Goal: Task Accomplishment & Management: Complete application form

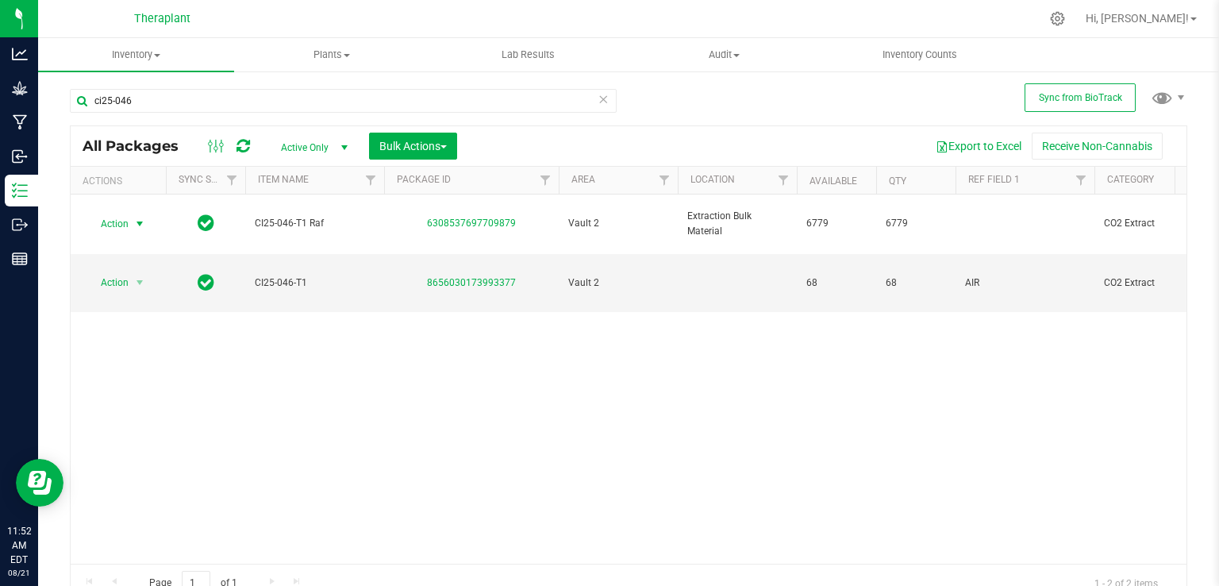
click at [598, 98] on icon at bounding box center [603, 98] width 11 height 19
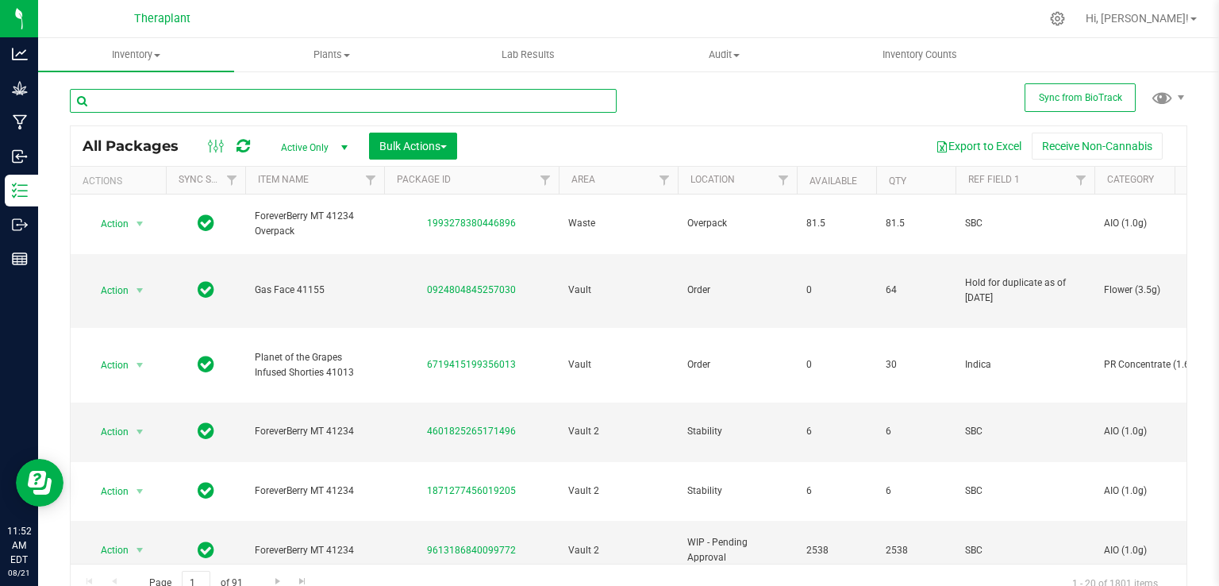
click at [308, 107] on input "text" at bounding box center [343, 101] width 547 height 24
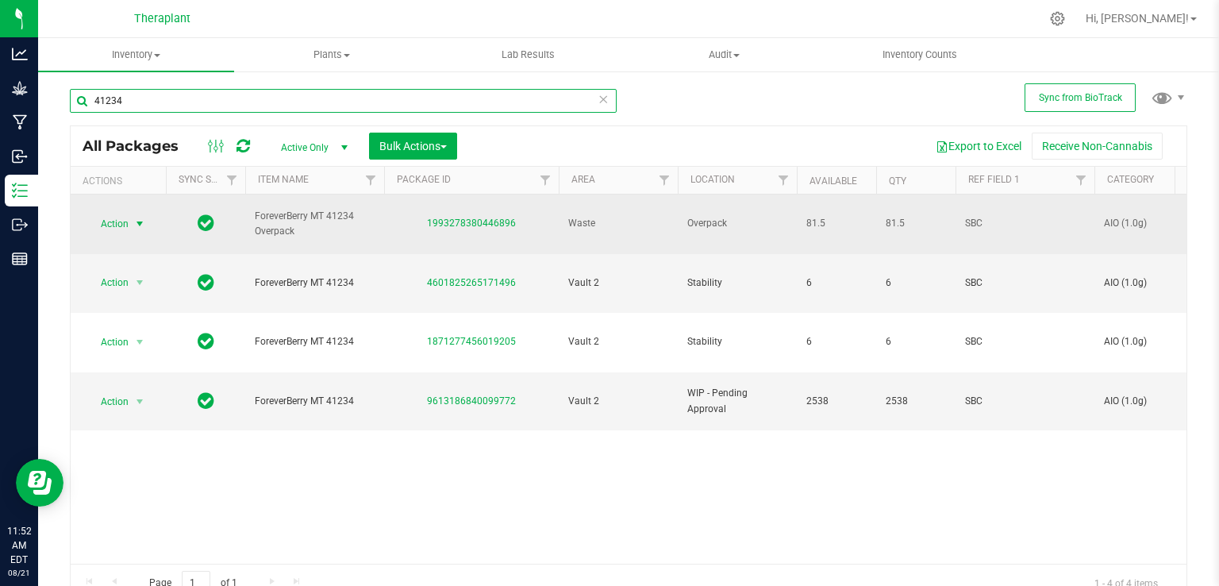
type input "41234"
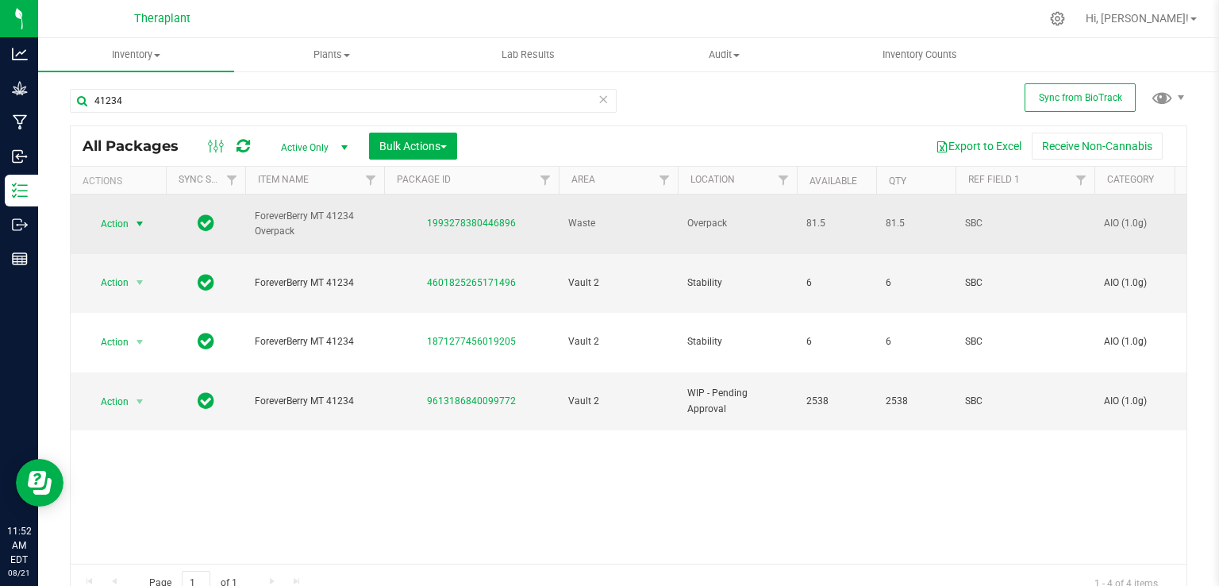
click at [128, 217] on span "Action" at bounding box center [108, 224] width 43 height 22
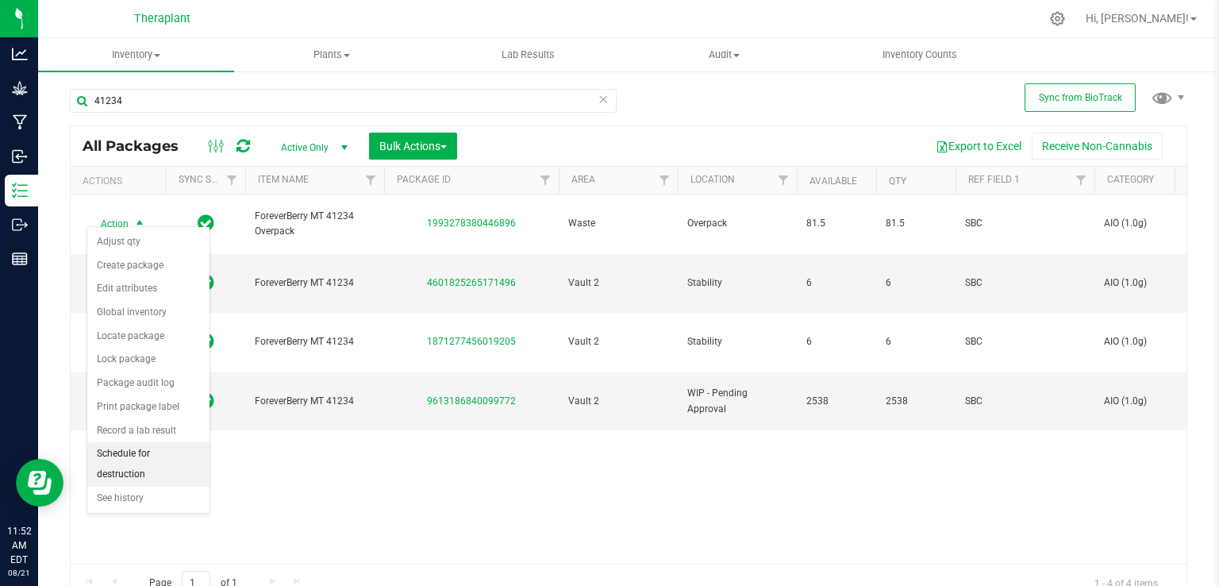
click at [161, 453] on li "Schedule for destruction" at bounding box center [148, 464] width 122 height 44
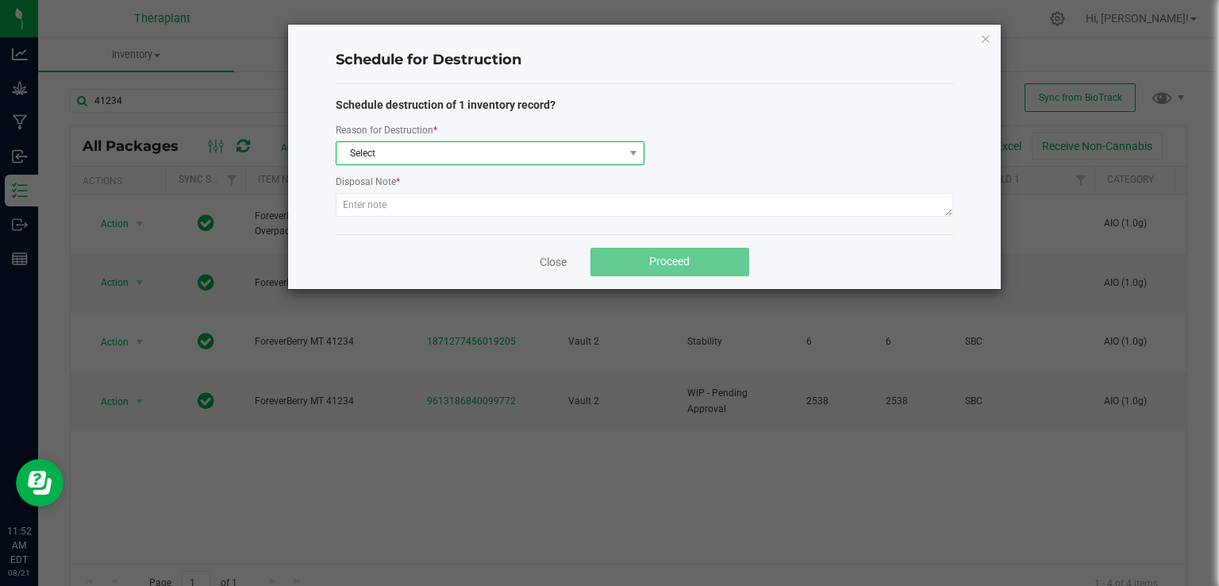
click at [424, 155] on span "Select" at bounding box center [480, 153] width 287 height 22
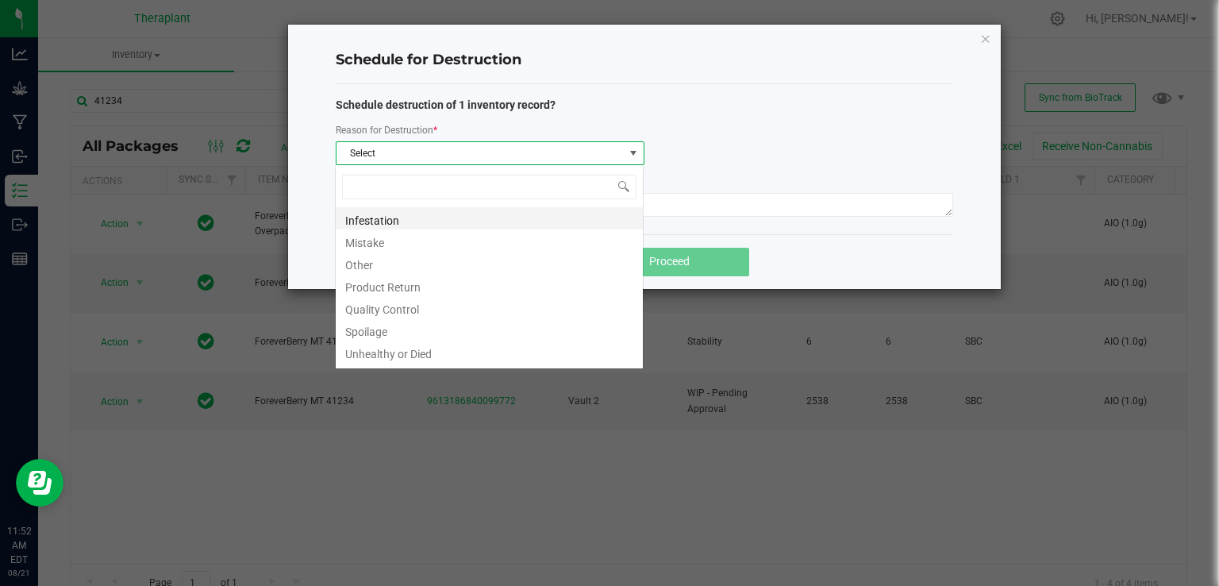
scroll to position [23, 308]
click at [377, 269] on li "Other" at bounding box center [489, 263] width 307 height 22
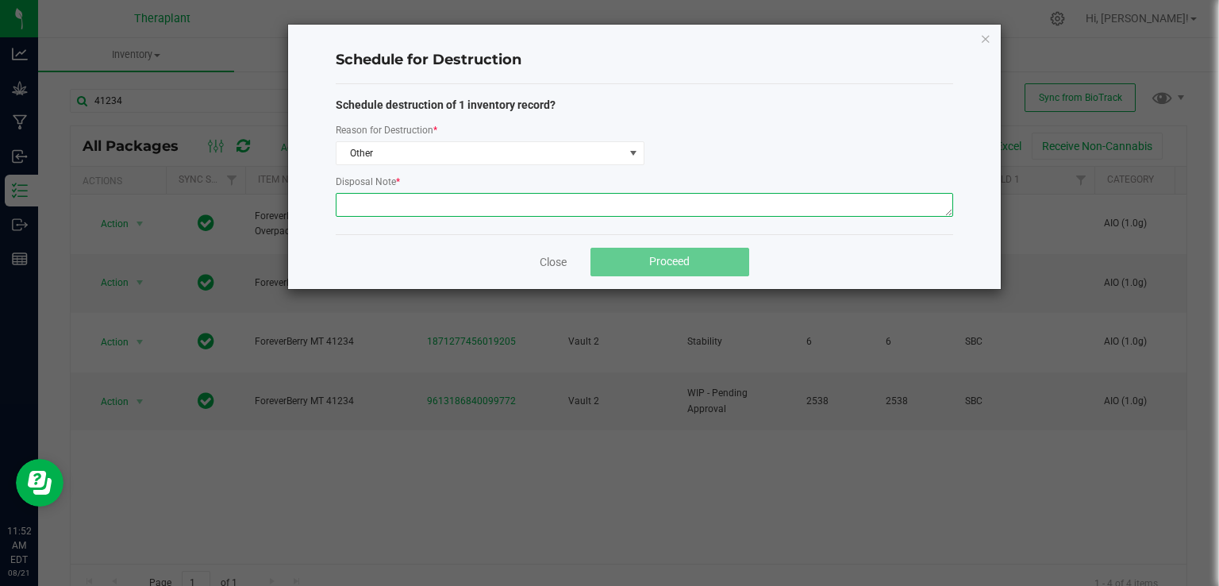
drag, startPoint x: 397, startPoint y: 206, endPoint x: 391, endPoint y: 199, distance: 8.4
click at [397, 205] on textarea at bounding box center [645, 205] width 618 height 24
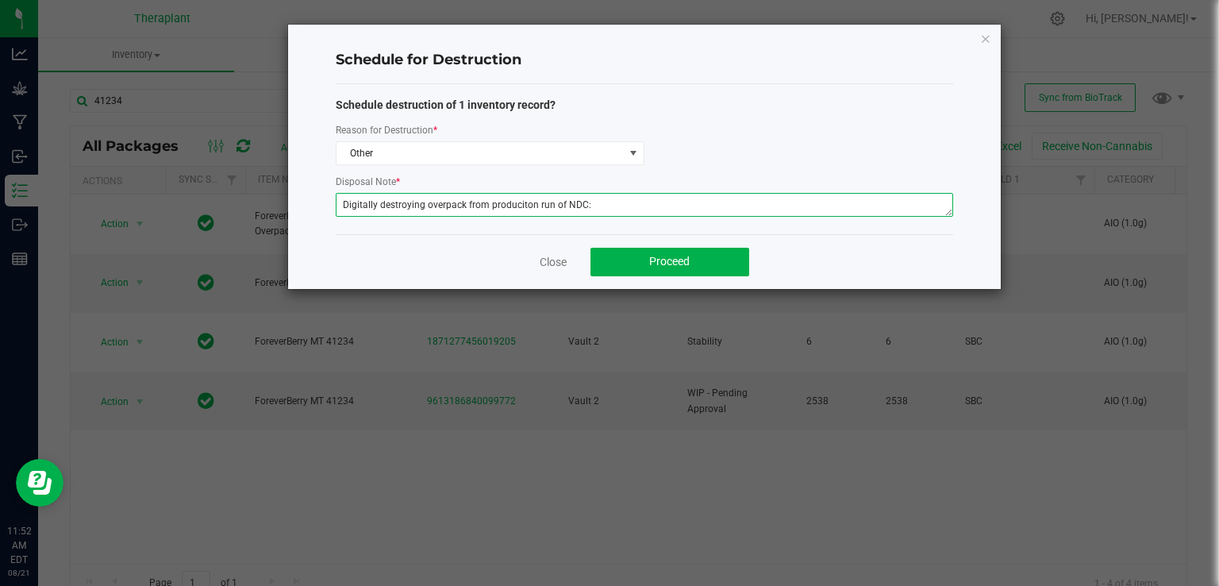
click at [503, 205] on textarea "Digitally destroying overpack from produciton run of NDC:" at bounding box center [645, 205] width 618 height 24
click at [591, 199] on textarea "Digitally destroying overpack from production run of NDC:" at bounding box center [645, 205] width 618 height 24
type textarea "Digitally destroying overpack from production run of NDC: 41234. -DT"
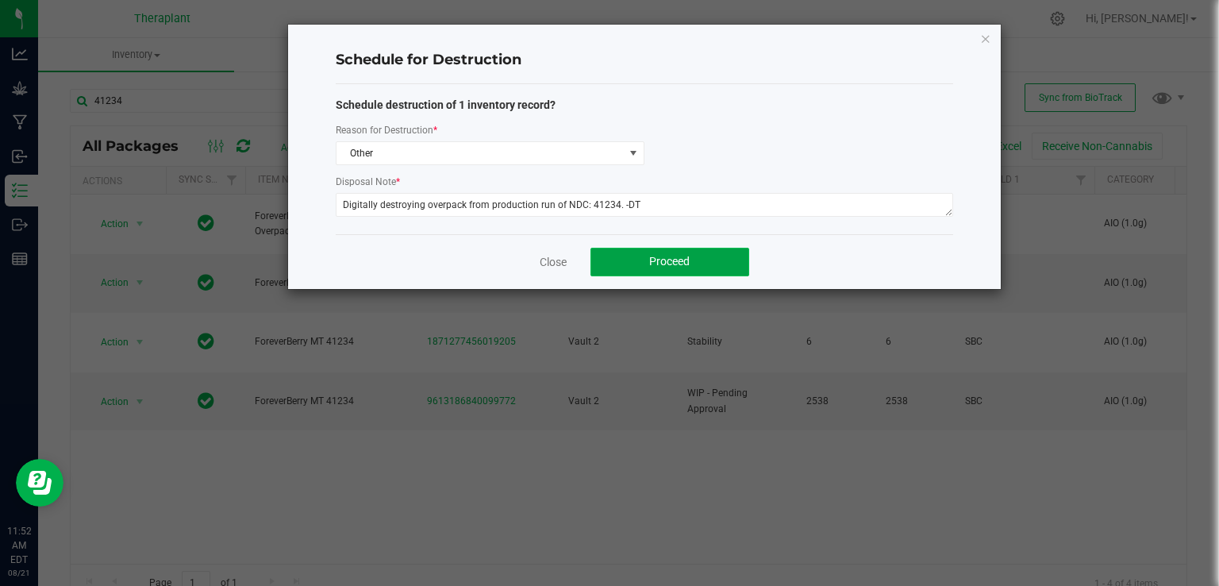
click at [641, 257] on button "Proceed" at bounding box center [670, 262] width 159 height 29
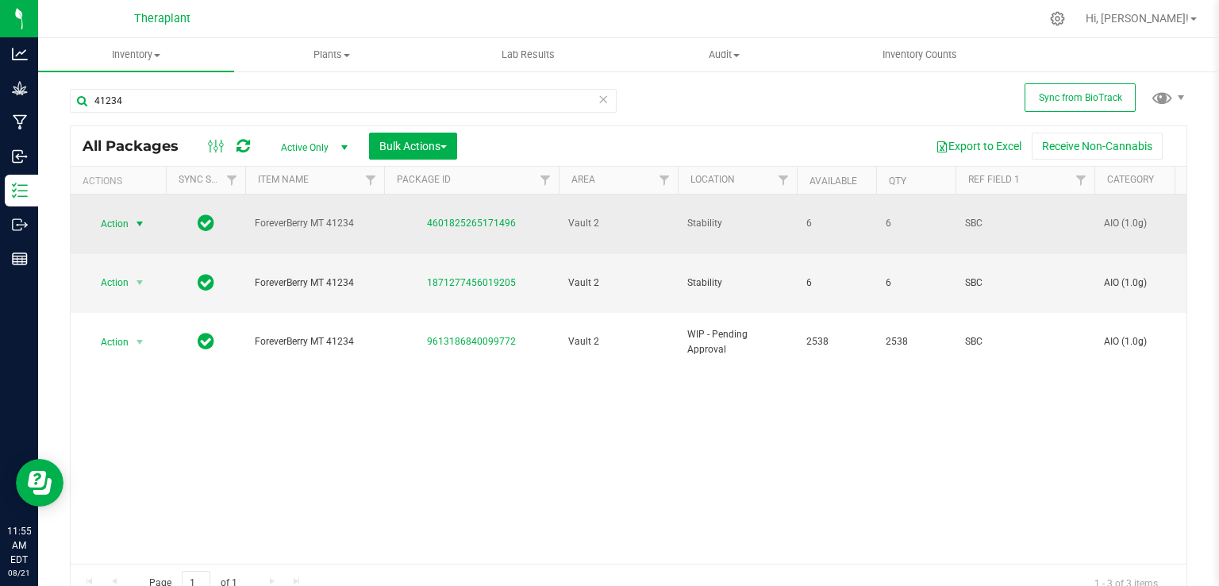
click at [120, 213] on span "Action" at bounding box center [108, 224] width 43 height 22
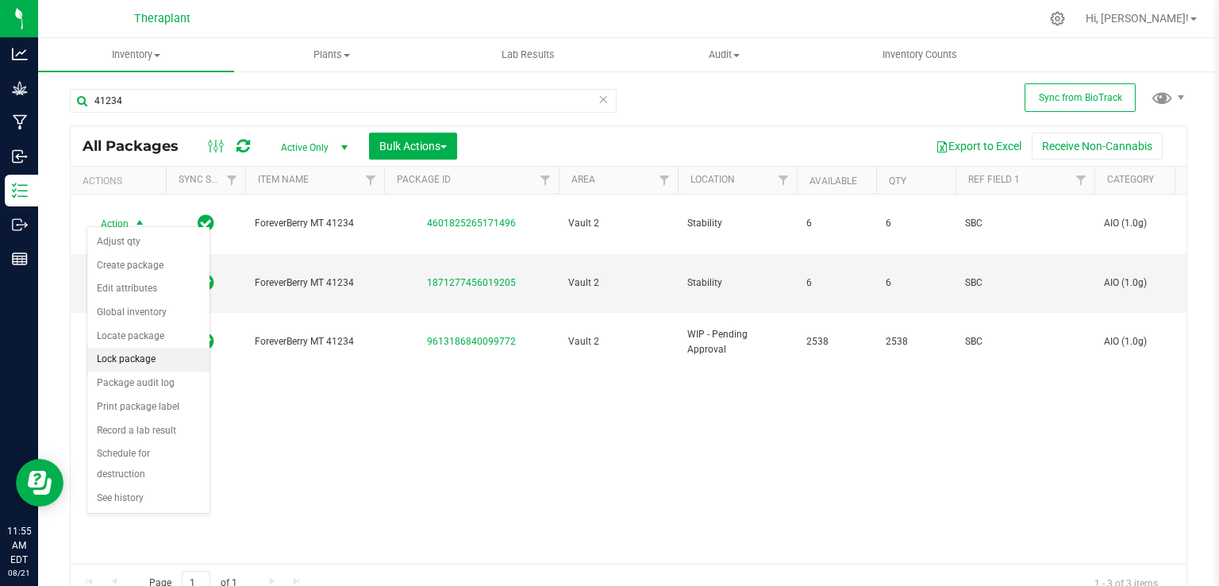
click at [140, 361] on li "Lock package" at bounding box center [148, 360] width 122 height 24
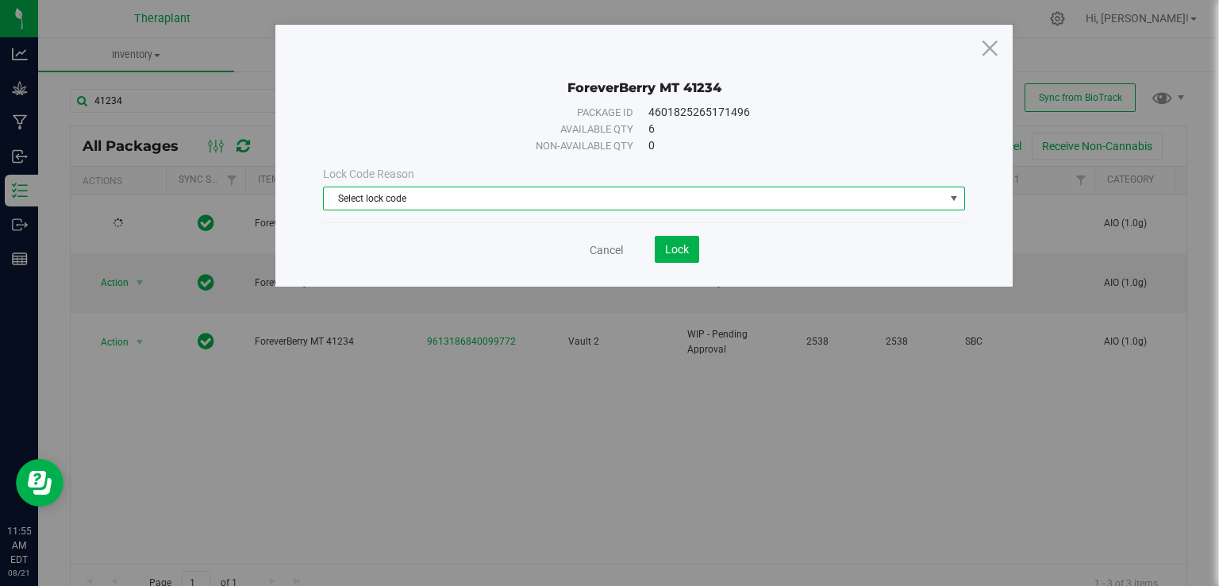
click at [560, 197] on span "Select lock code" at bounding box center [634, 198] width 621 height 22
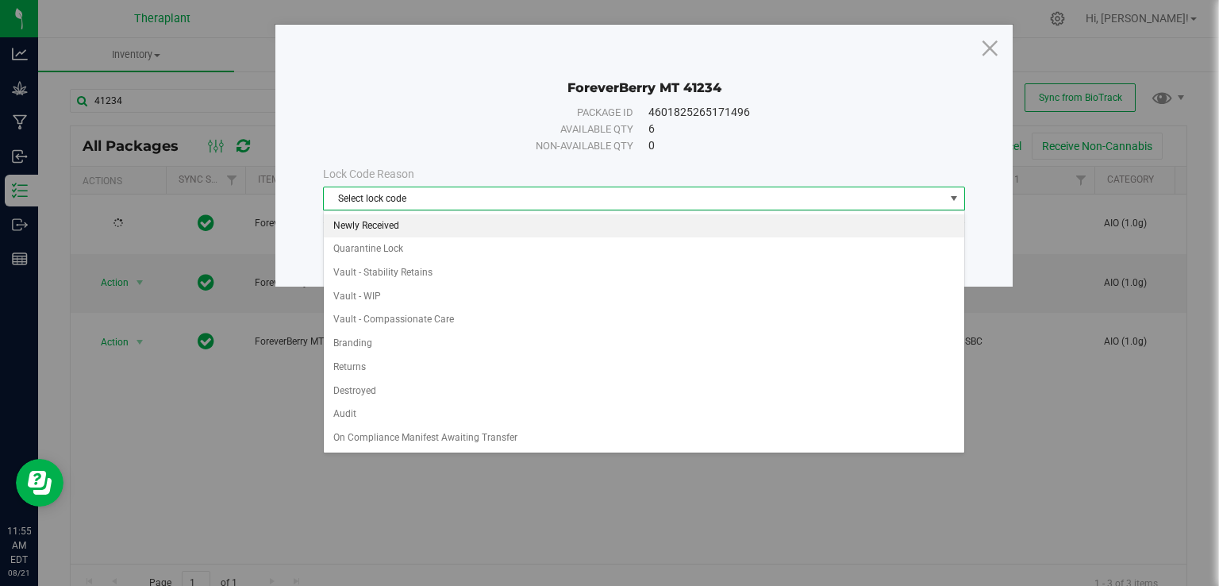
click at [395, 214] on li "Newly Received" at bounding box center [644, 226] width 641 height 24
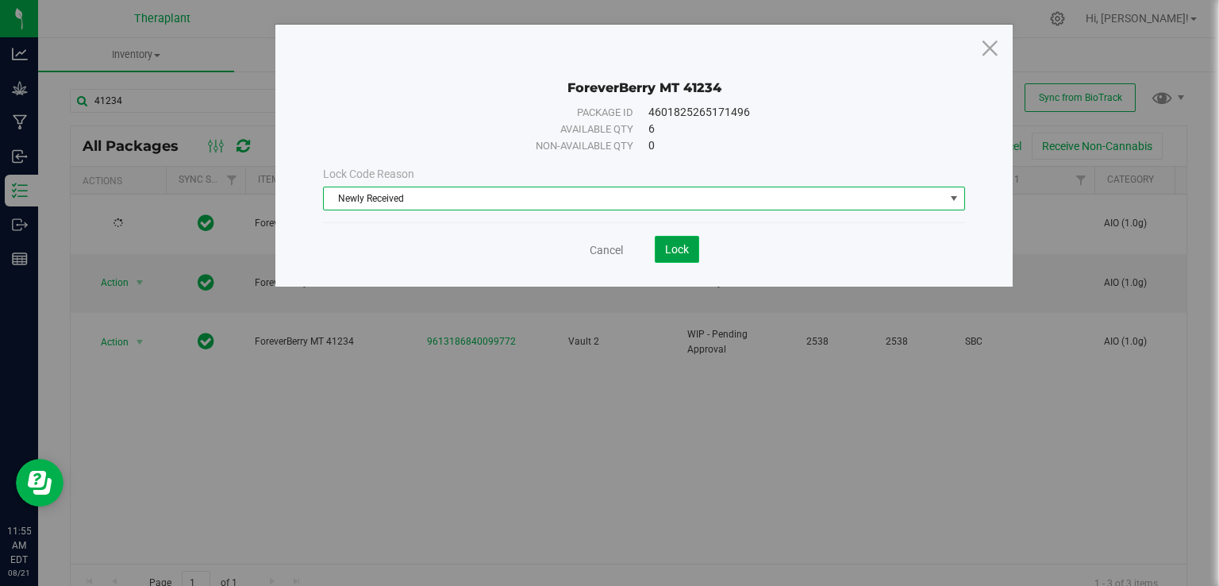
click at [661, 247] on button "Lock" at bounding box center [677, 249] width 44 height 27
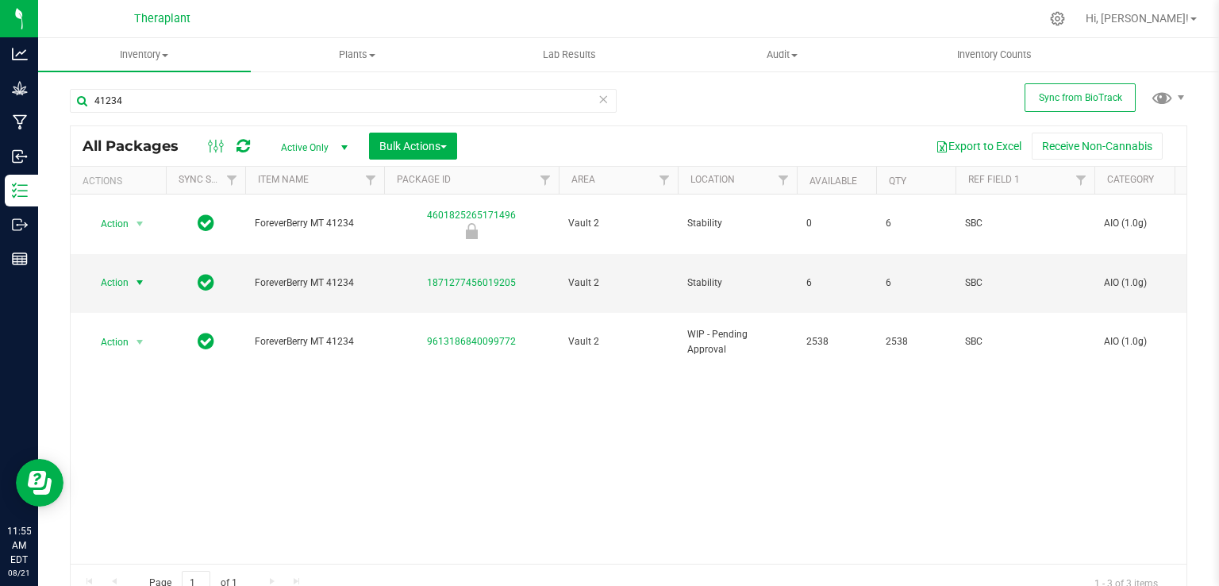
click at [122, 272] on span "Action" at bounding box center [108, 283] width 43 height 22
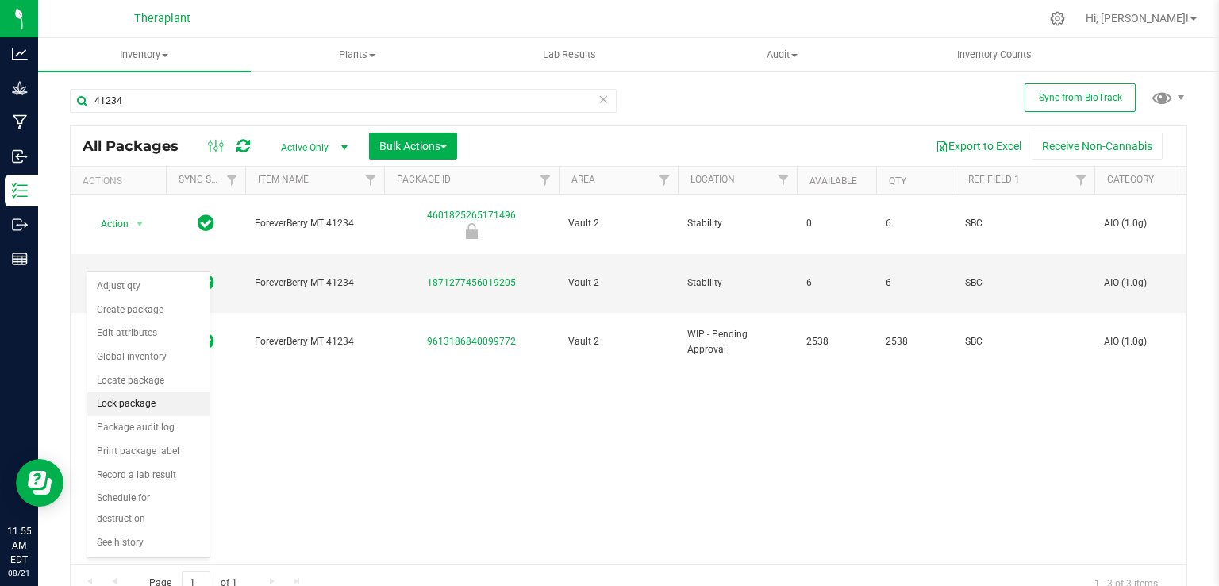
click at [129, 398] on li "Lock package" at bounding box center [148, 404] width 122 height 24
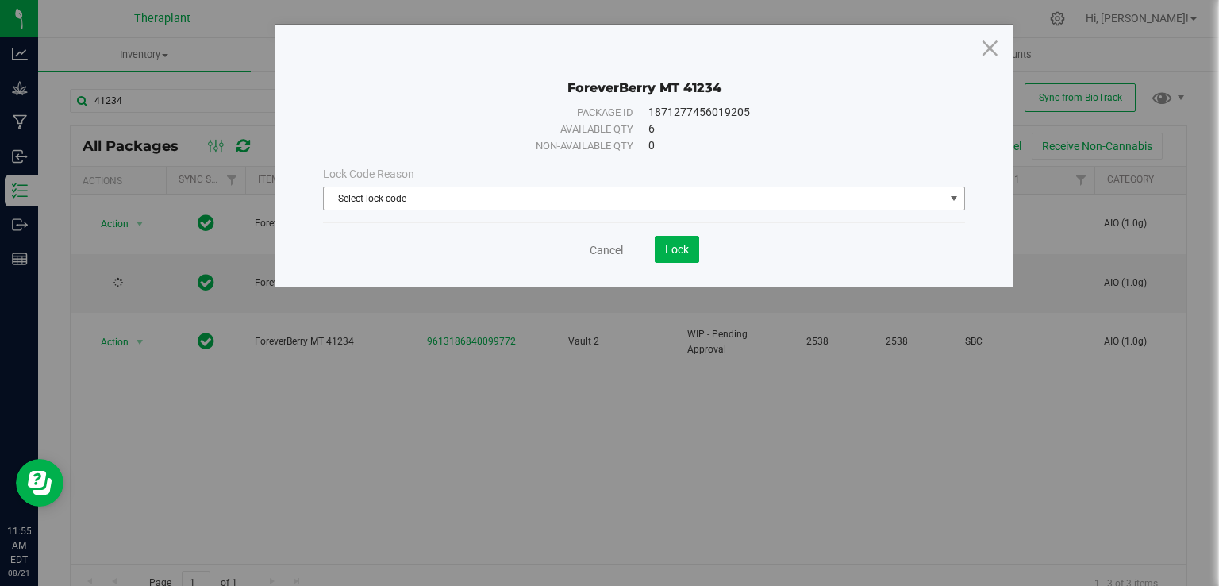
click at [513, 194] on span "Select lock code" at bounding box center [634, 198] width 621 height 22
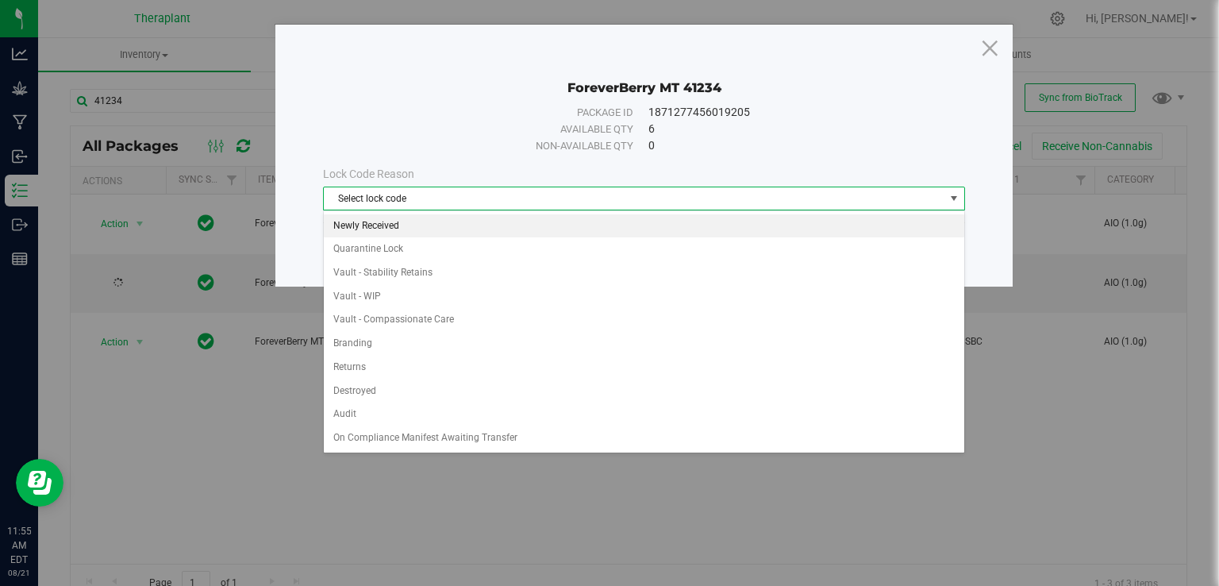
click at [398, 220] on li "Newly Received" at bounding box center [644, 226] width 641 height 24
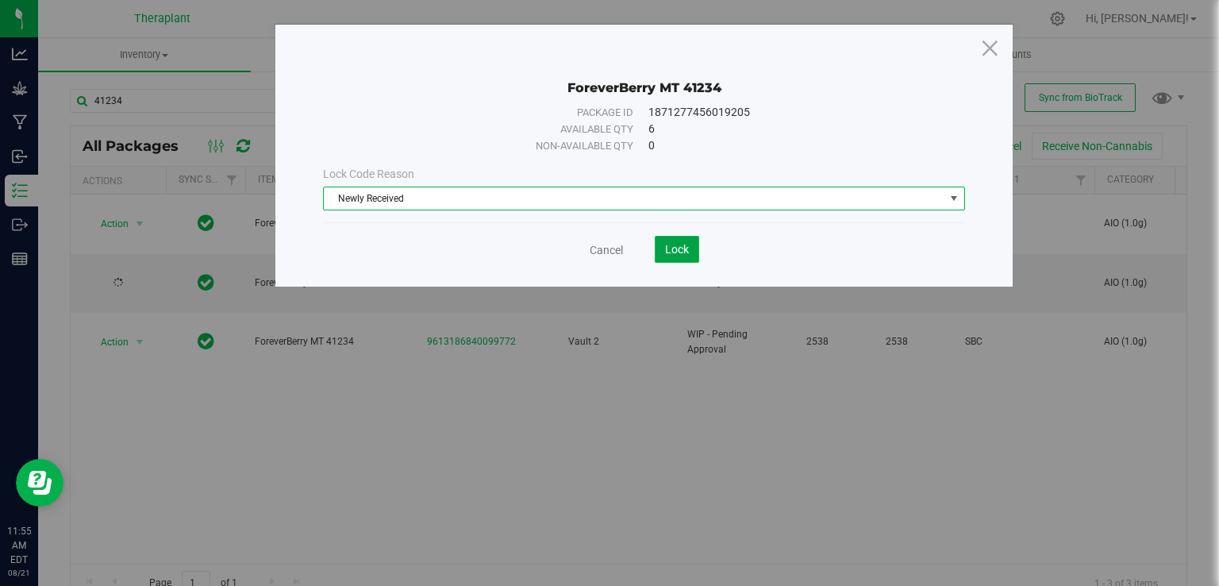
click at [665, 257] on button "Lock" at bounding box center [677, 249] width 44 height 27
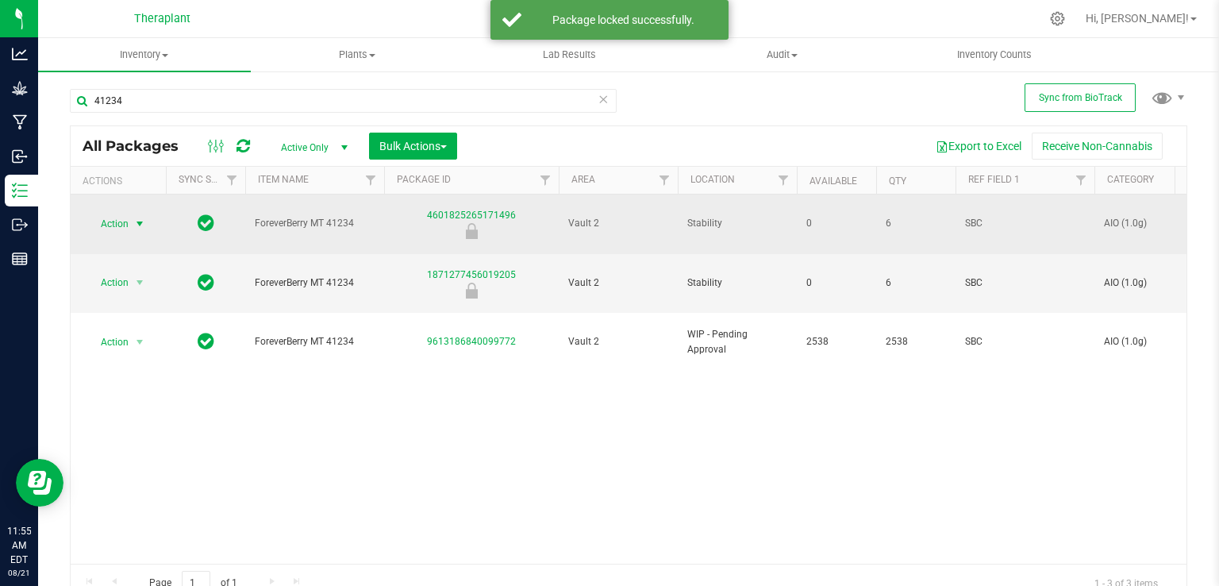
click at [125, 215] on span "Action" at bounding box center [108, 224] width 43 height 22
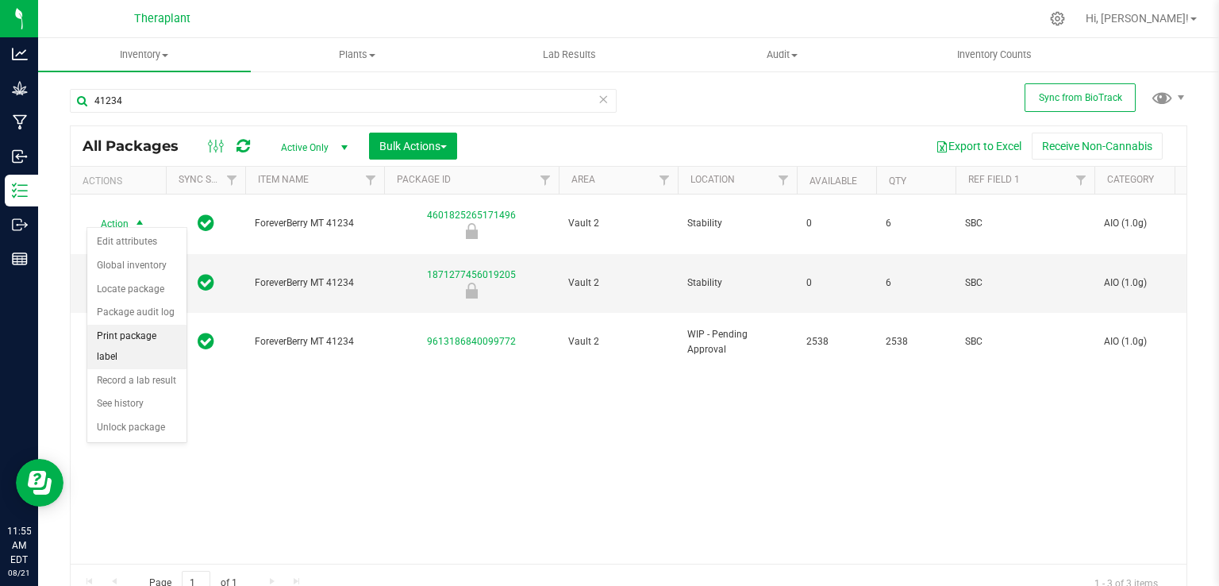
click at [152, 330] on li "Print package label" at bounding box center [136, 347] width 99 height 44
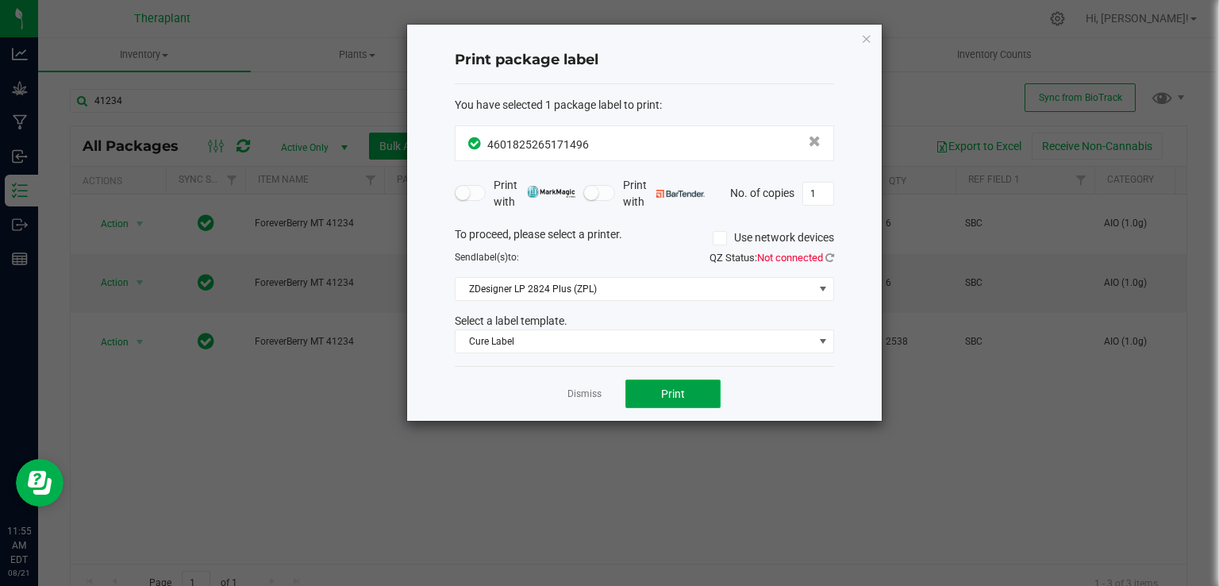
click at [711, 399] on button "Print" at bounding box center [673, 393] width 95 height 29
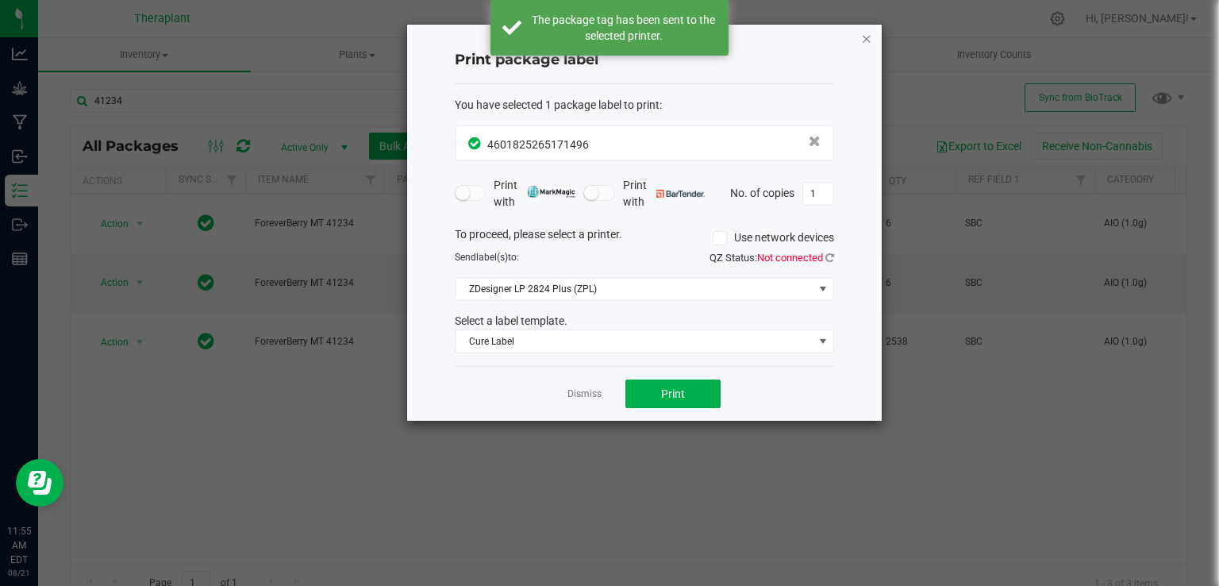
click at [865, 37] on icon "button" at bounding box center [866, 38] width 11 height 19
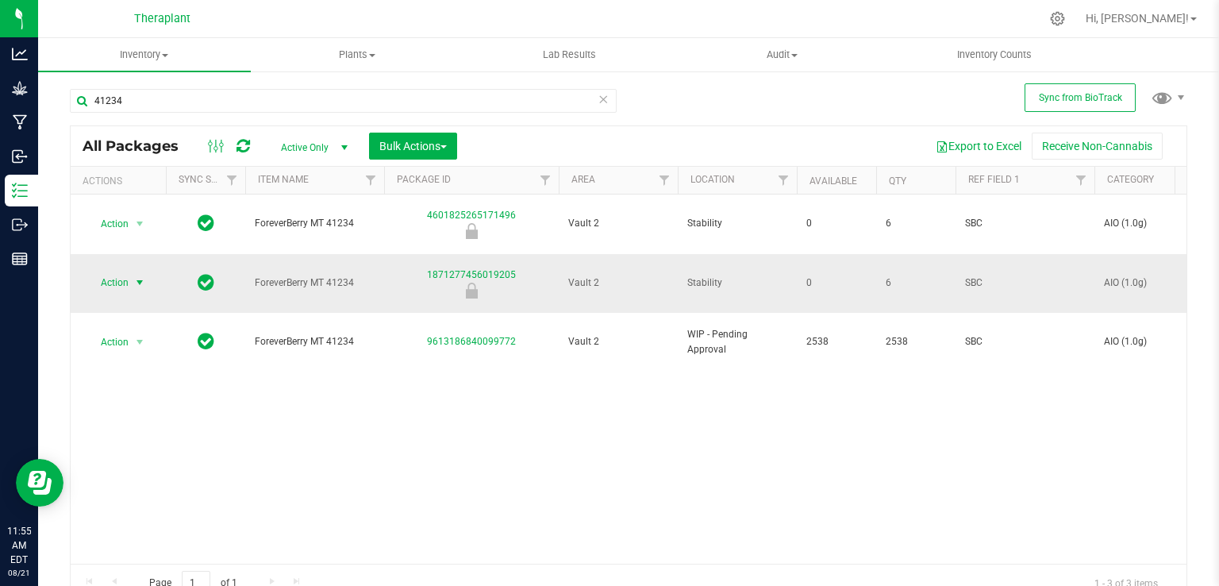
click at [131, 272] on span "select" at bounding box center [140, 283] width 20 height 22
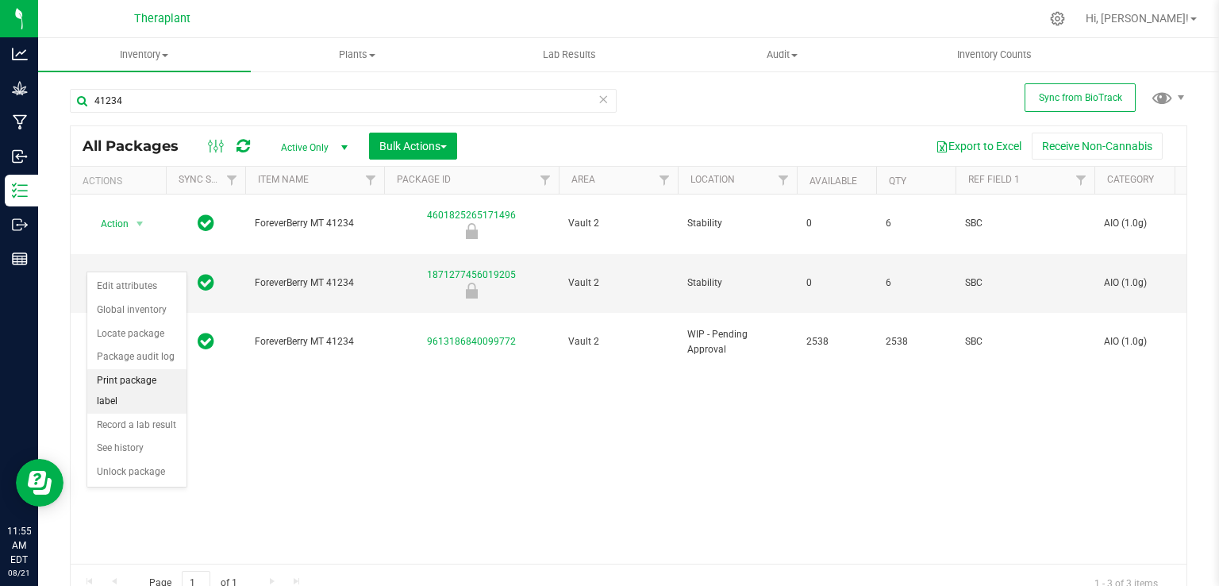
click at [127, 382] on li "Print package label" at bounding box center [136, 391] width 99 height 44
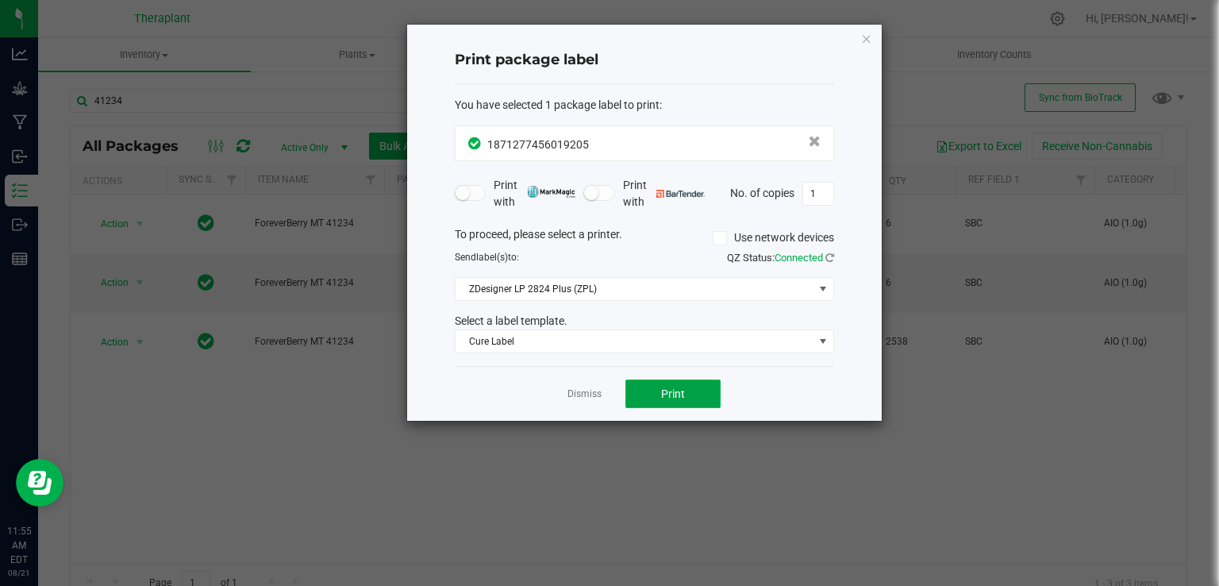
click at [684, 391] on span "Print" at bounding box center [673, 393] width 24 height 13
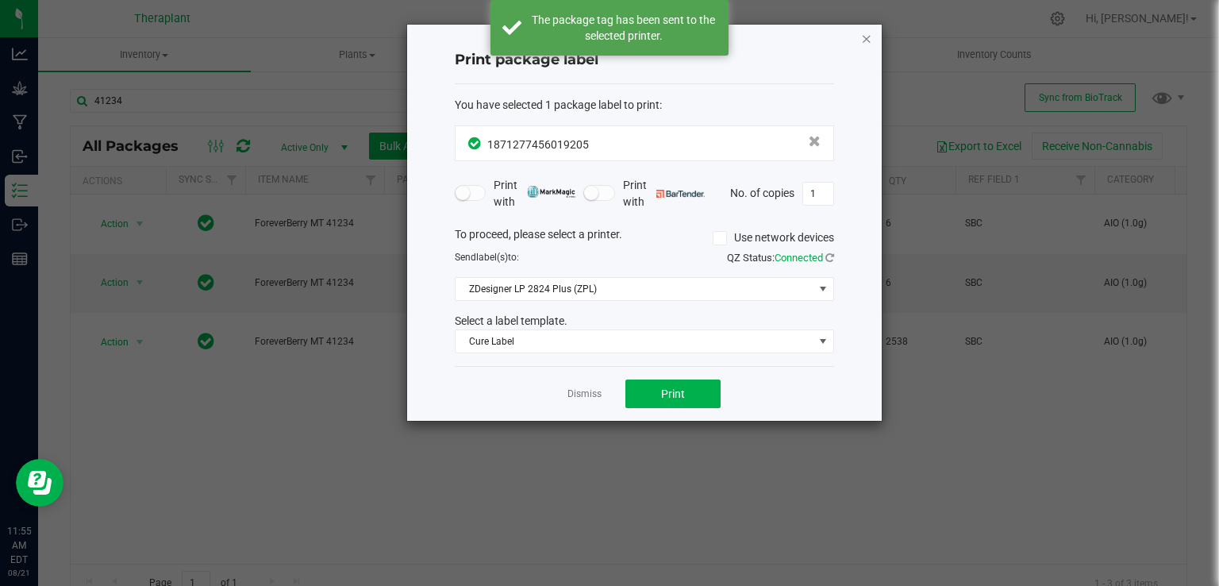
click at [871, 45] on icon "button" at bounding box center [866, 38] width 11 height 19
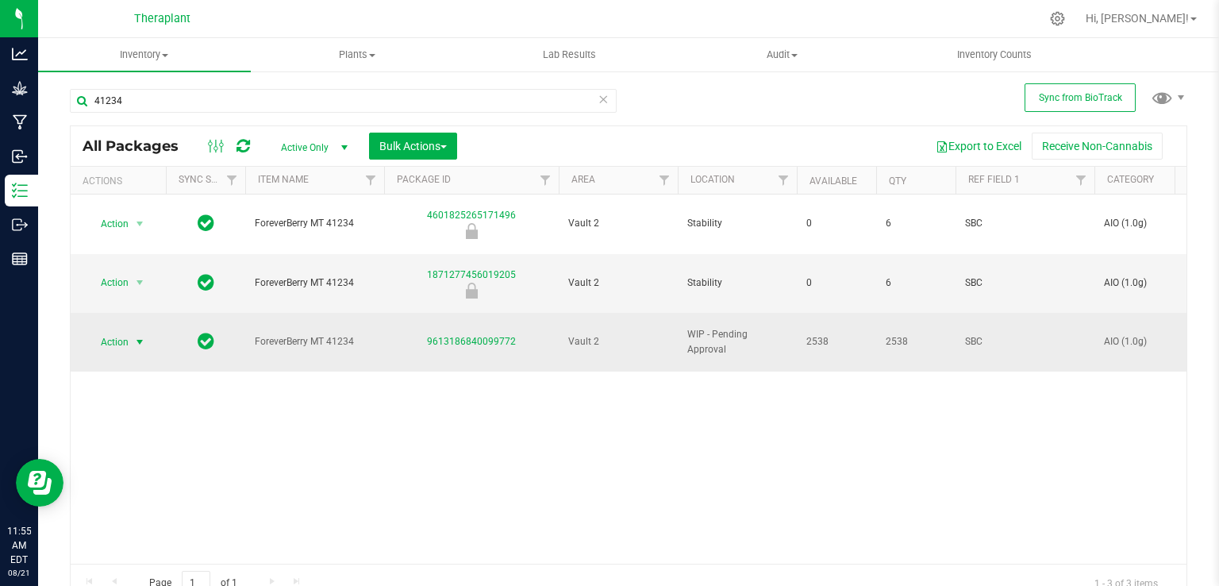
click at [148, 331] on span "select" at bounding box center [140, 342] width 20 height 22
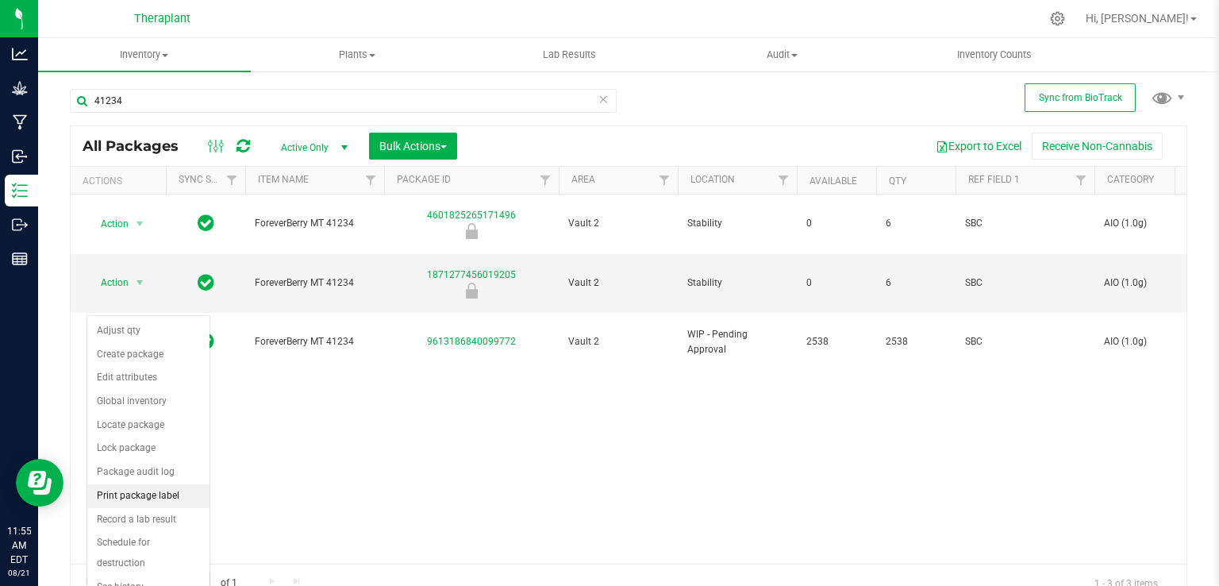
click at [152, 491] on li "Print package label" at bounding box center [148, 496] width 122 height 24
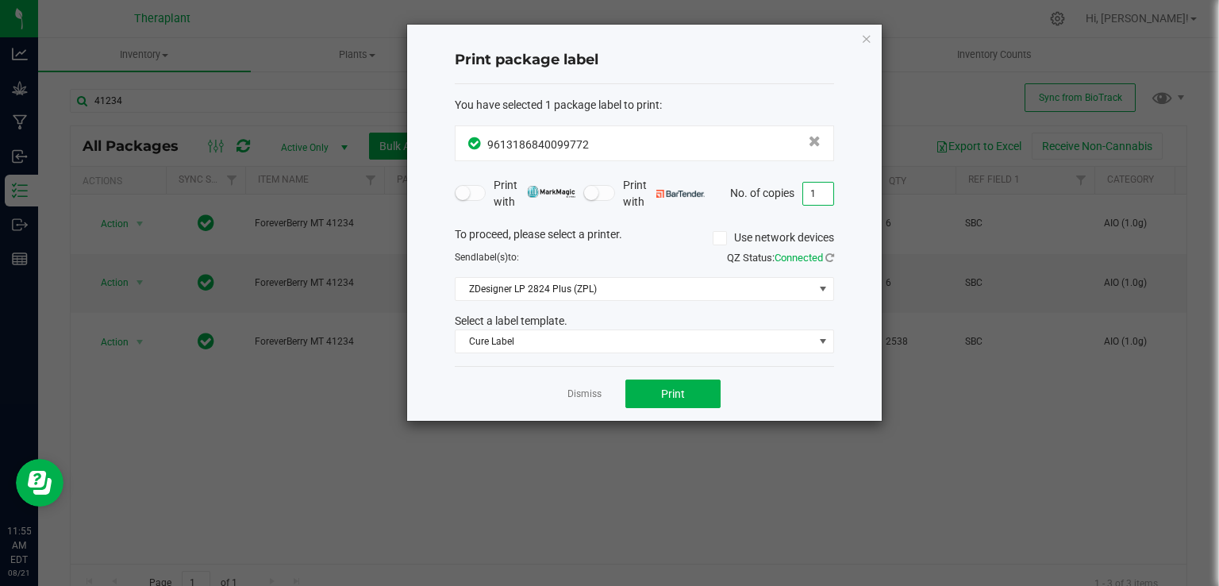
click at [807, 187] on input "1" at bounding box center [818, 194] width 30 height 22
type input "11"
click at [689, 408] on div "Dismiss Print" at bounding box center [644, 393] width 379 height 55
click at [699, 387] on button "Print" at bounding box center [673, 393] width 95 height 29
click at [862, 39] on icon "button" at bounding box center [866, 38] width 11 height 19
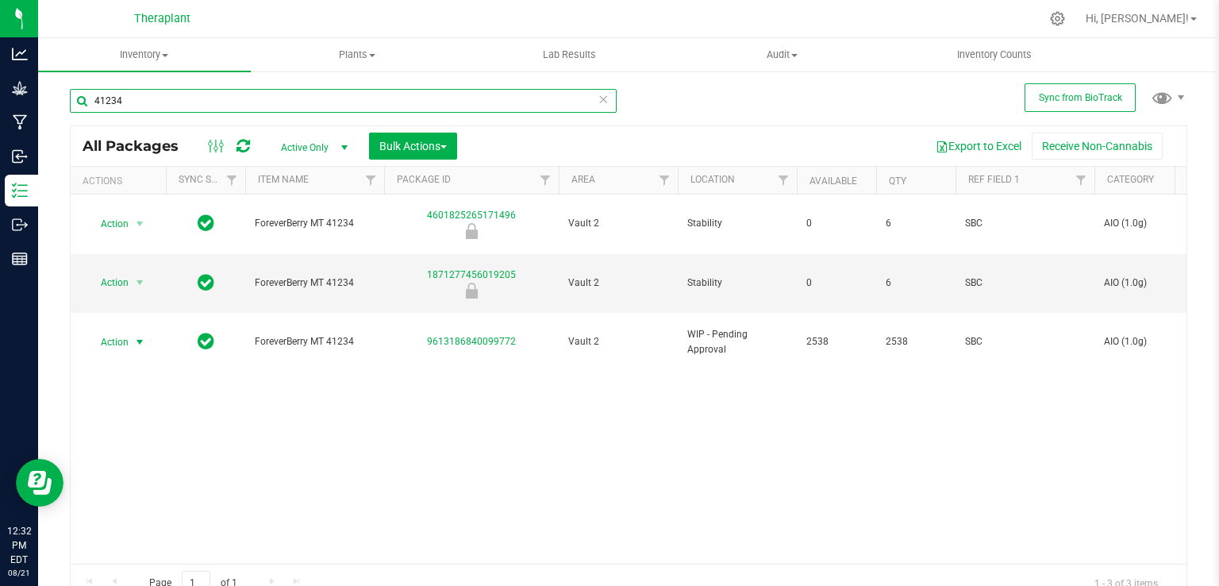
click at [274, 99] on input "41234" at bounding box center [343, 101] width 547 height 24
type input "4"
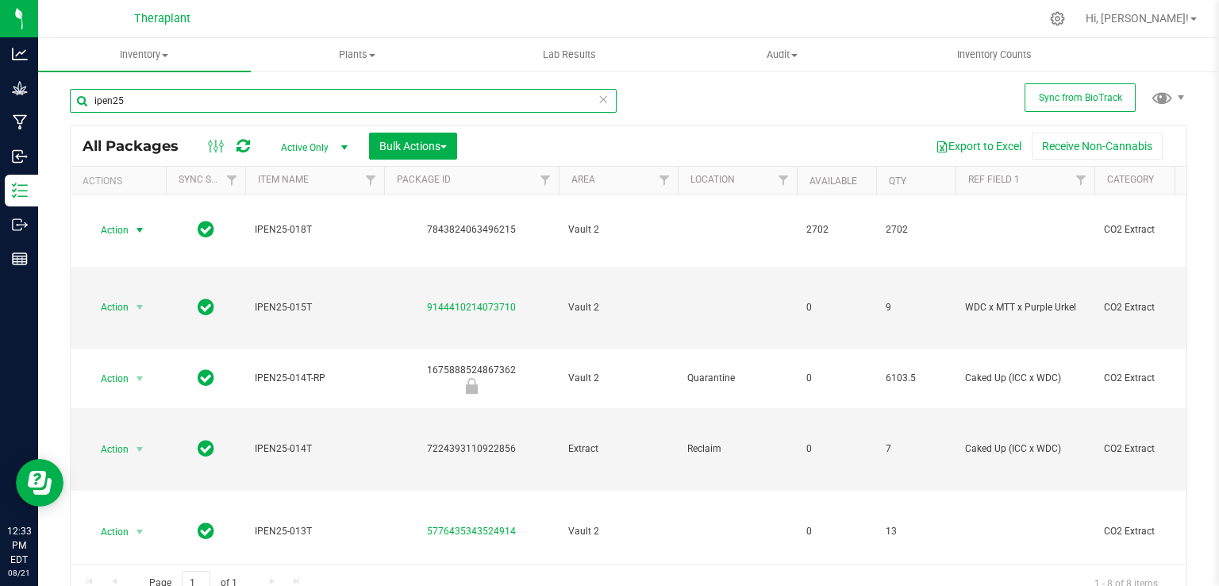
type input "ipen25"
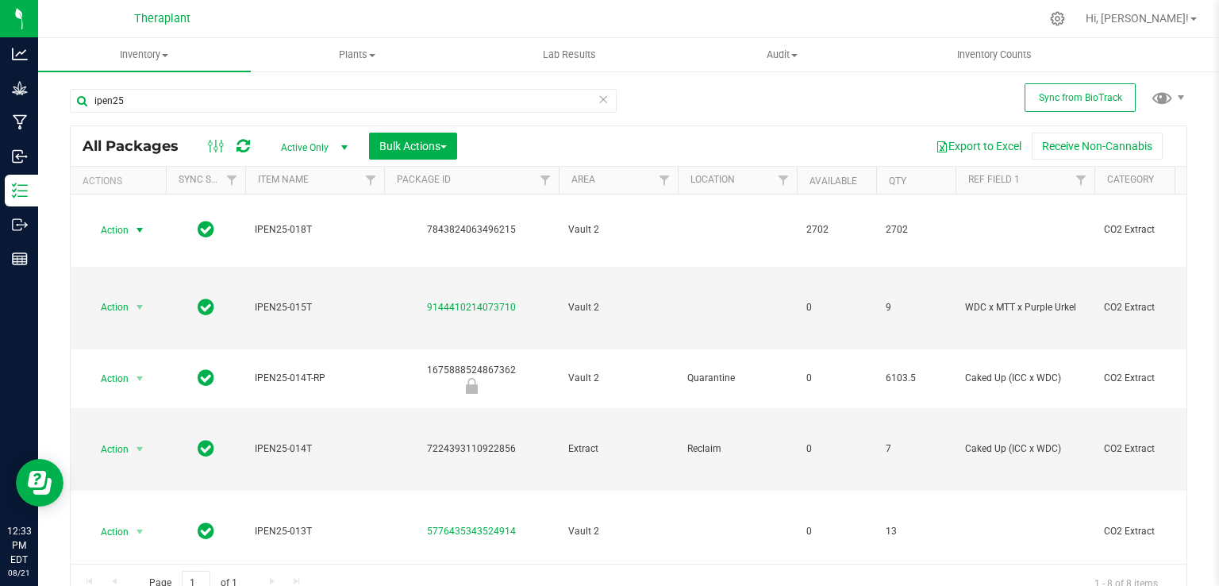
click at [130, 232] on span "select" at bounding box center [140, 230] width 20 height 22
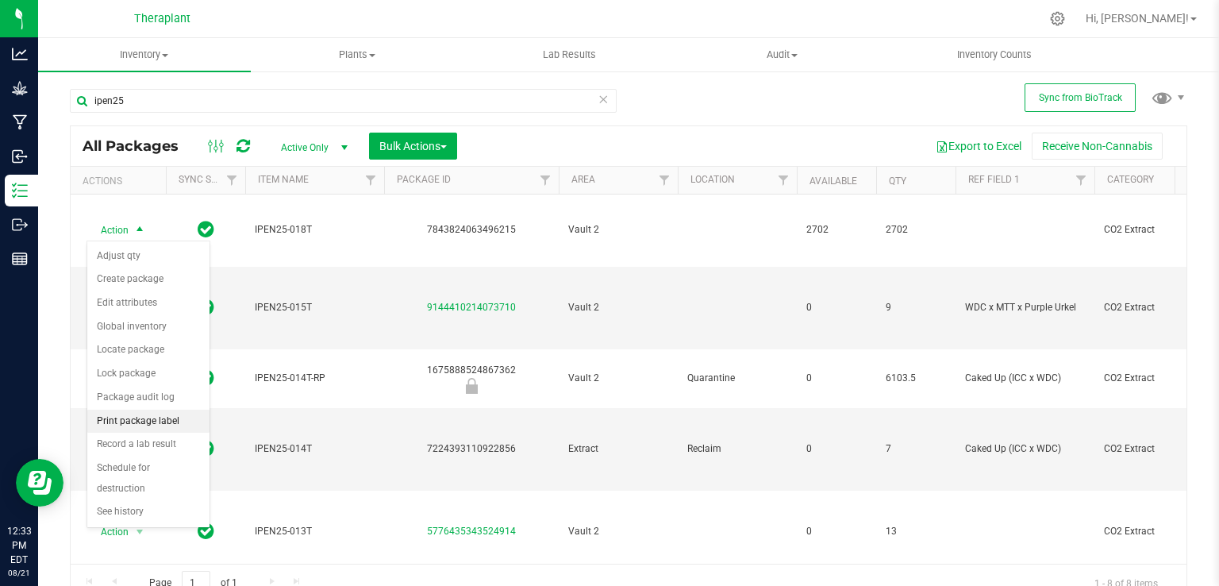
click at [152, 417] on li "Print package label" at bounding box center [148, 422] width 122 height 24
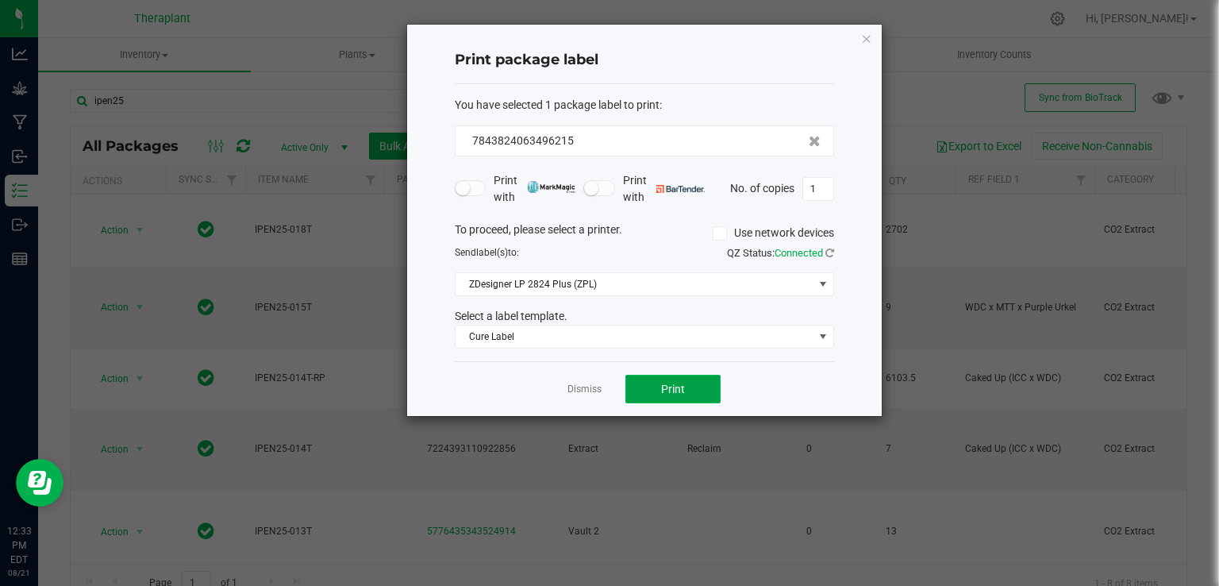
click at [661, 384] on button "Print" at bounding box center [673, 389] width 95 height 29
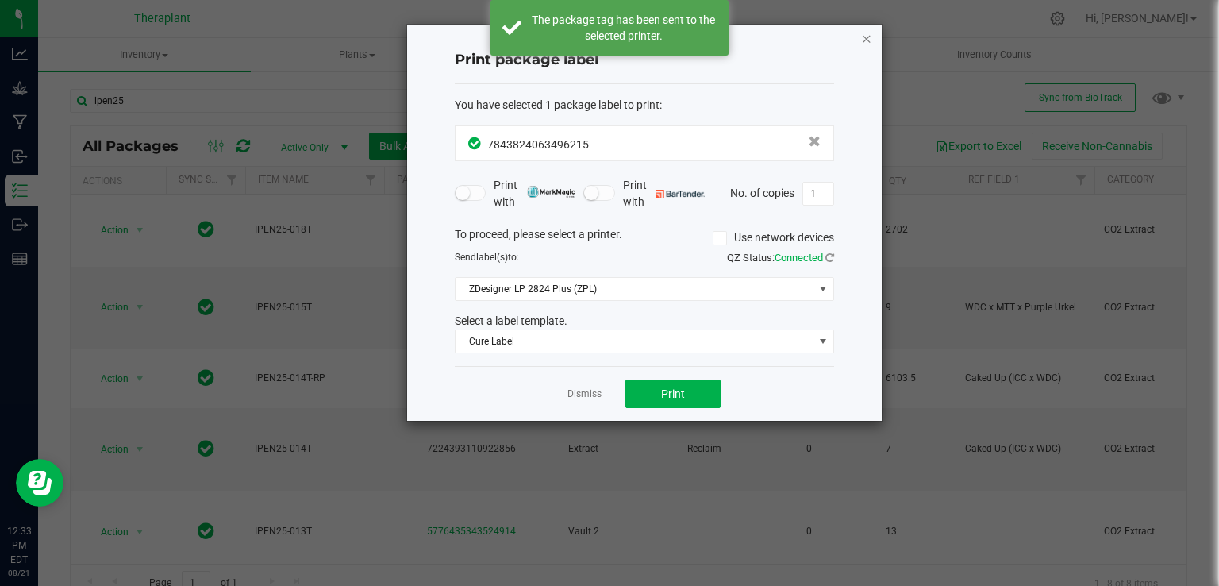
click at [866, 40] on icon "button" at bounding box center [866, 38] width 11 height 19
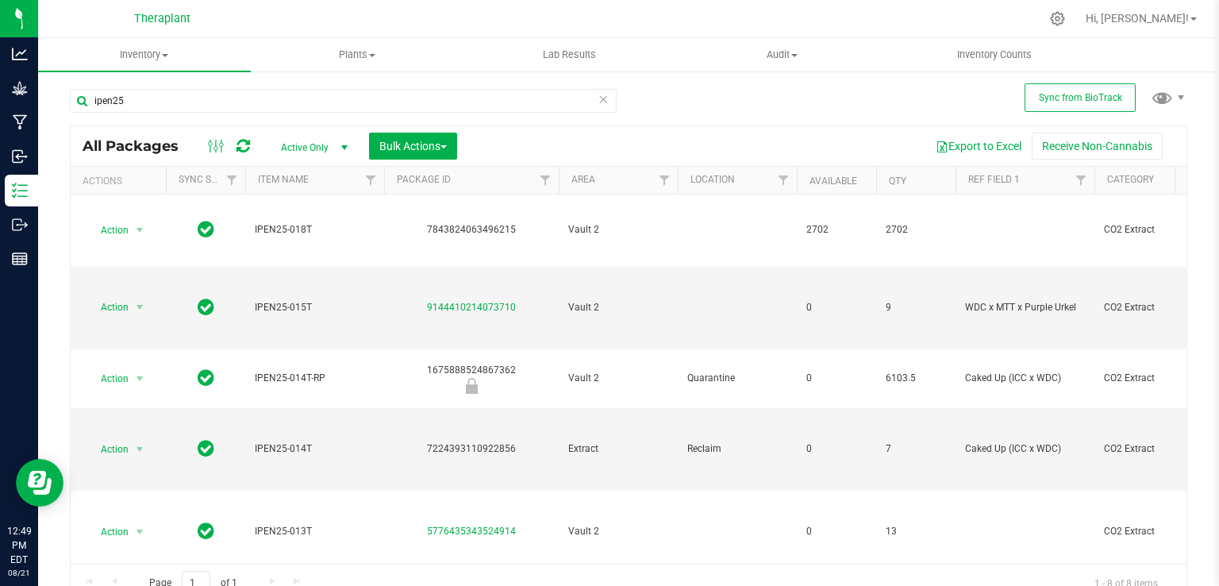
click at [598, 101] on icon at bounding box center [603, 98] width 11 height 19
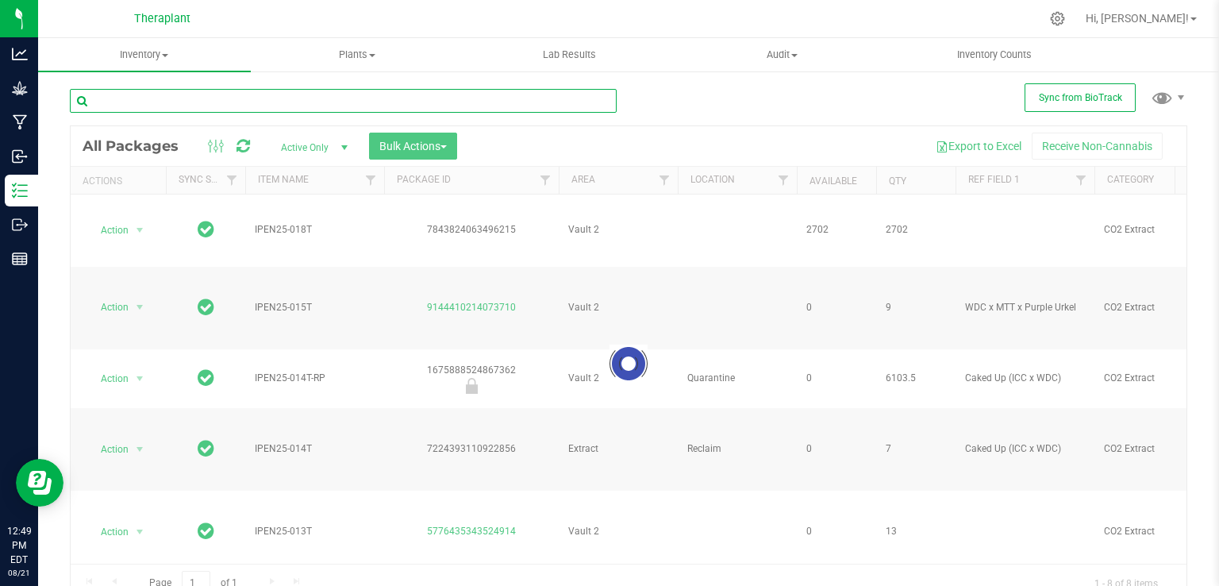
click at [530, 106] on input "text" at bounding box center [343, 101] width 547 height 24
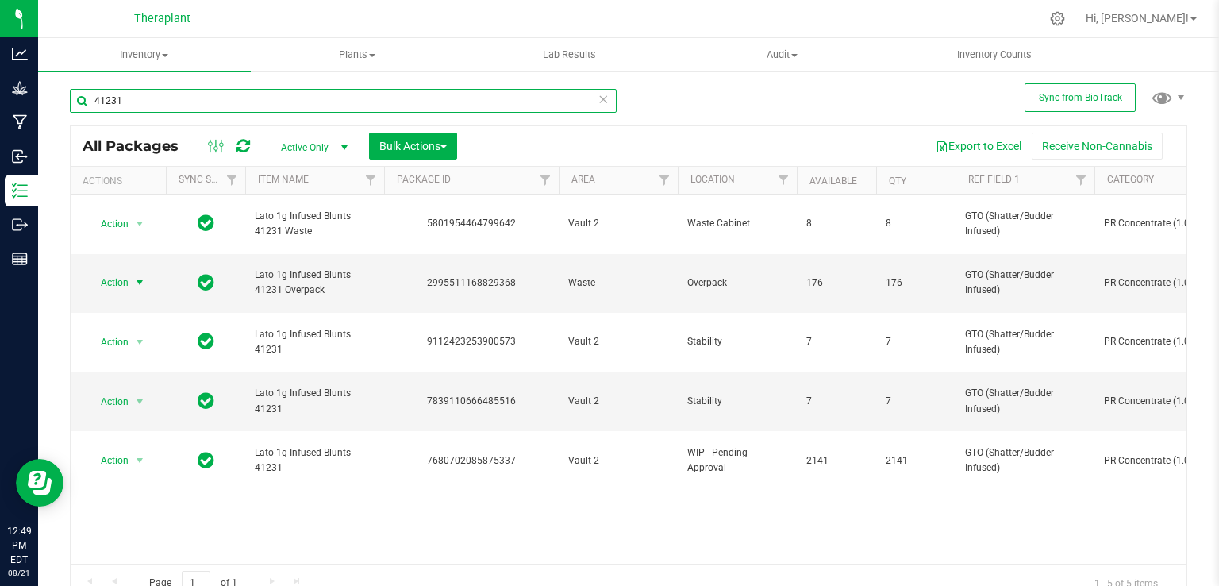
type input "41231"
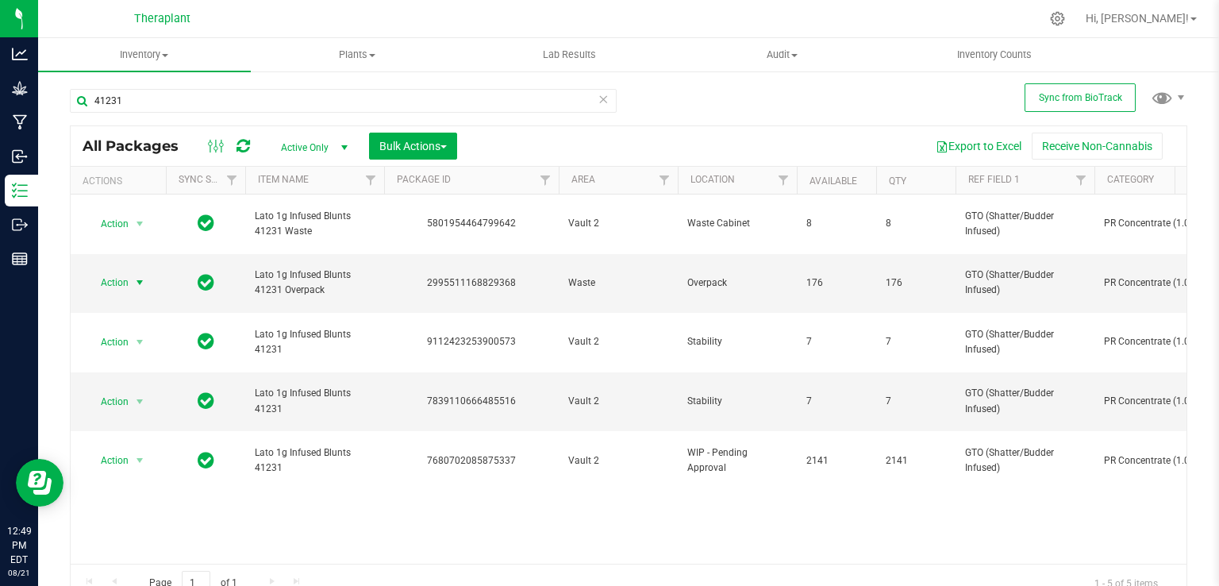
click at [121, 272] on span "Action" at bounding box center [108, 283] width 43 height 22
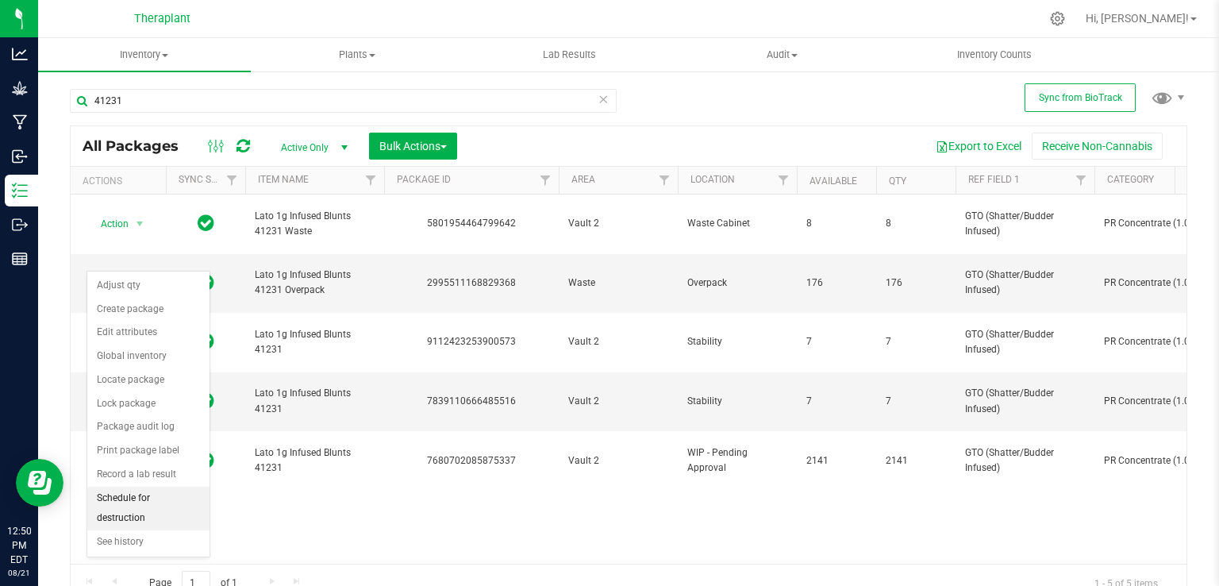
click at [151, 490] on li "Schedule for destruction" at bounding box center [148, 509] width 122 height 44
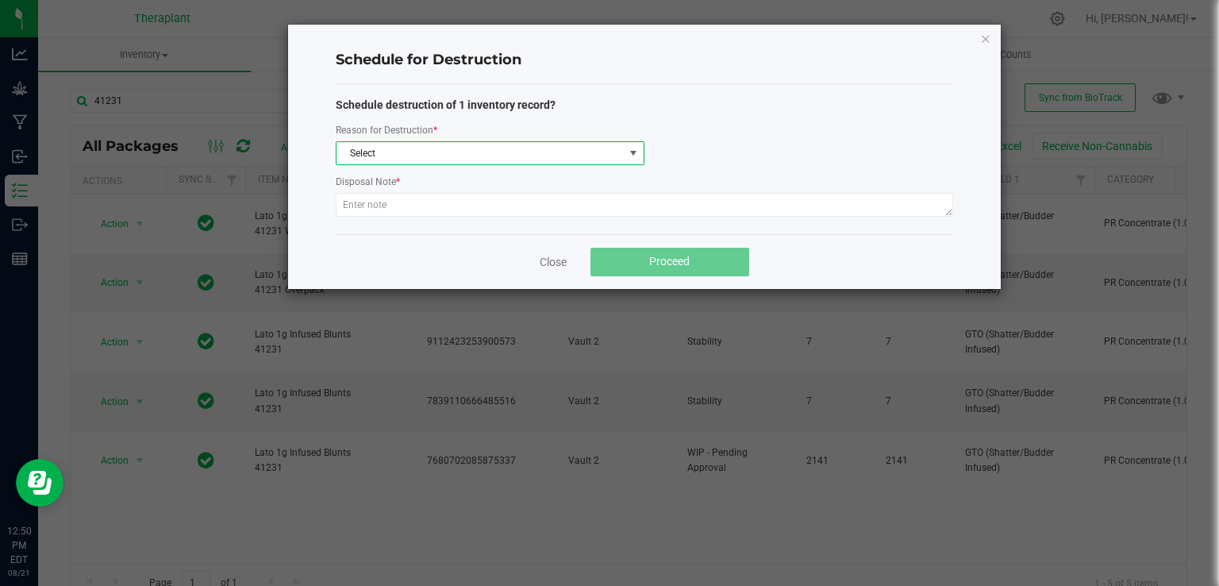
click at [470, 152] on span "Select" at bounding box center [480, 153] width 287 height 22
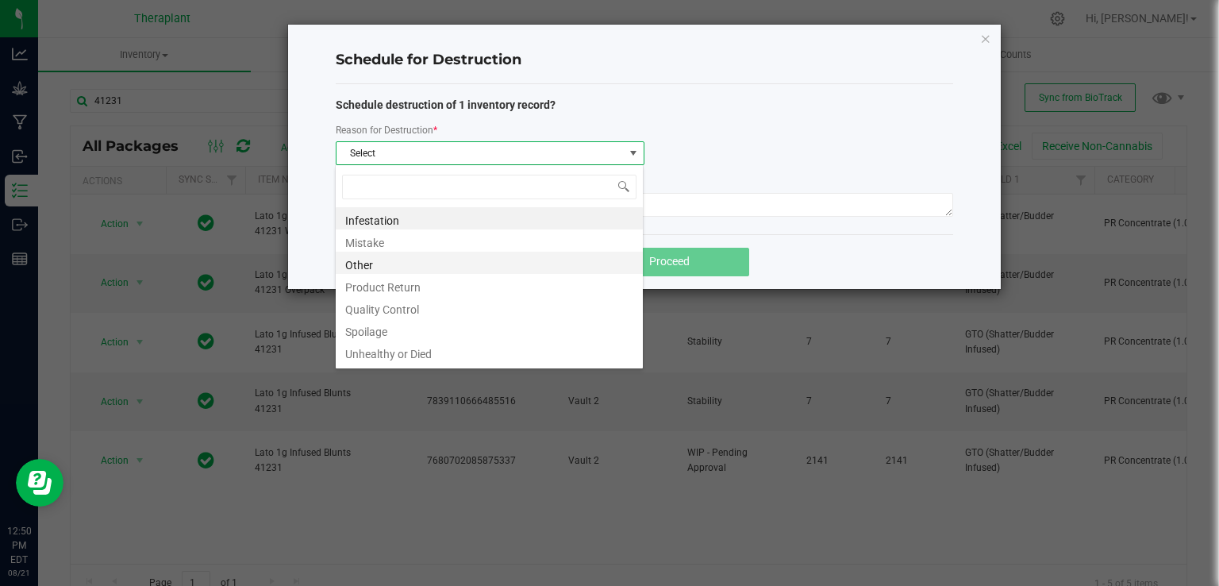
scroll to position [23, 308]
click at [422, 263] on li "Other" at bounding box center [489, 263] width 307 height 22
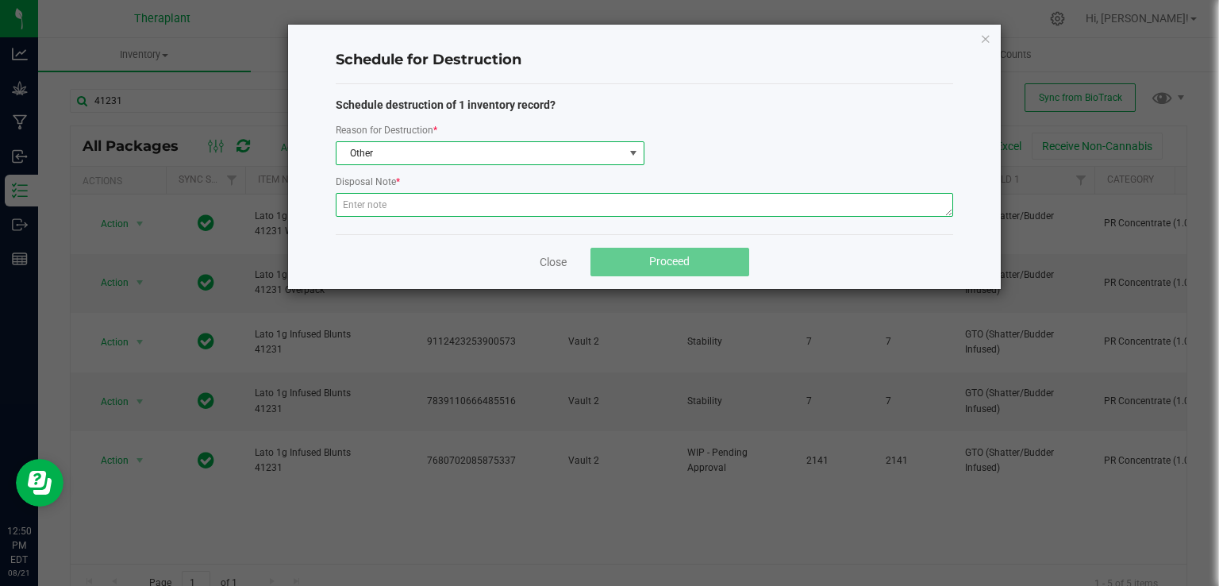
click at [429, 207] on textarea at bounding box center [645, 205] width 618 height 24
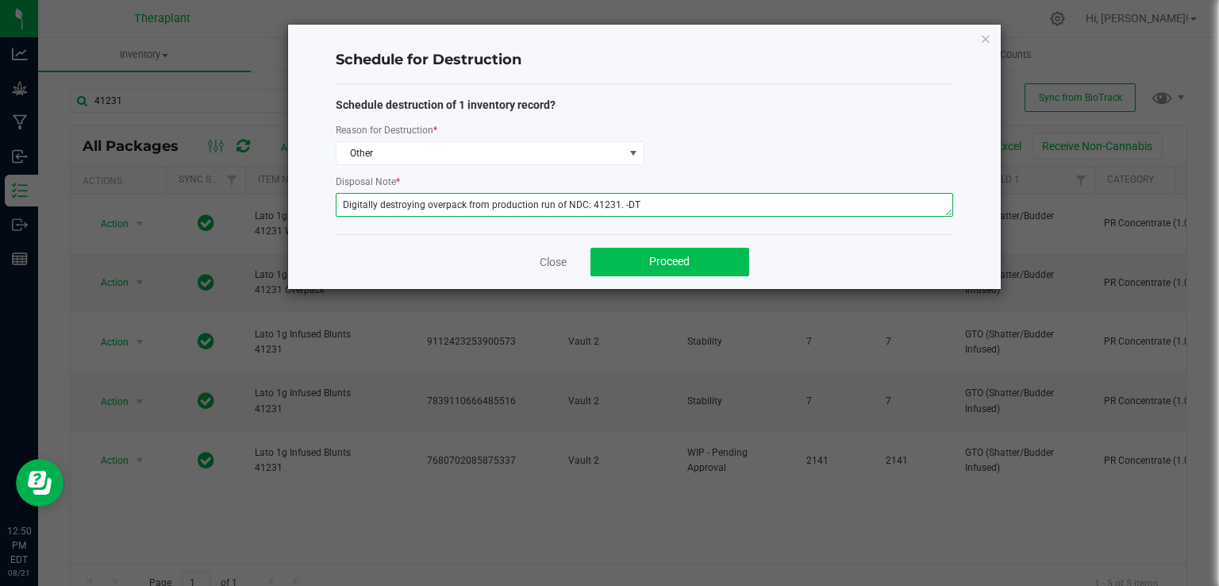
type textarea "Digitally destroying overpack from production run of NDC: 41231. -DT"
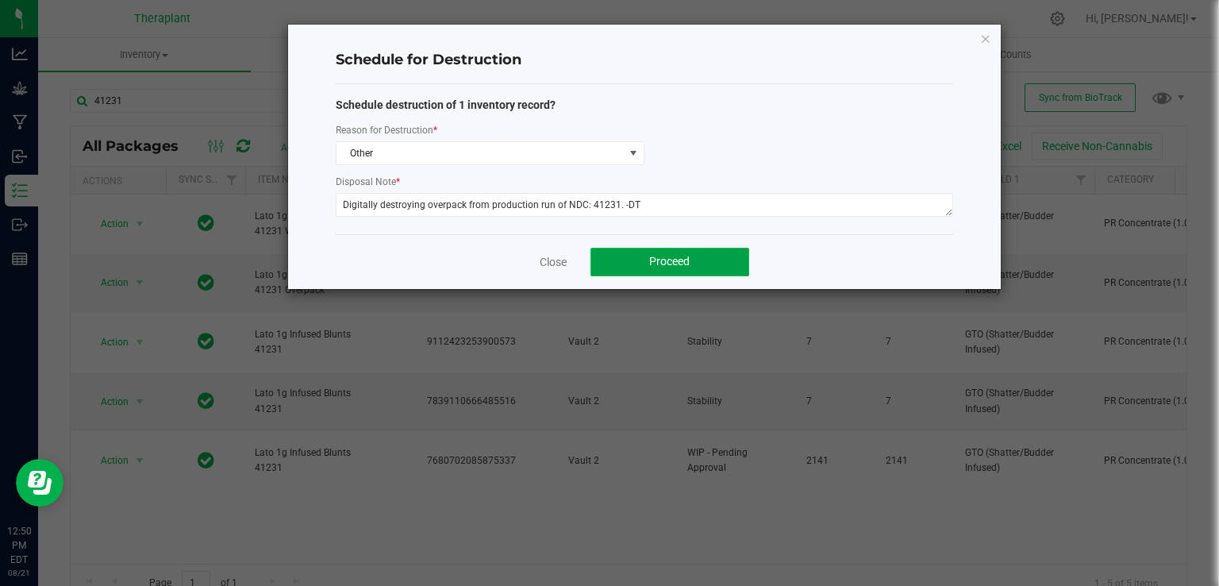
click at [648, 255] on button "Proceed" at bounding box center [670, 262] width 159 height 29
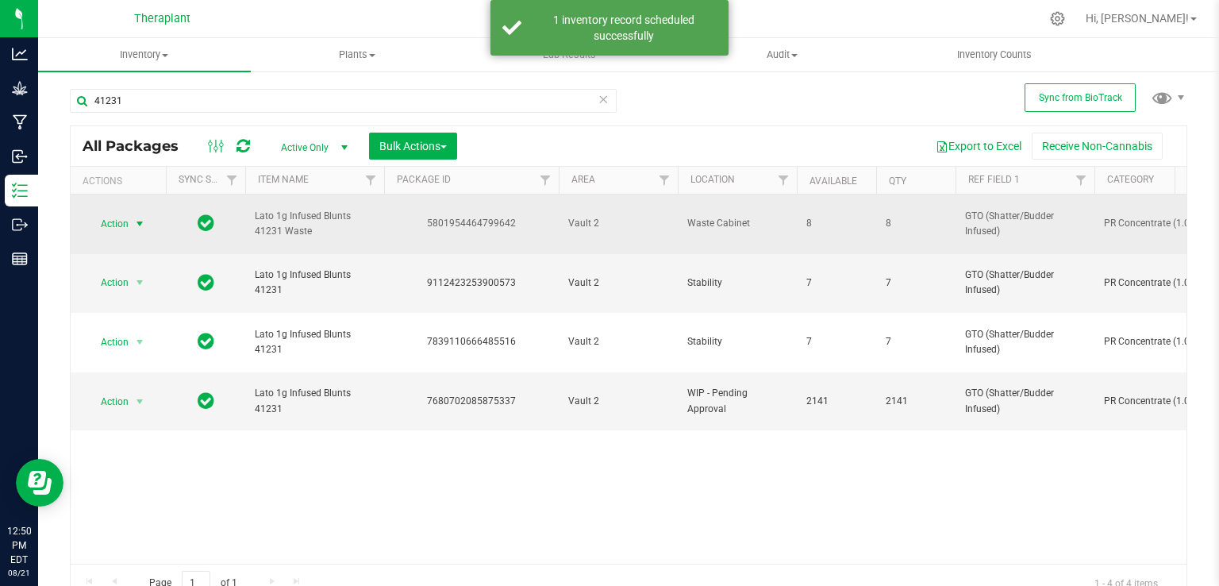
click at [110, 218] on span "Action" at bounding box center [108, 224] width 43 height 22
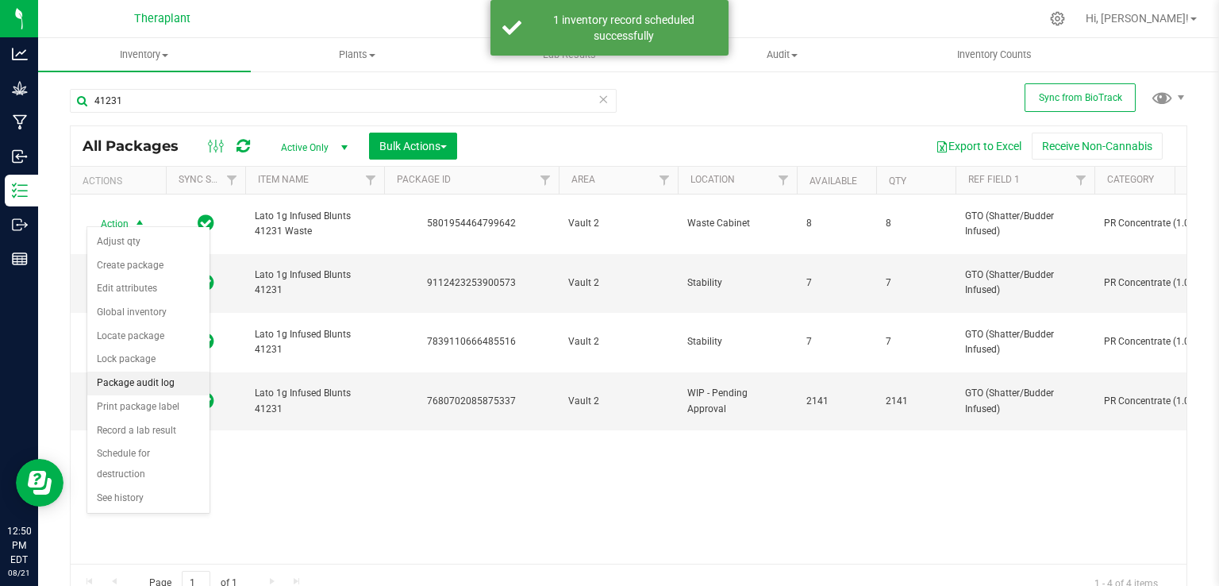
click at [144, 372] on li "Package audit log" at bounding box center [148, 384] width 122 height 24
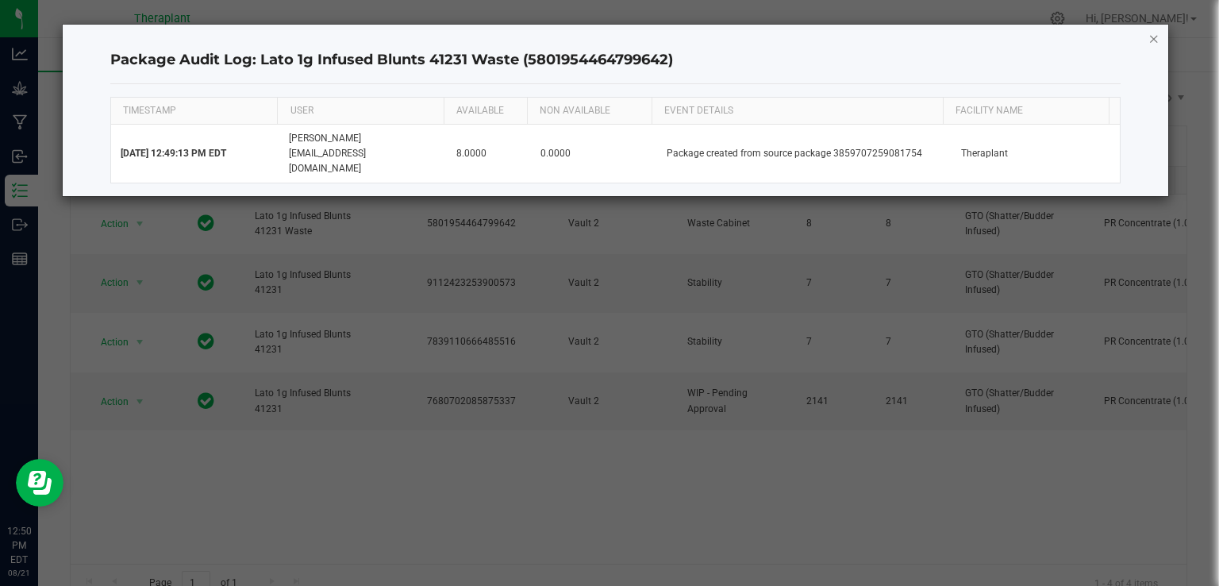
click at [1149, 39] on icon "button" at bounding box center [1154, 38] width 11 height 19
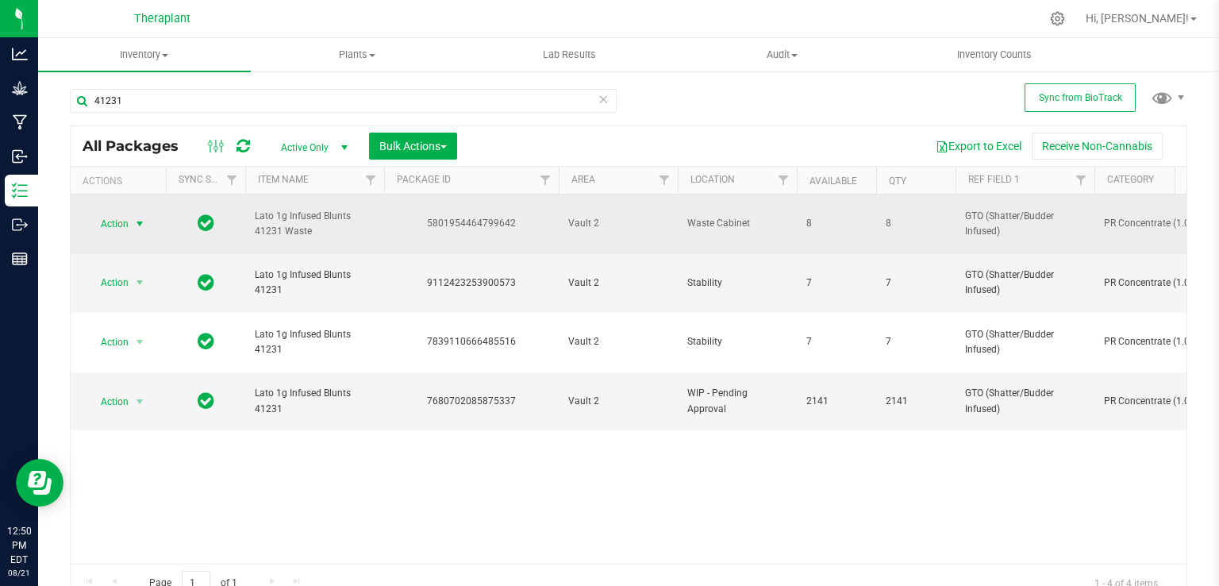
click at [136, 218] on span "select" at bounding box center [139, 224] width 13 height 13
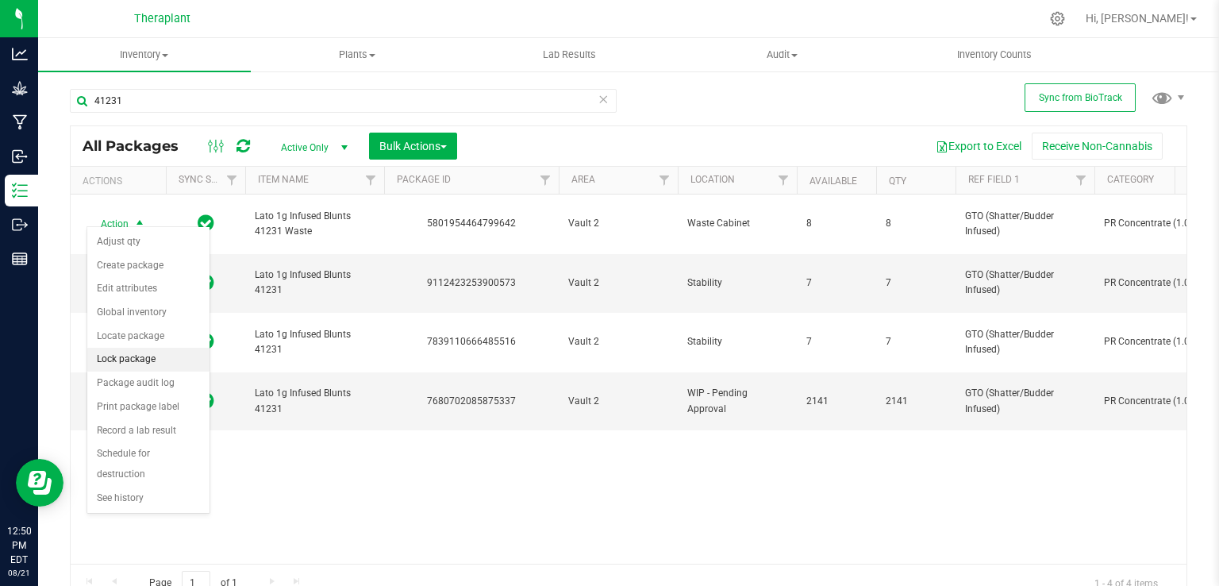
click at [125, 357] on li "Lock package" at bounding box center [148, 360] width 122 height 24
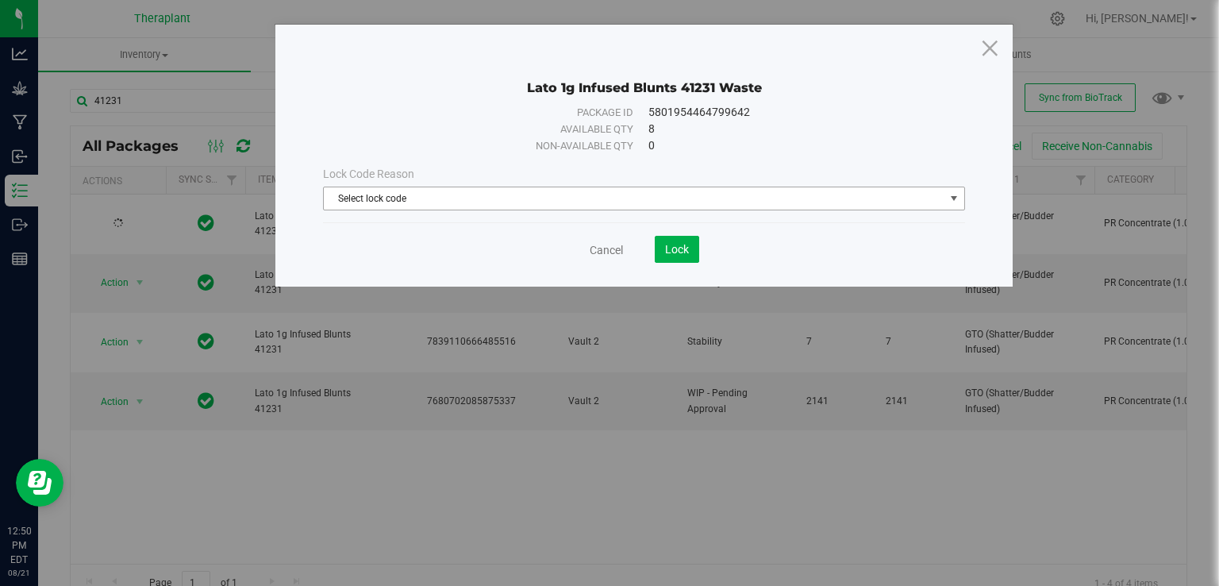
click at [561, 203] on span "Select lock code" at bounding box center [634, 198] width 621 height 22
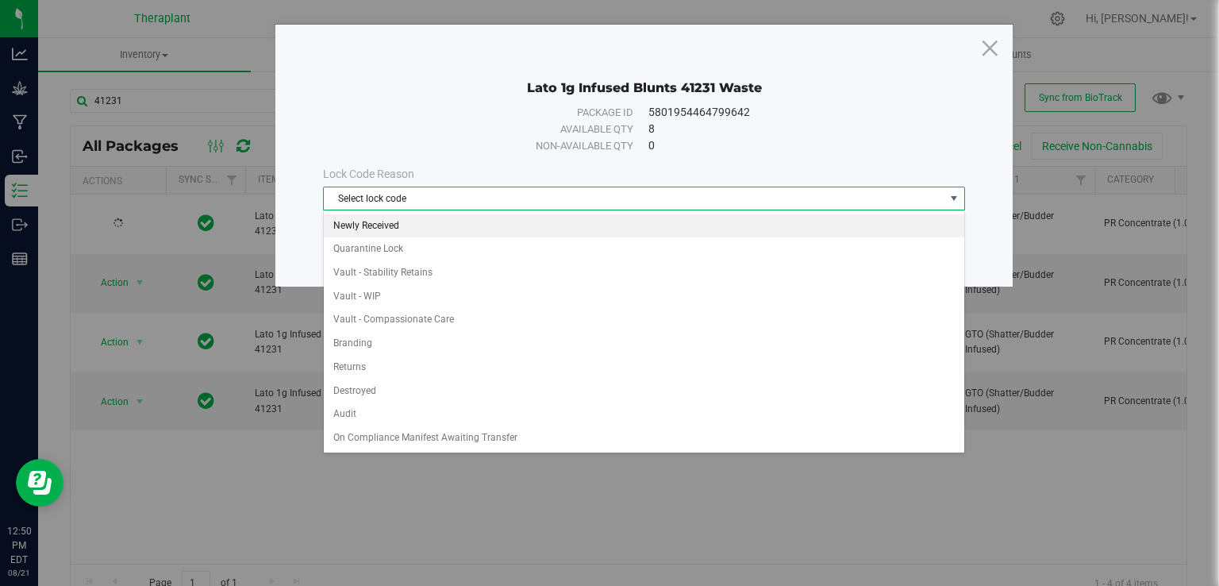
click at [381, 226] on li "Newly Received" at bounding box center [644, 226] width 641 height 24
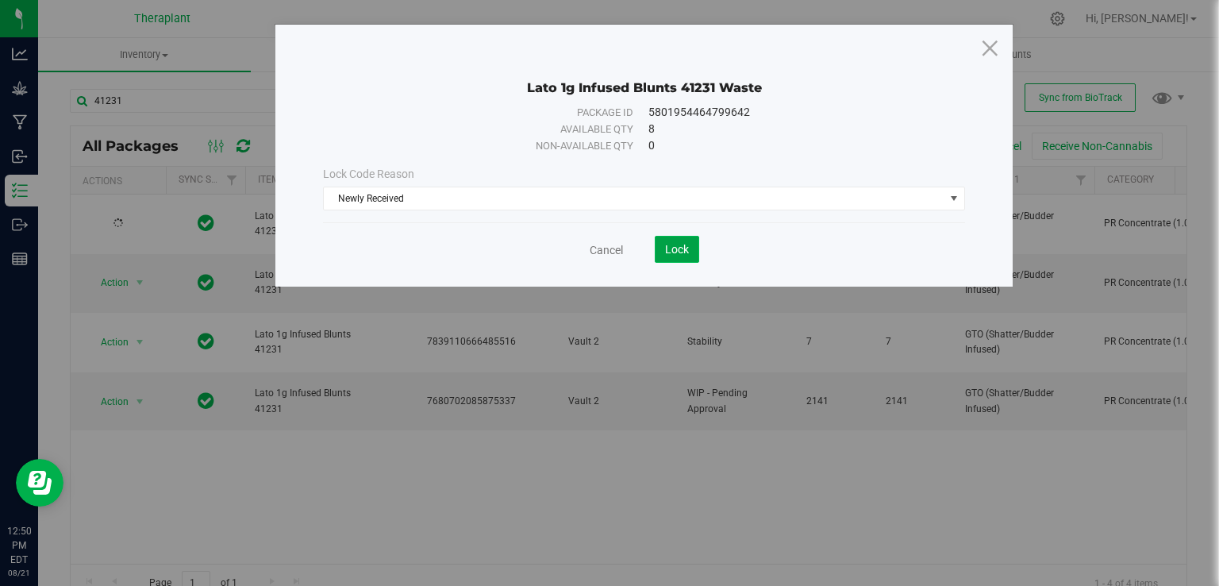
click at [670, 248] on span "Lock" at bounding box center [677, 249] width 24 height 13
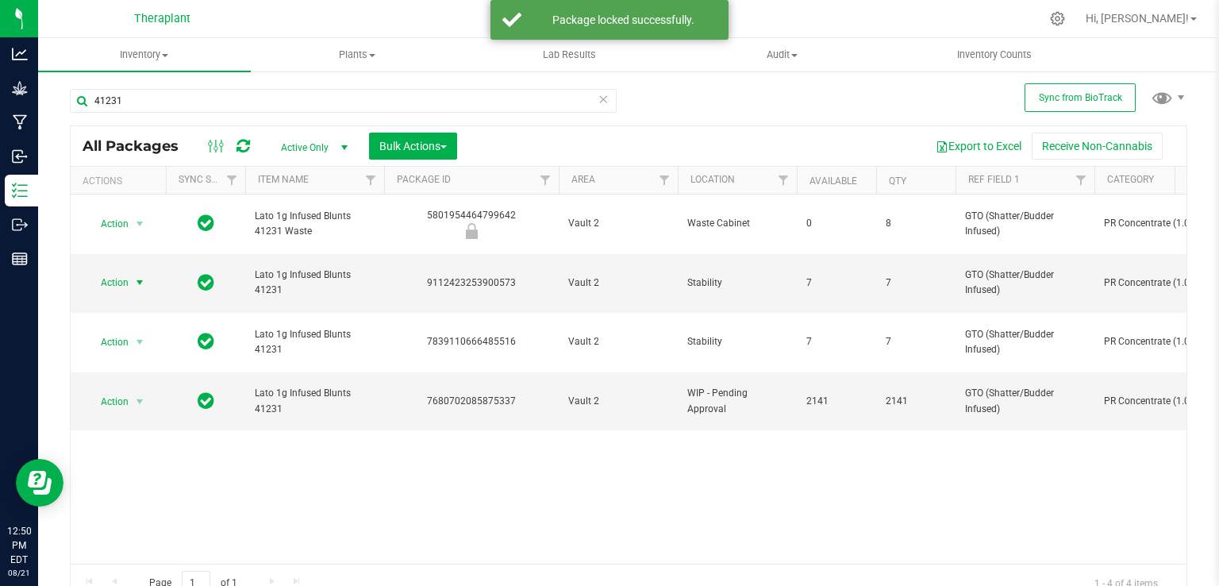
click at [138, 276] on span "select" at bounding box center [139, 282] width 13 height 13
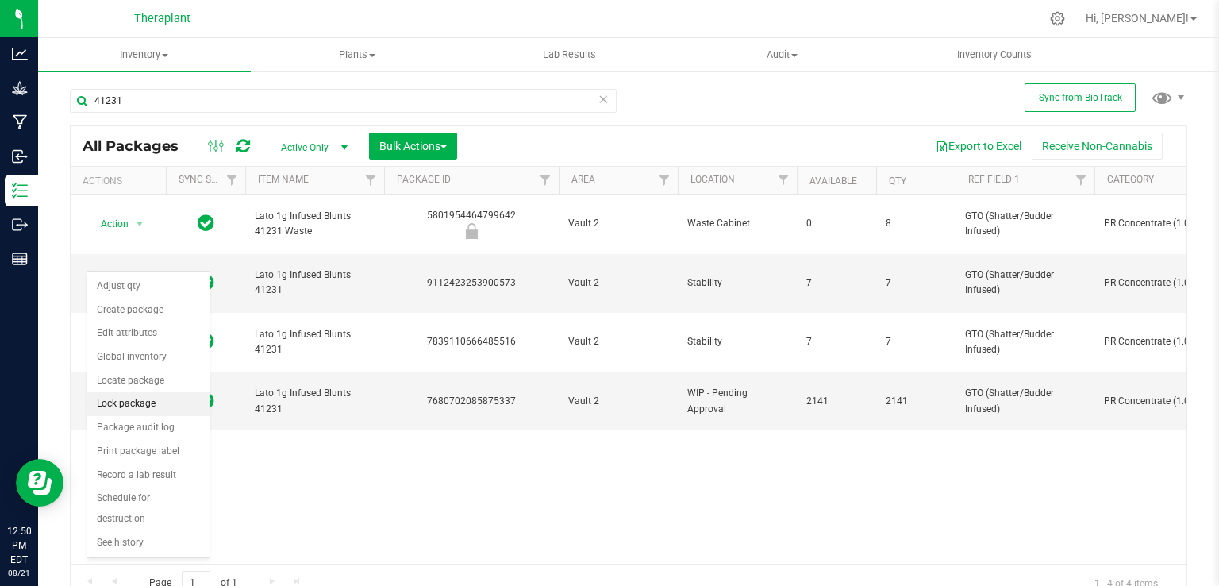
click at [132, 401] on li "Lock package" at bounding box center [148, 404] width 122 height 24
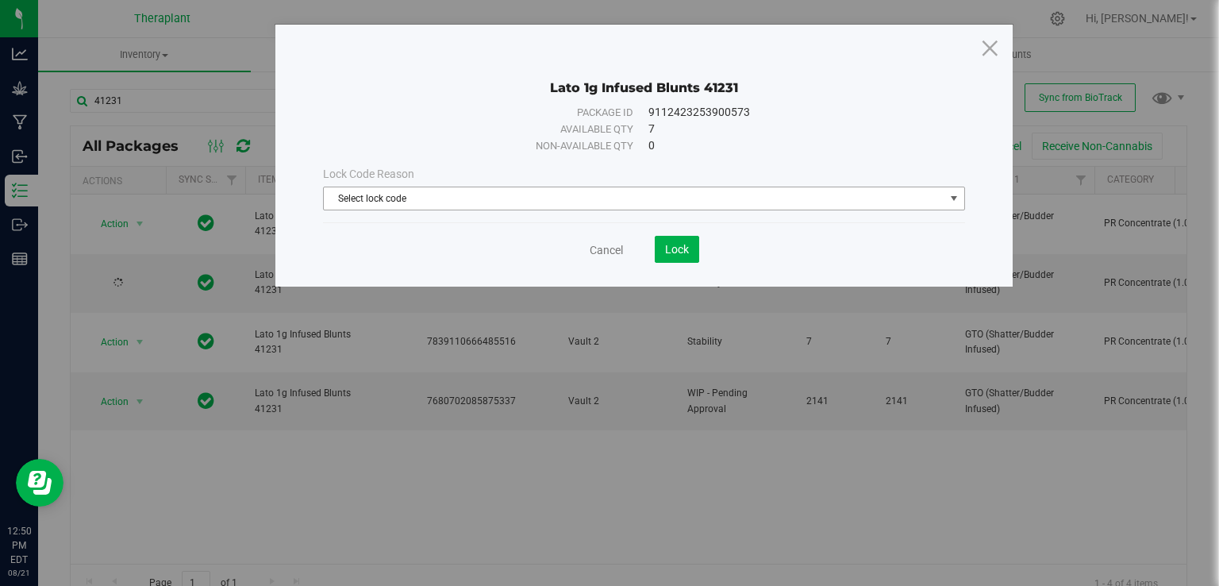
click at [579, 200] on span "Select lock code" at bounding box center [634, 198] width 621 height 22
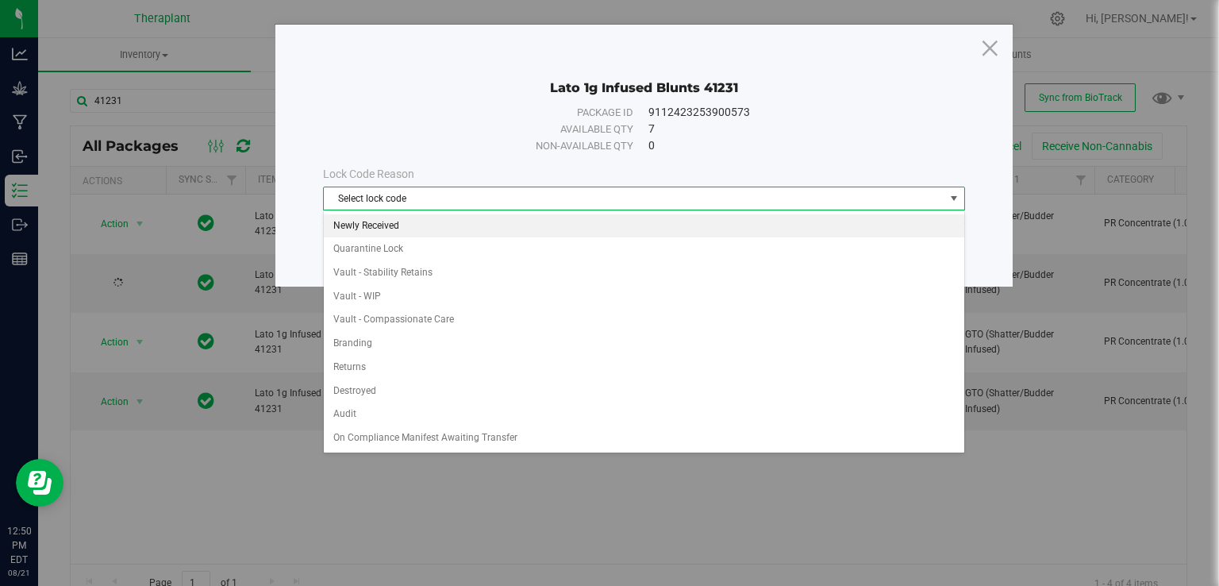
click at [376, 229] on li "Newly Received" at bounding box center [644, 226] width 641 height 24
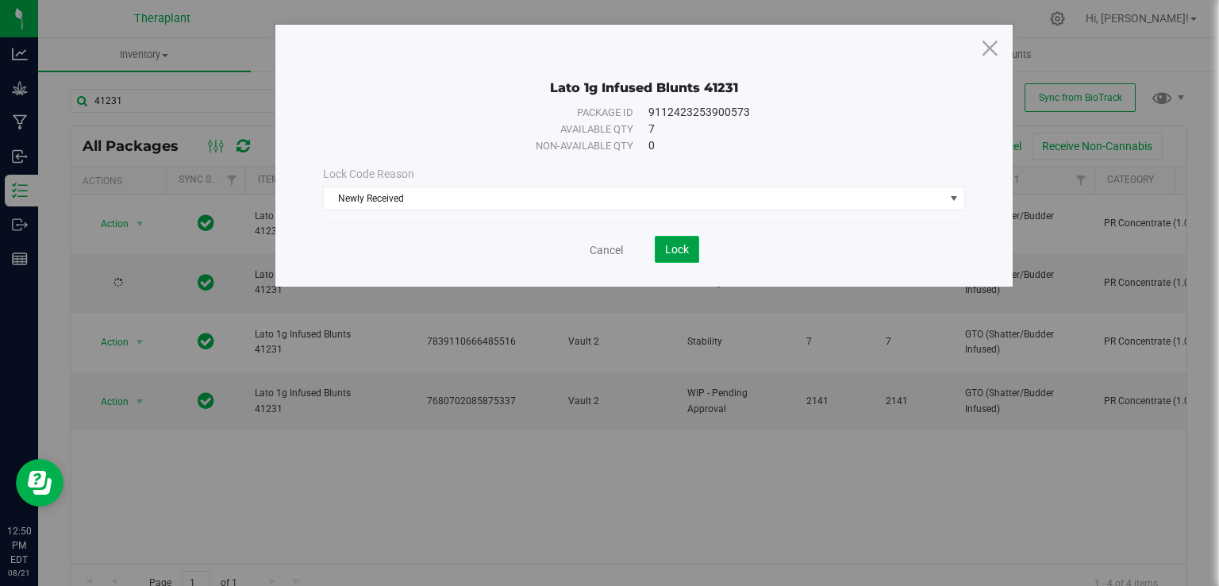
click at [683, 248] on span "Lock" at bounding box center [677, 249] width 24 height 13
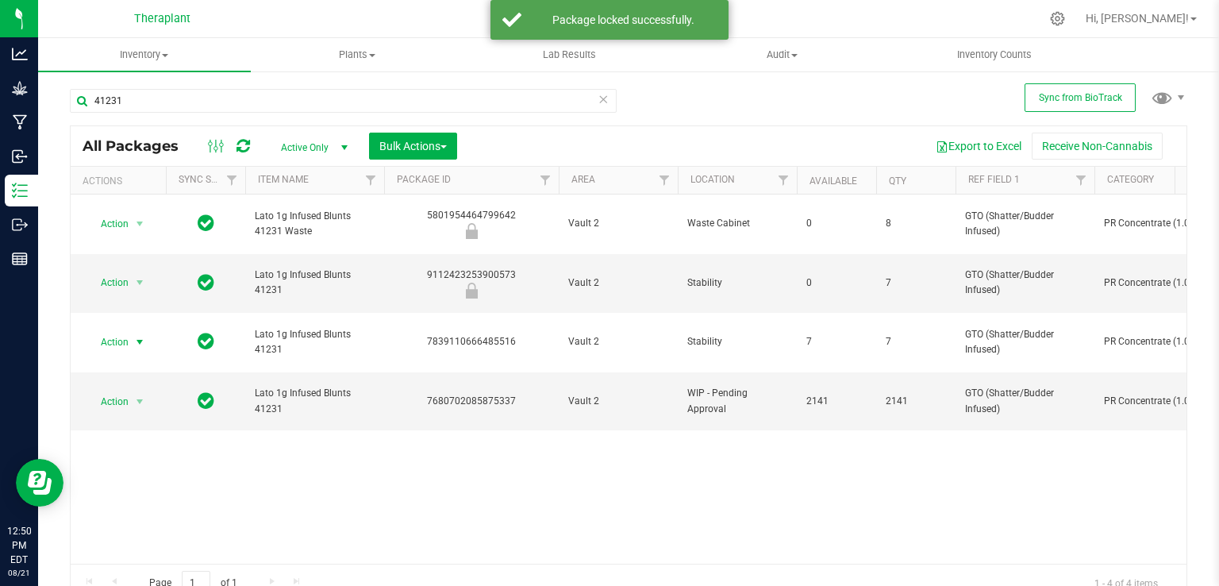
click at [133, 336] on span "select" at bounding box center [139, 342] width 13 height 13
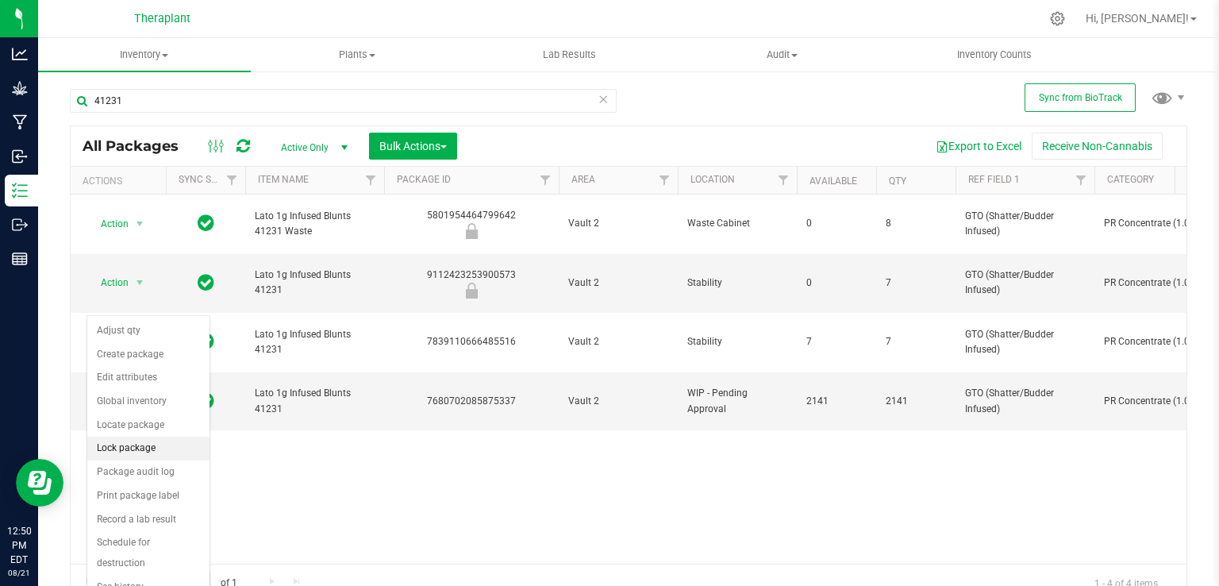
click at [131, 440] on li "Lock package" at bounding box center [148, 449] width 122 height 24
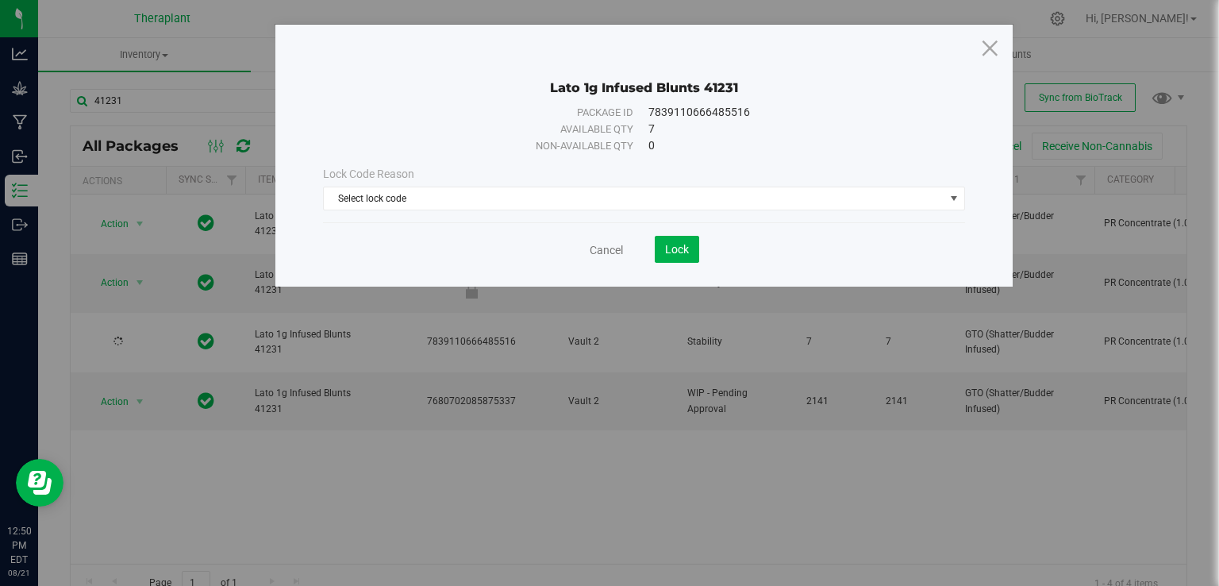
click at [543, 210] on div "Lock Code Reason Select lock code Select lock code Newly Received Quarantine Lo…" at bounding box center [644, 188] width 666 height 68
click at [537, 203] on span "Select lock code" at bounding box center [634, 198] width 621 height 22
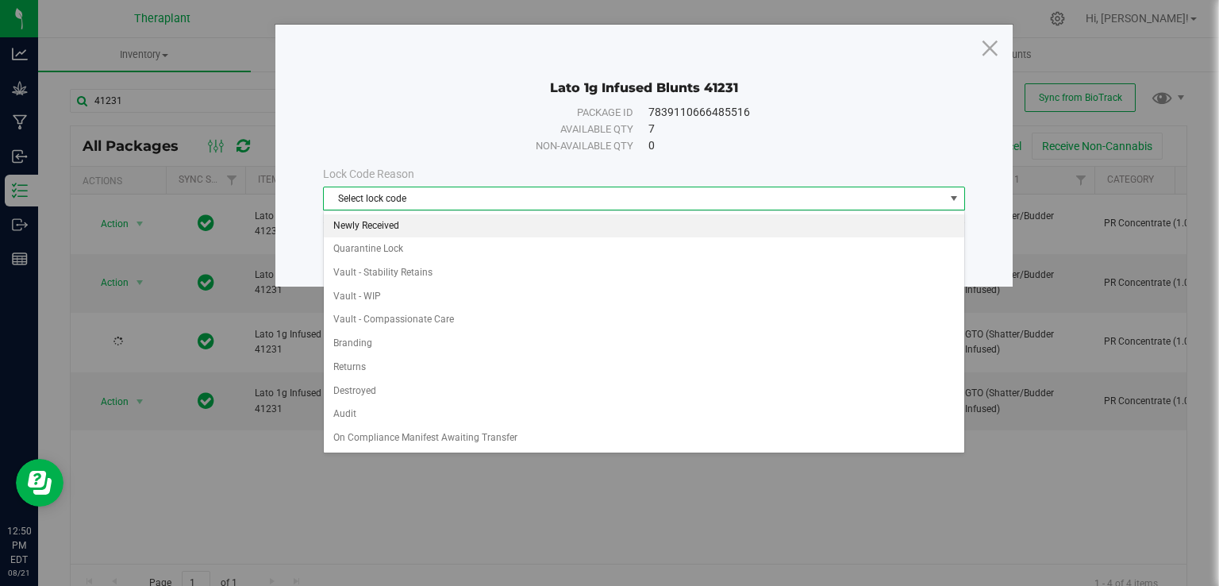
click at [368, 228] on li "Newly Received" at bounding box center [644, 226] width 641 height 24
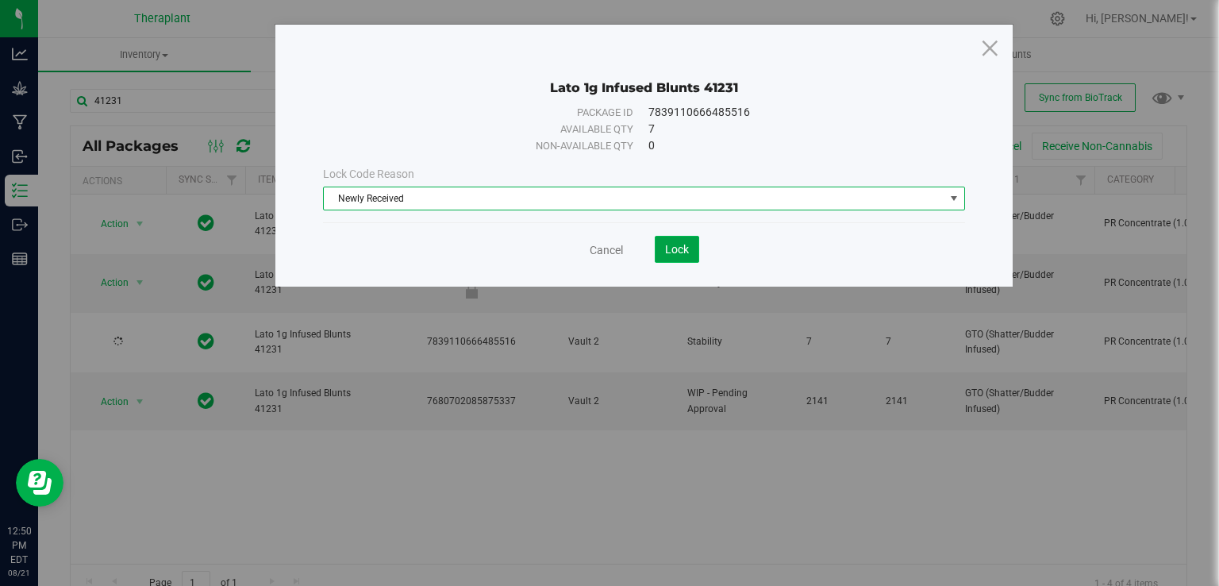
click at [659, 242] on button "Lock" at bounding box center [677, 249] width 44 height 27
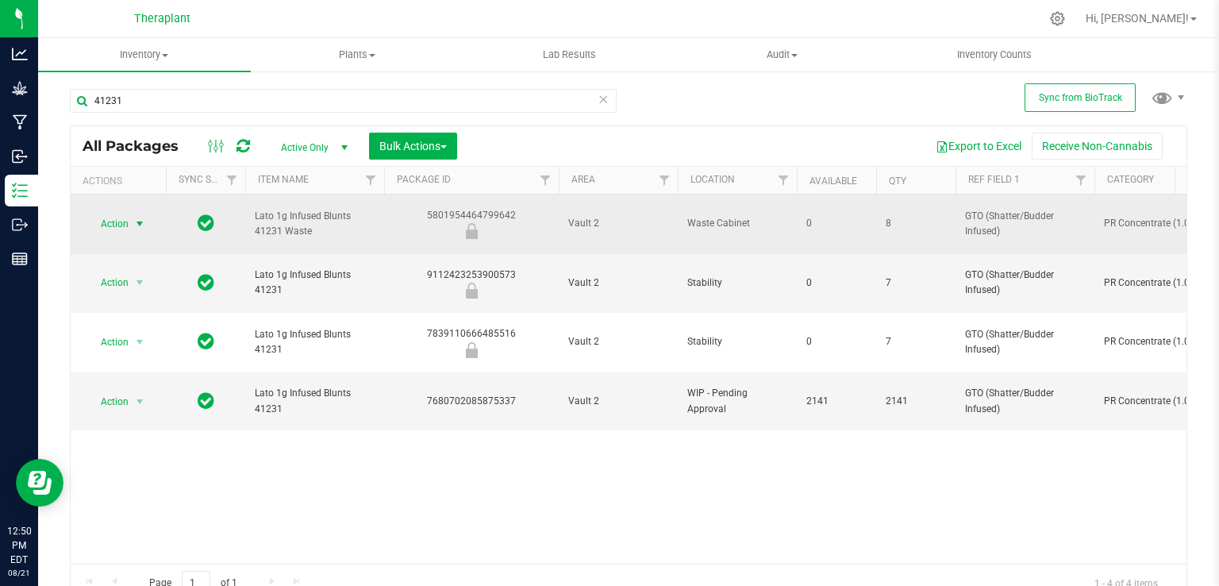
click at [131, 215] on span "select" at bounding box center [140, 224] width 20 height 22
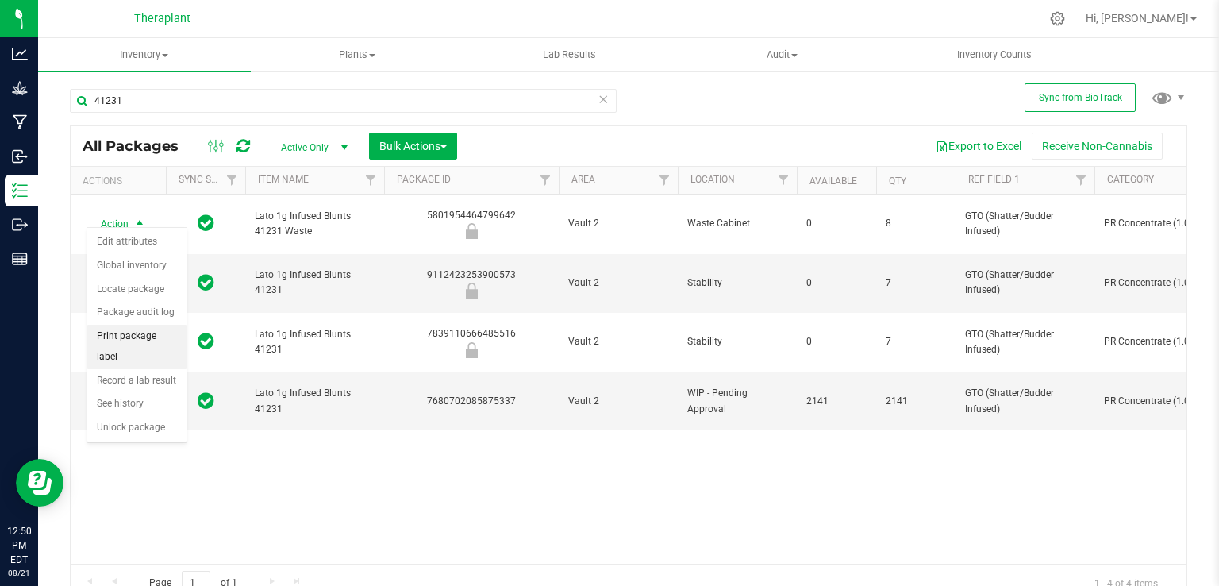
click at [156, 331] on li "Print package label" at bounding box center [136, 347] width 99 height 44
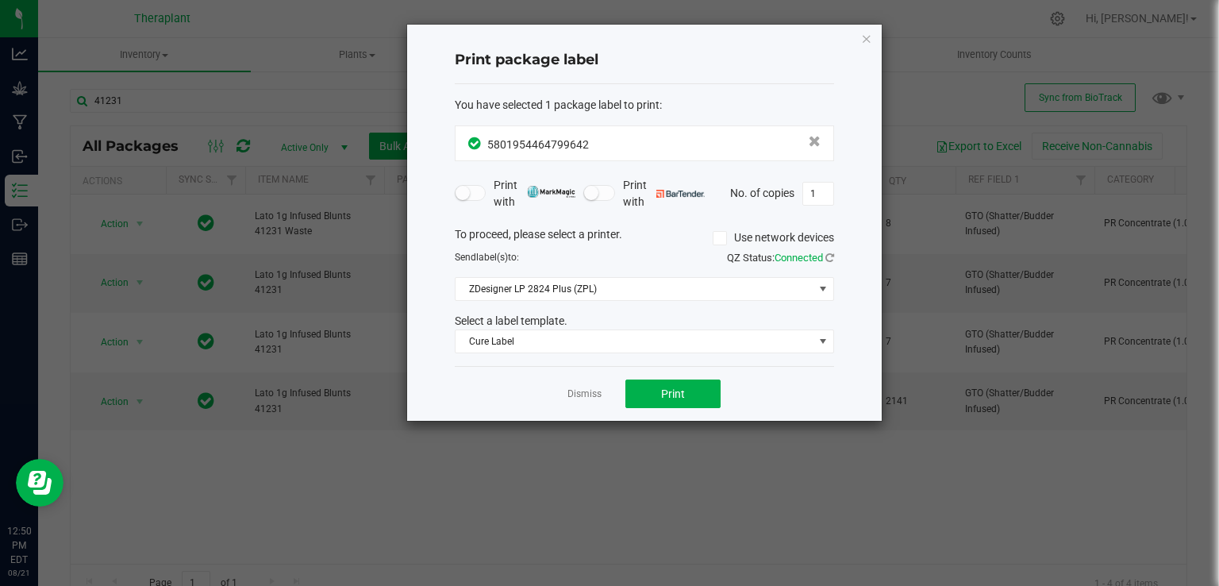
click at [672, 373] on div "Dismiss Print" at bounding box center [644, 393] width 379 height 55
click at [670, 379] on button "Print" at bounding box center [673, 393] width 95 height 29
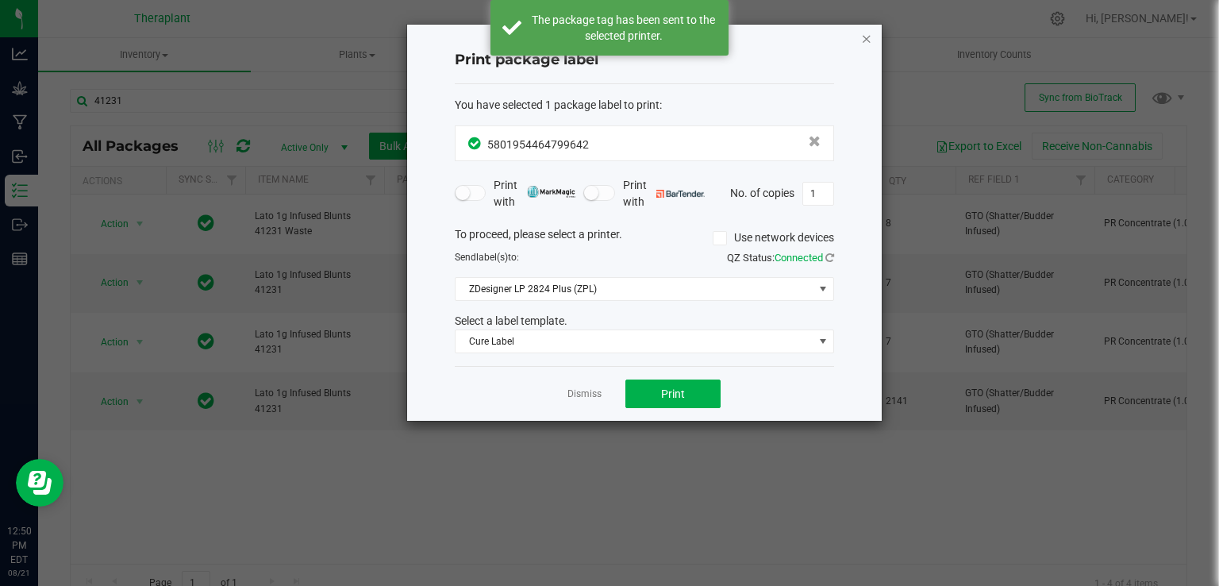
click at [864, 42] on icon "button" at bounding box center [866, 38] width 11 height 19
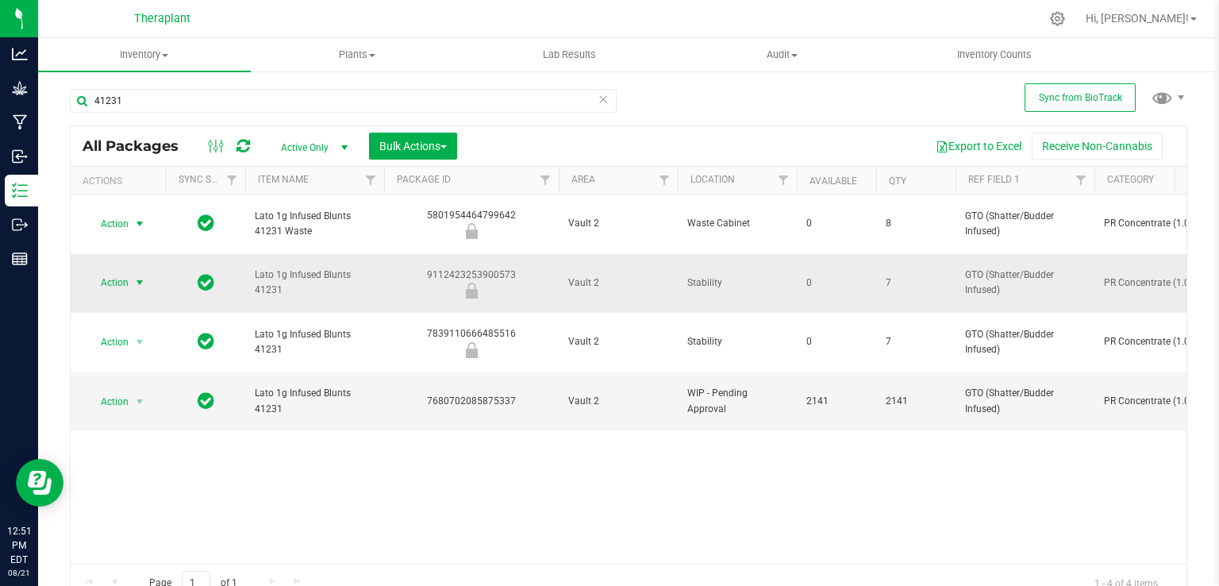
click at [123, 272] on span "Action" at bounding box center [108, 283] width 43 height 22
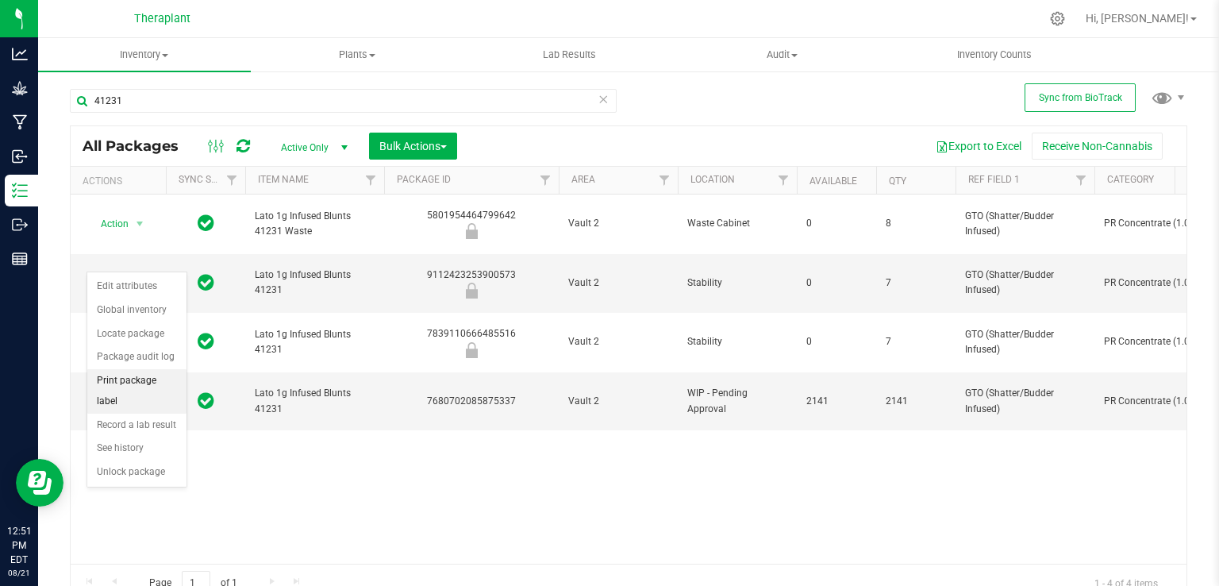
click at [148, 385] on li "Print package label" at bounding box center [136, 391] width 99 height 44
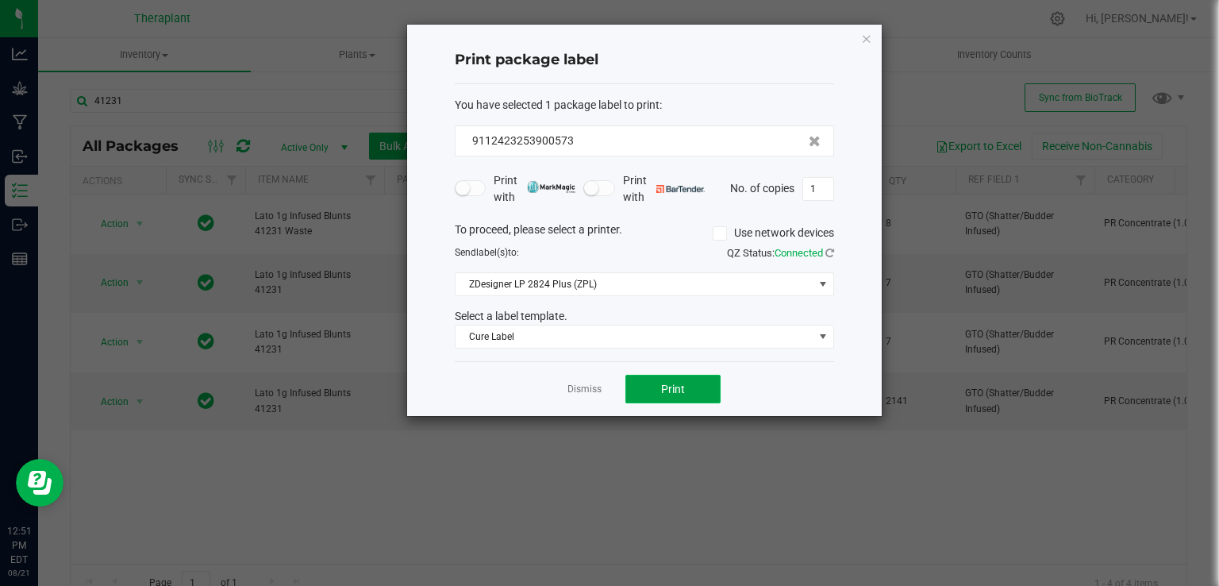
click at [708, 380] on button "Print" at bounding box center [673, 389] width 95 height 29
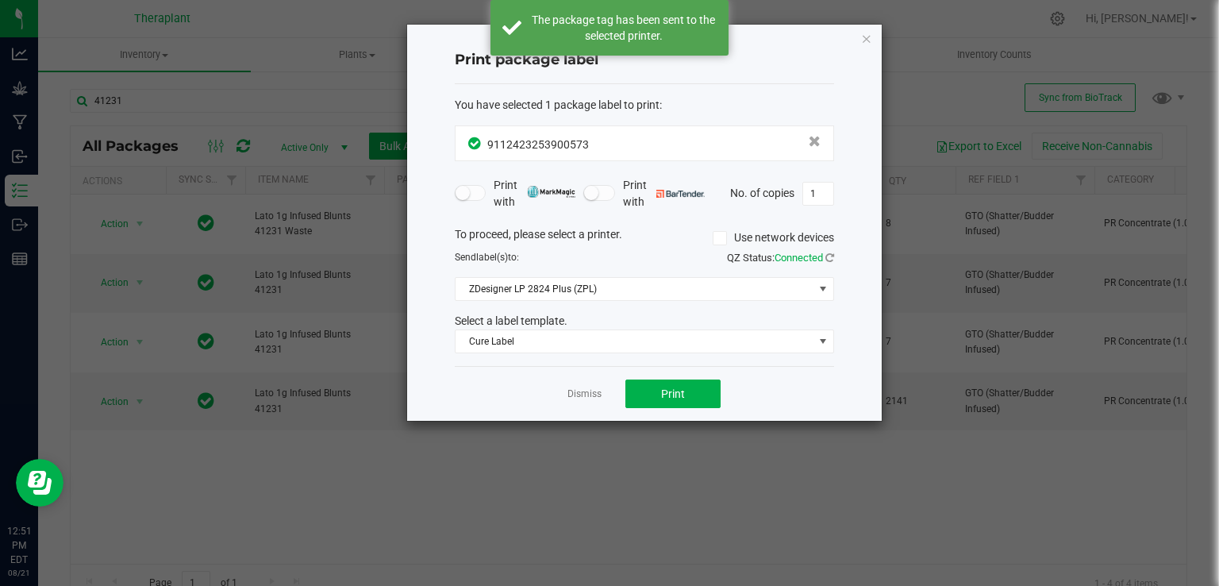
click at [859, 35] on div "Print package label You have selected 1 package label to print : 91124232539005…" at bounding box center [644, 223] width 475 height 396
click at [867, 35] on icon "button" at bounding box center [866, 38] width 11 height 19
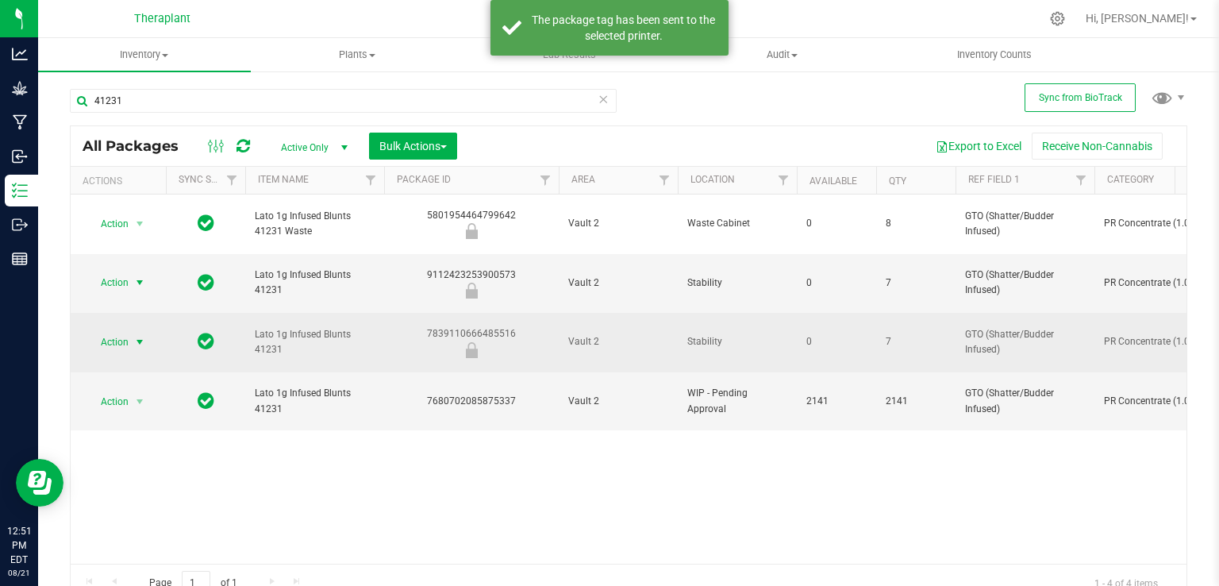
click at [133, 331] on span "select" at bounding box center [140, 342] width 20 height 22
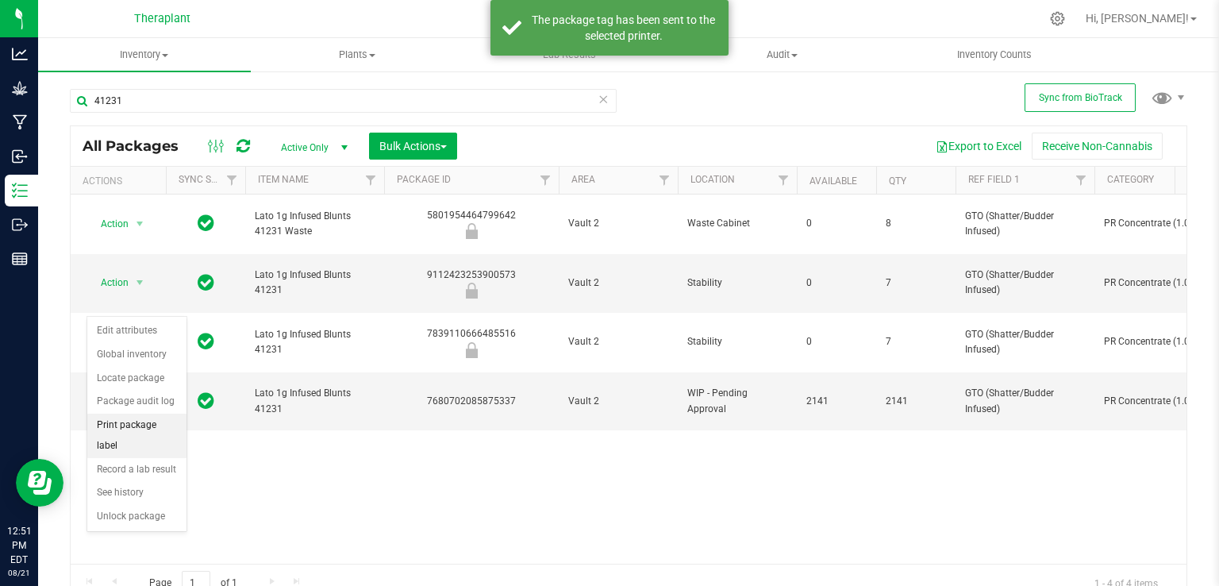
click at [145, 426] on li "Print package label" at bounding box center [136, 436] width 99 height 44
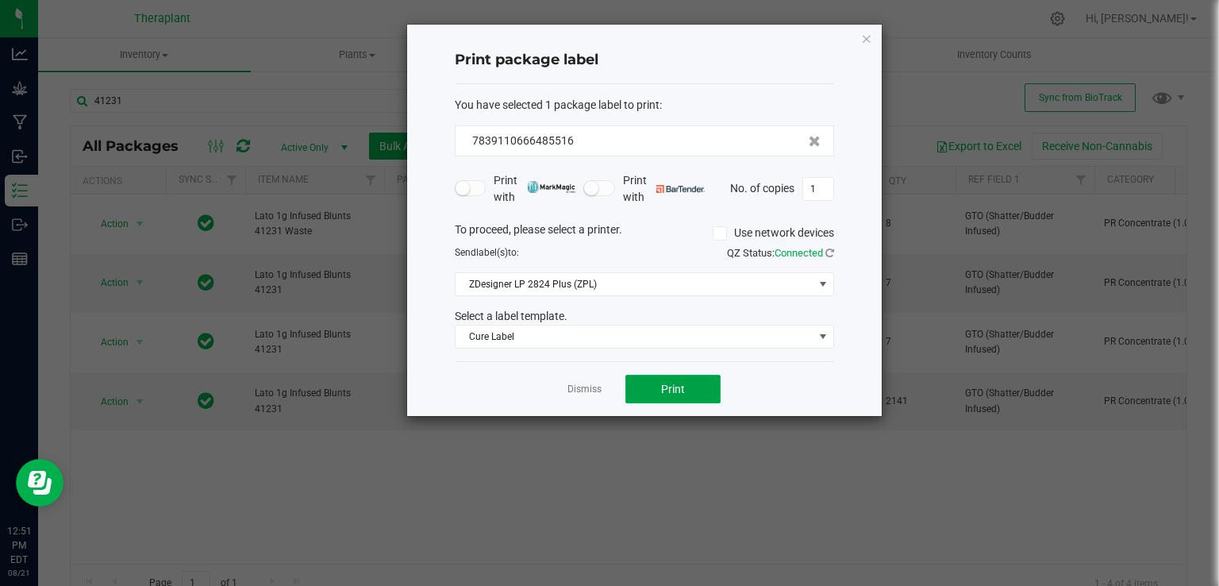
click at [665, 398] on button "Print" at bounding box center [673, 389] width 95 height 29
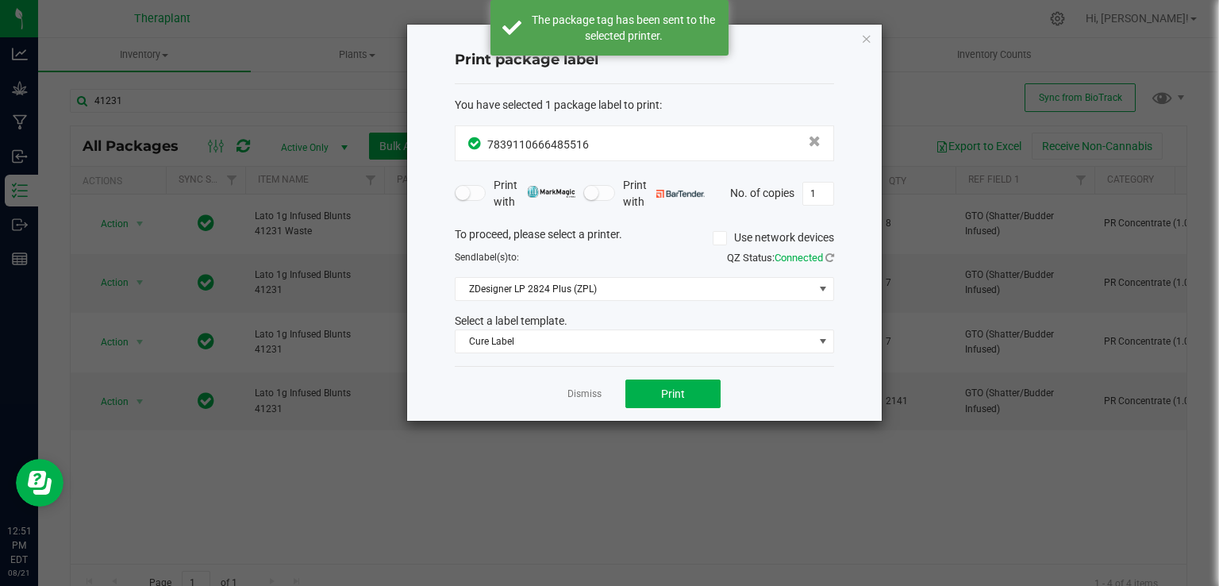
click at [865, 32] on icon "button" at bounding box center [866, 38] width 11 height 19
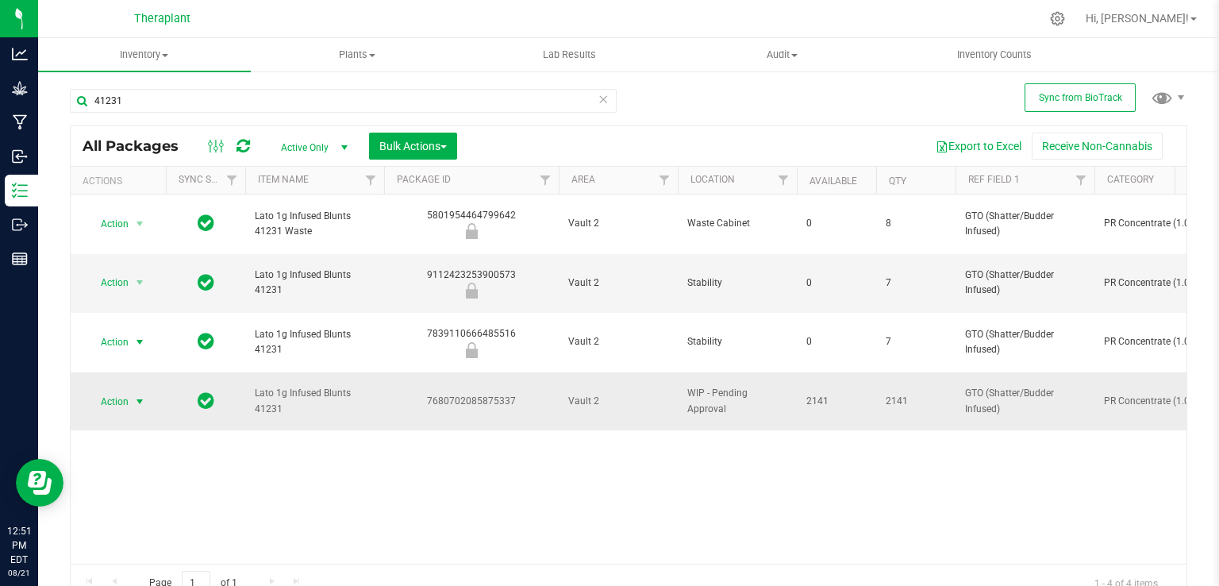
click at [139, 395] on span "select" at bounding box center [139, 401] width 13 height 13
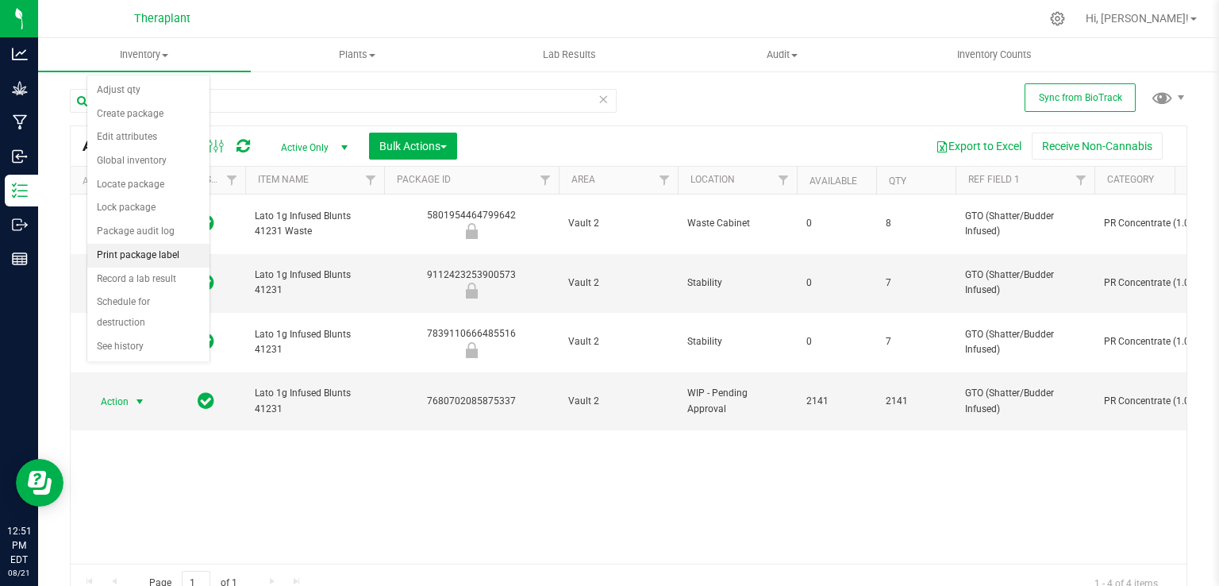
click at [153, 248] on li "Print package label" at bounding box center [148, 256] width 122 height 24
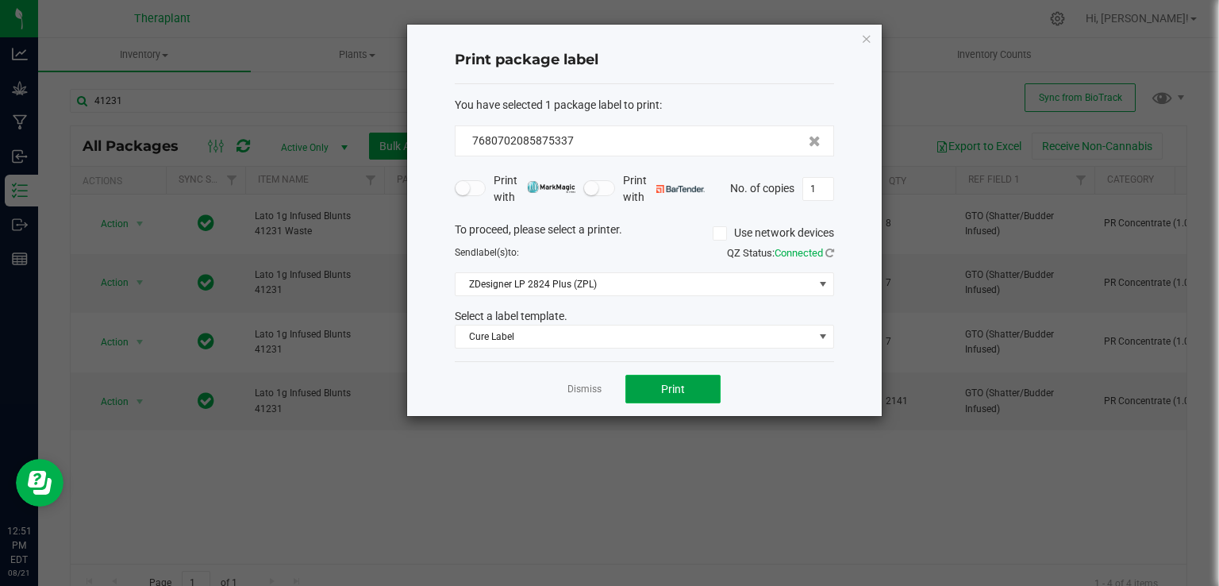
click at [652, 395] on button "Print" at bounding box center [673, 389] width 95 height 29
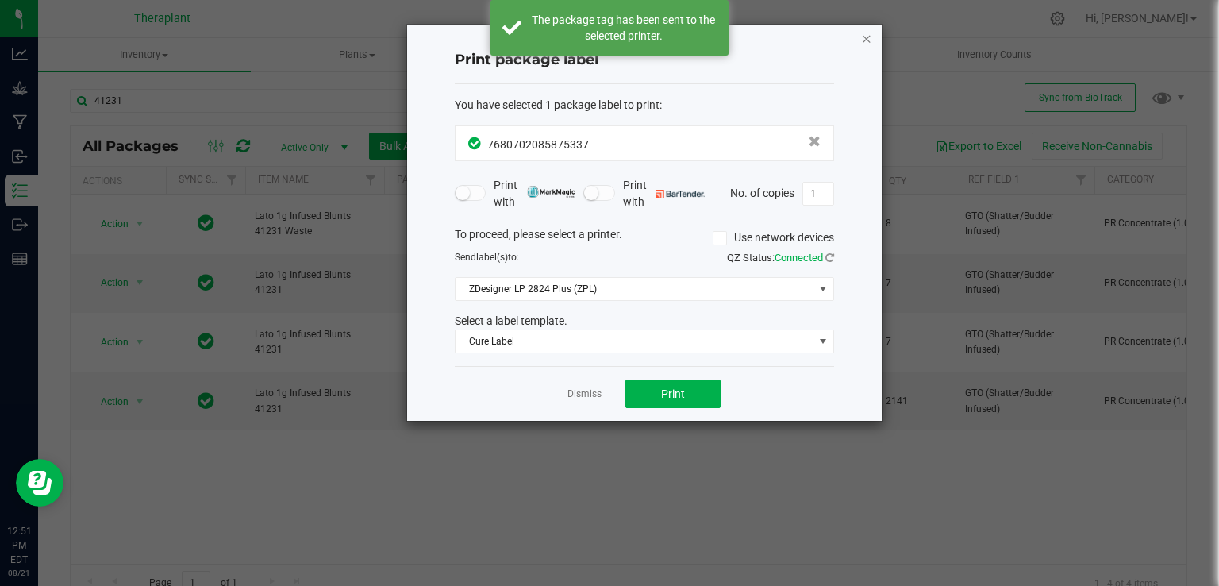
click at [865, 36] on icon "button" at bounding box center [866, 38] width 11 height 19
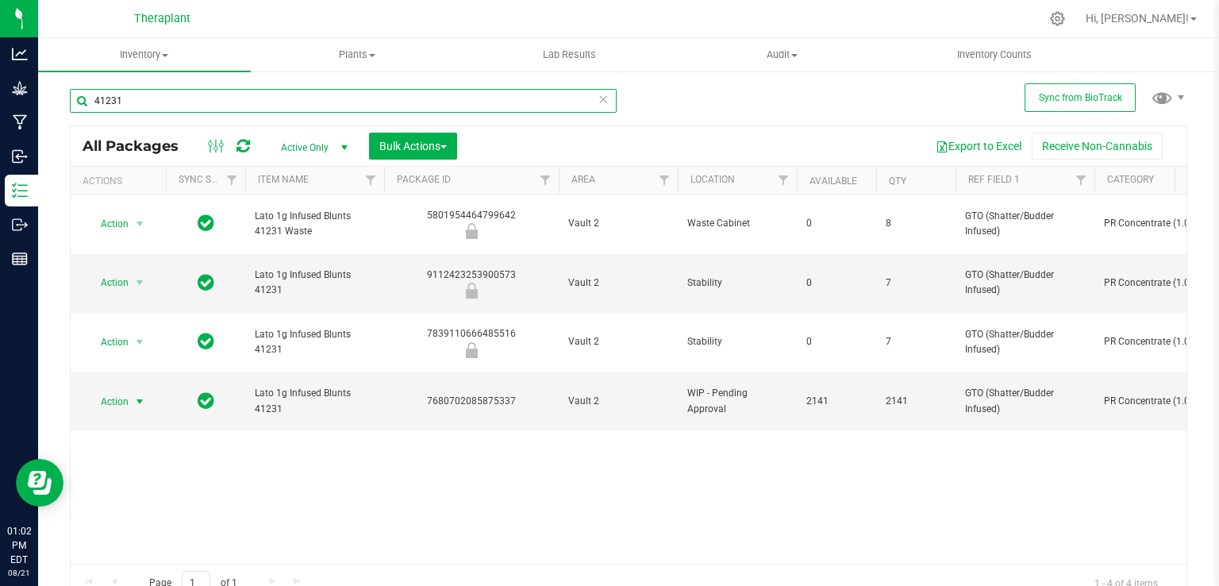
click at [277, 96] on input "41231" at bounding box center [343, 101] width 547 height 24
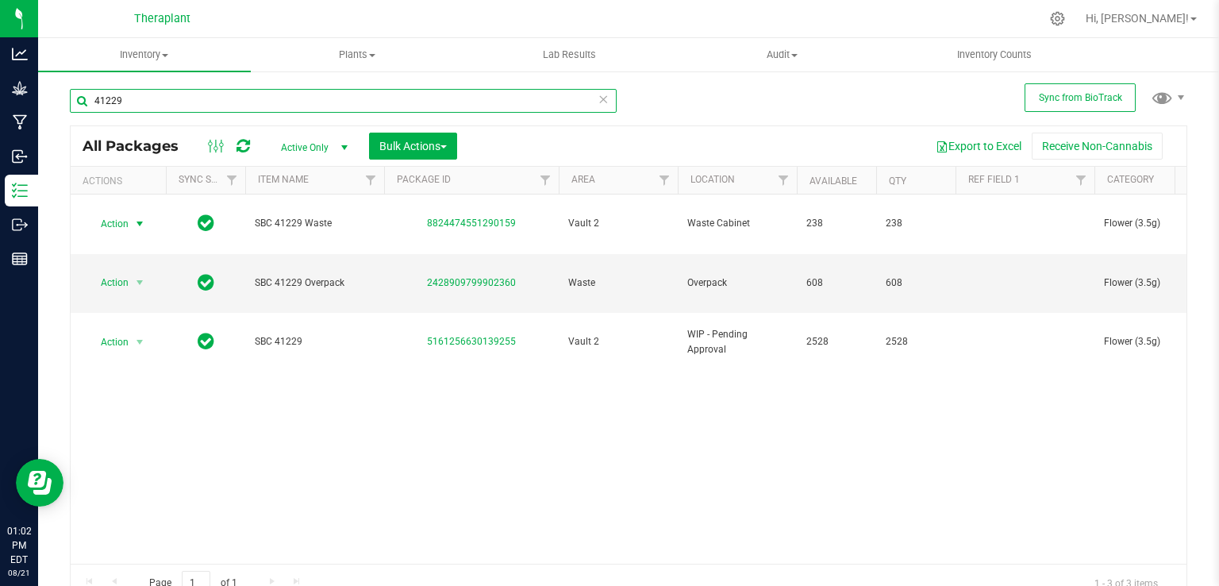
type input "41229"
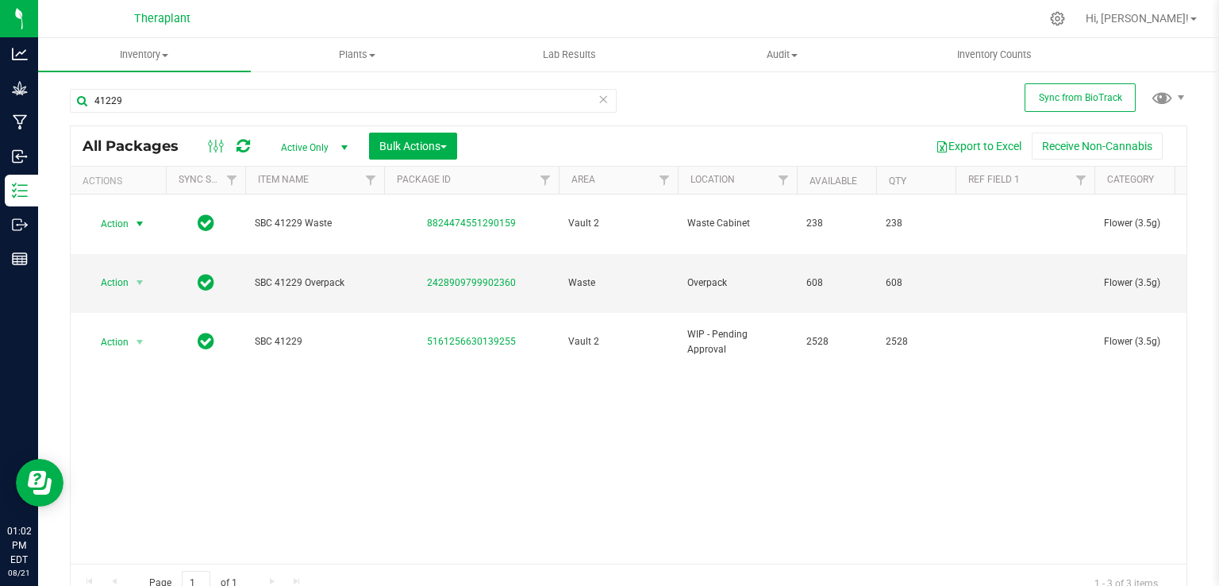
click at [122, 217] on span "Action" at bounding box center [108, 224] width 43 height 22
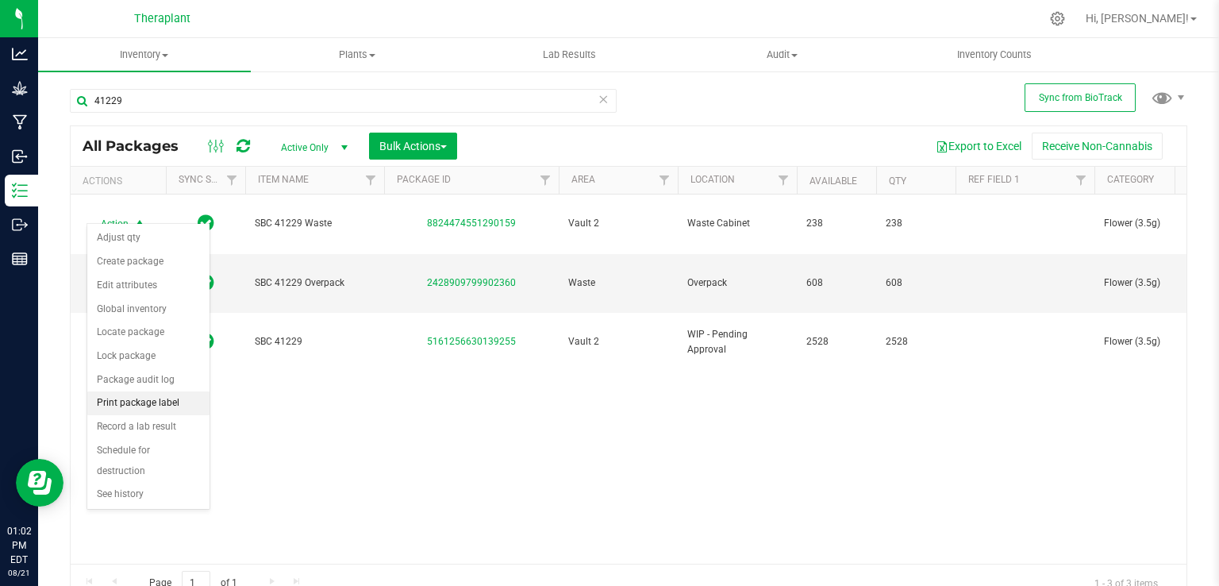
click at [153, 398] on li "Print package label" at bounding box center [148, 403] width 122 height 24
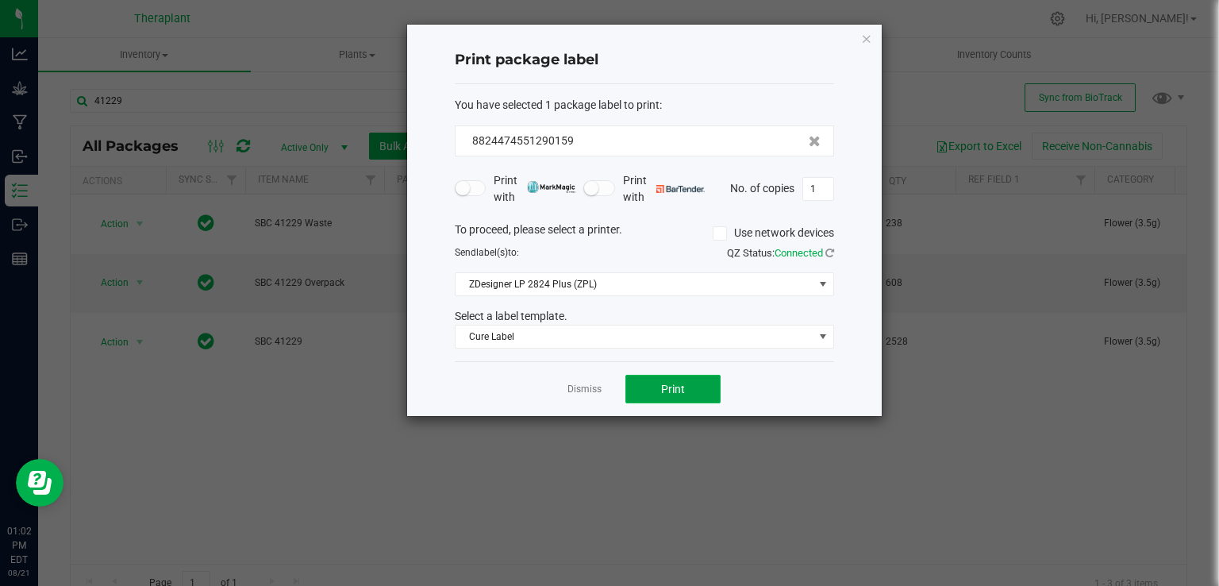
click at [669, 398] on button "Print" at bounding box center [673, 389] width 95 height 29
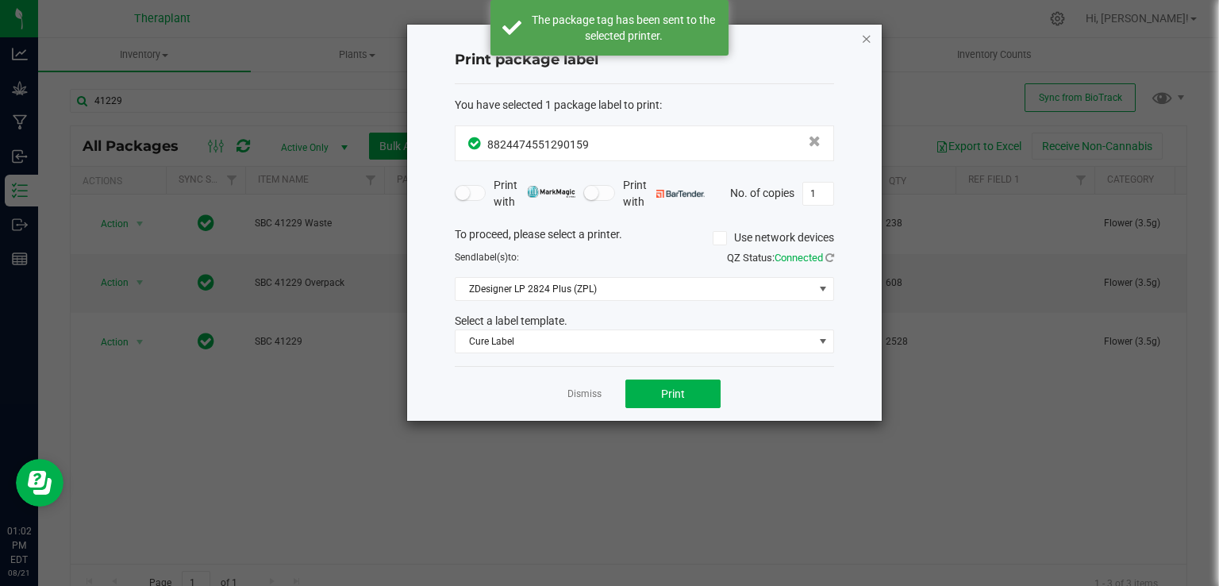
click at [871, 39] on icon "button" at bounding box center [866, 38] width 11 height 19
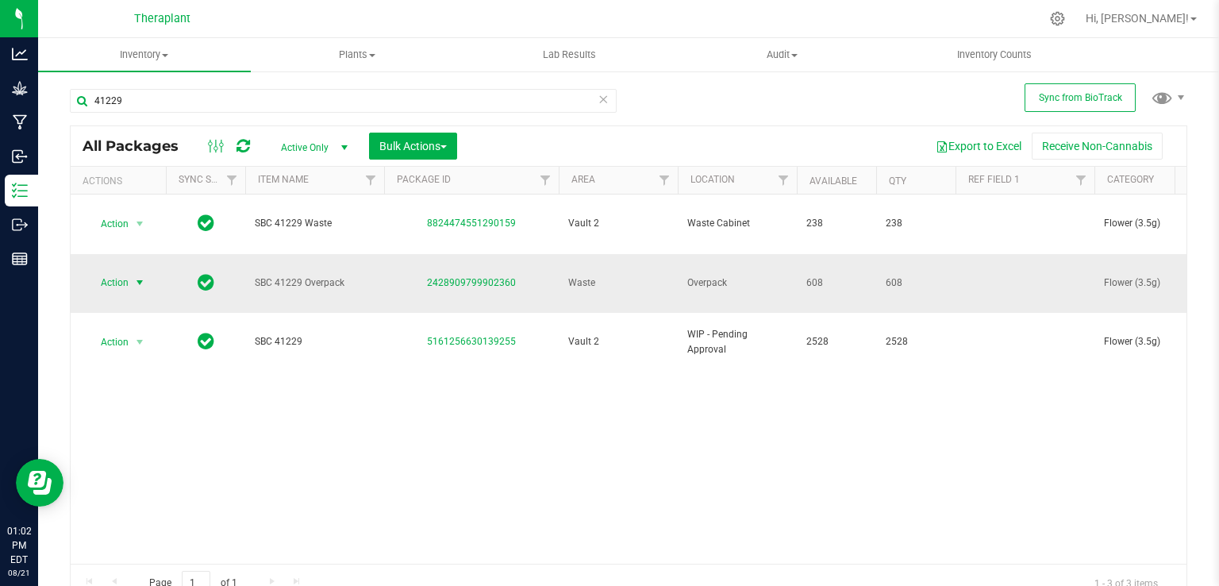
click at [141, 276] on span "select" at bounding box center [139, 282] width 13 height 13
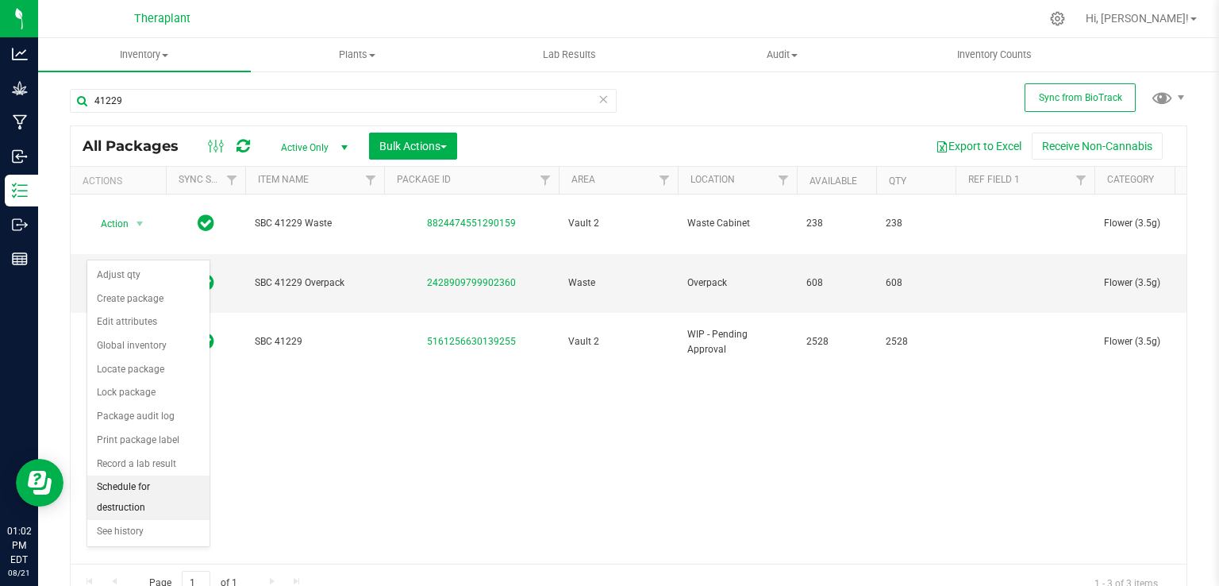
click at [149, 479] on li "Schedule for destruction" at bounding box center [148, 498] width 122 height 44
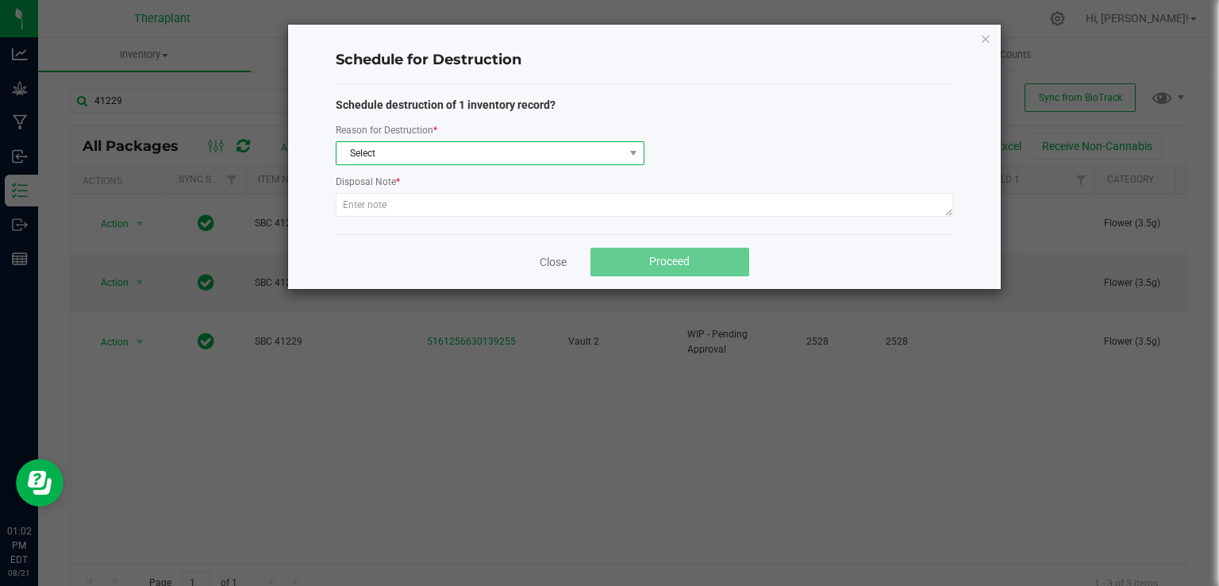
click at [479, 143] on span "Select" at bounding box center [480, 153] width 287 height 22
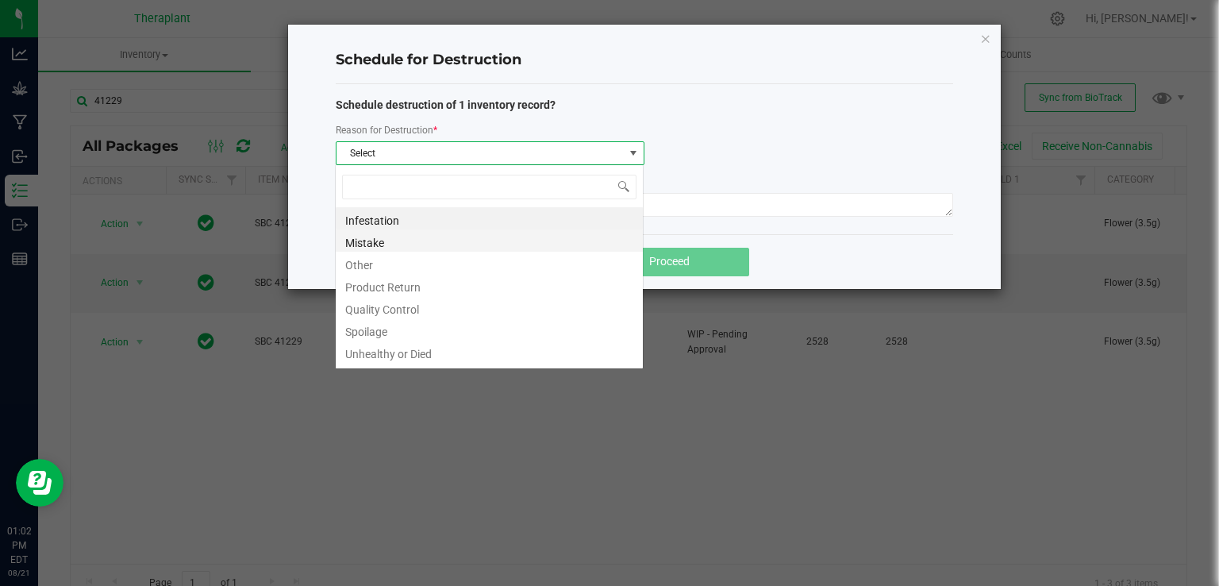
scroll to position [23, 308]
click at [373, 261] on li "Other" at bounding box center [489, 263] width 307 height 22
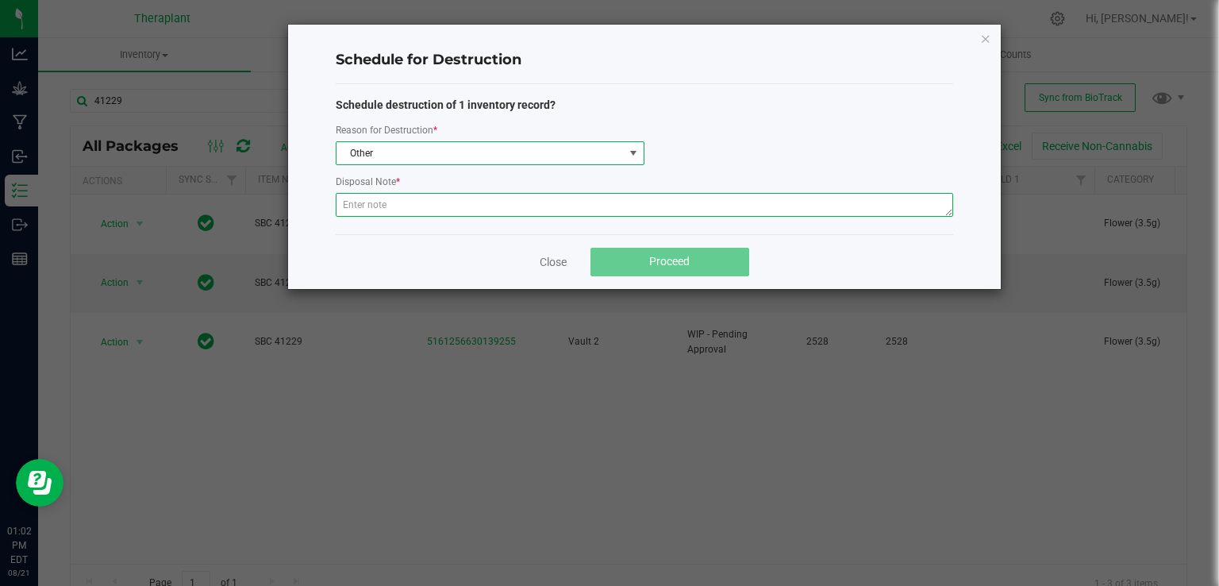
click at [395, 213] on textarea at bounding box center [645, 205] width 618 height 24
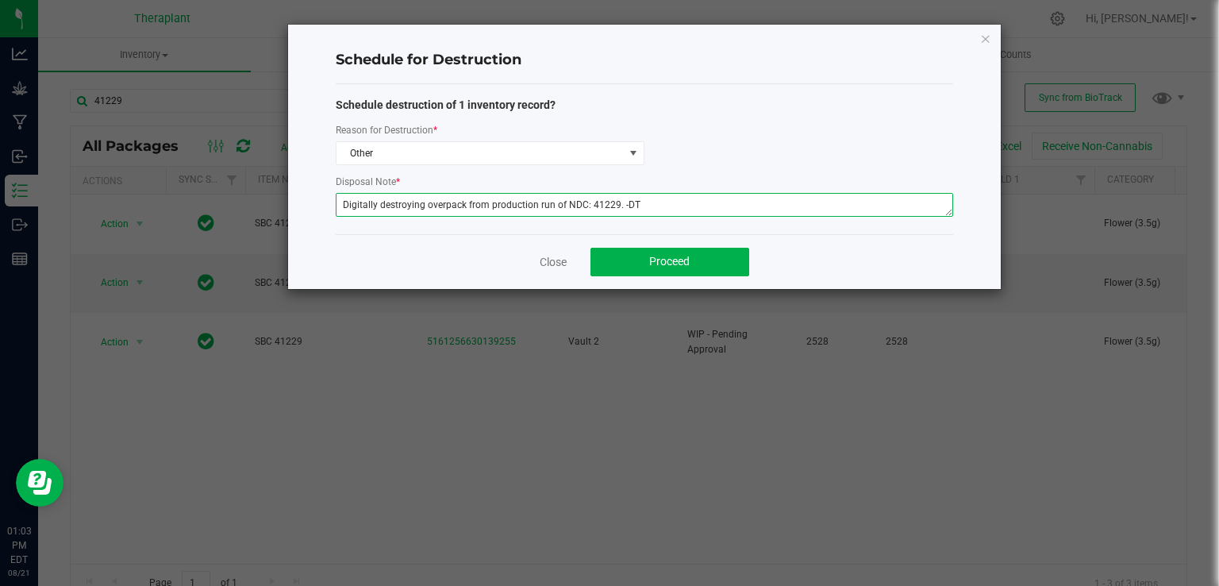
type textarea "Digitally destroying overpack from production run of NDC: 41229. -DT"
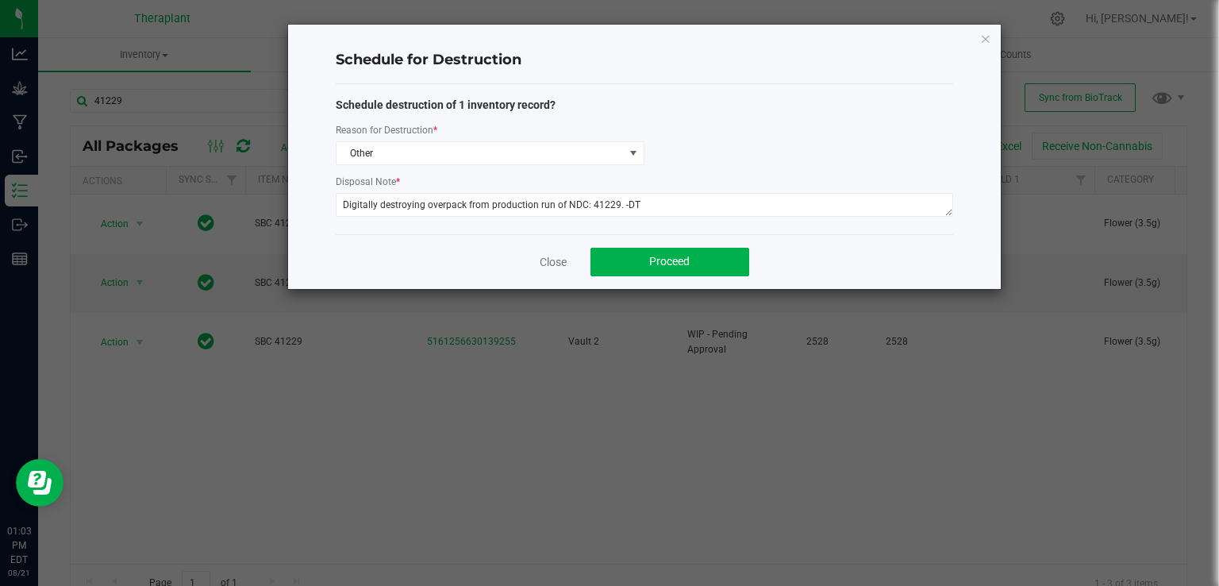
click at [682, 279] on div "Close Proceed" at bounding box center [645, 261] width 618 height 55
click at [683, 267] on span "Proceed" at bounding box center [669, 261] width 40 height 13
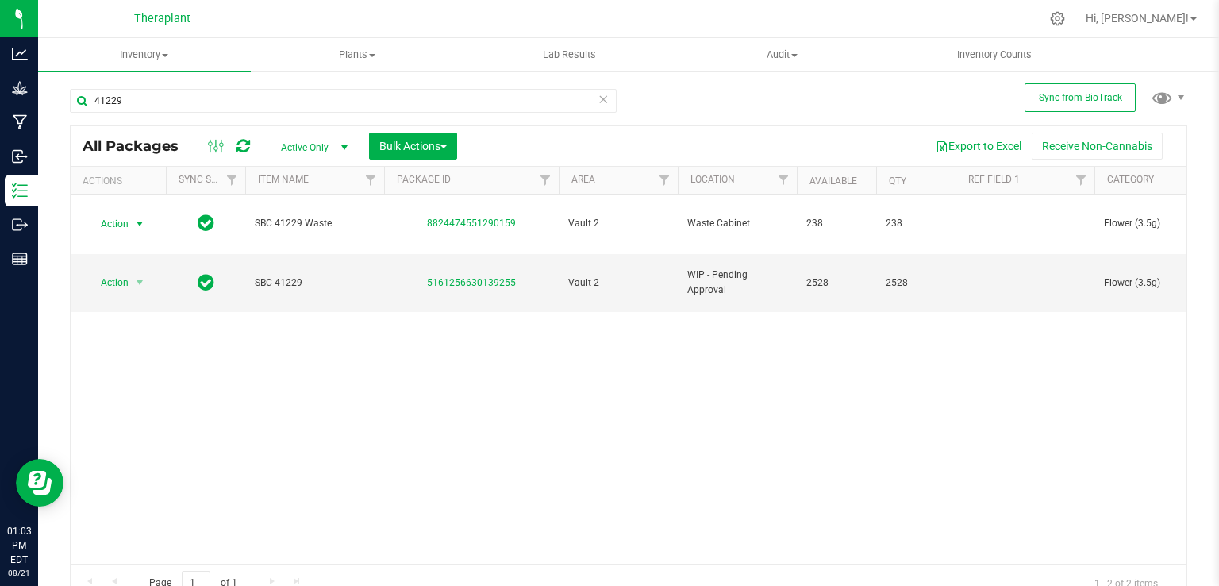
click at [125, 214] on span "Action" at bounding box center [108, 224] width 43 height 22
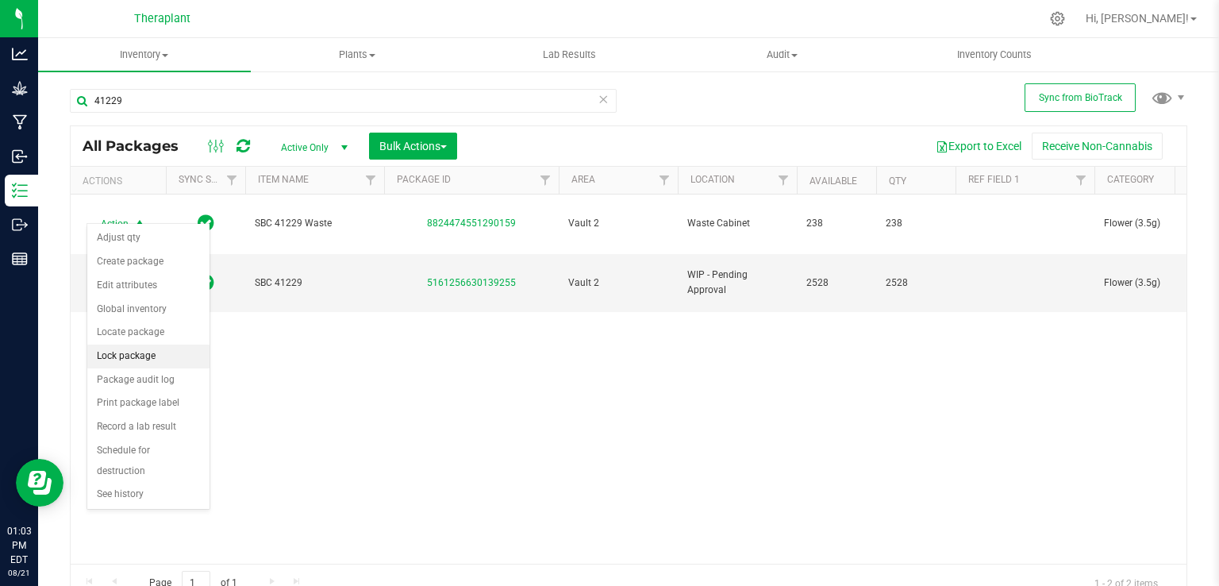
click at [124, 360] on li "Lock package" at bounding box center [148, 357] width 122 height 24
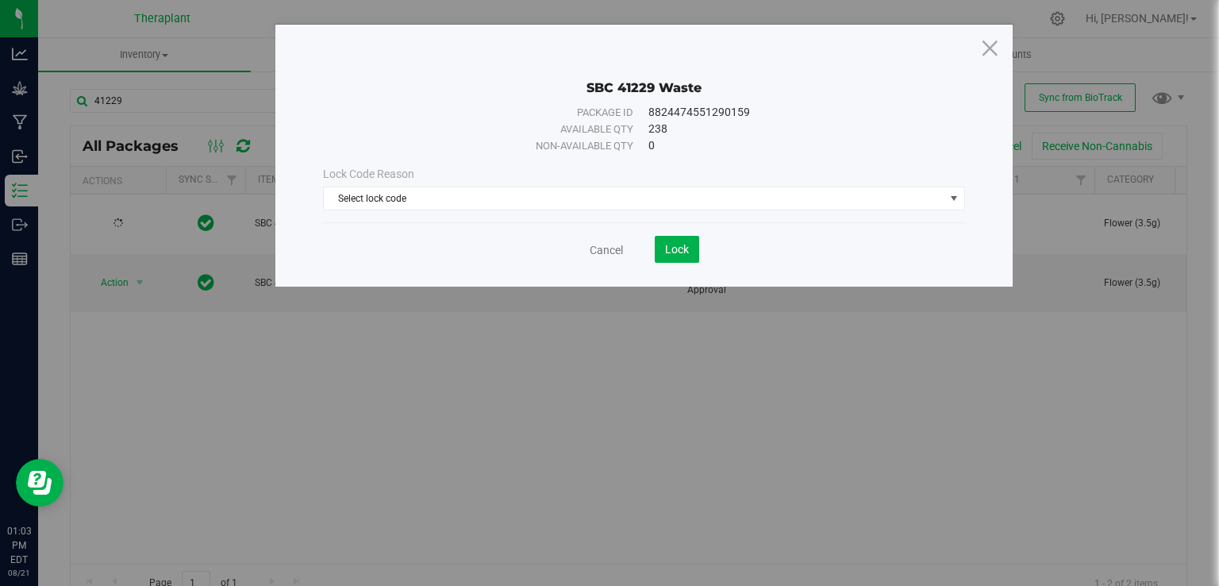
click at [521, 214] on div "Lock Code Reason Select lock code Select lock code Newly Received Quarantine Lo…" at bounding box center [644, 188] width 666 height 68
click at [476, 206] on span "Select lock code" at bounding box center [634, 198] width 621 height 22
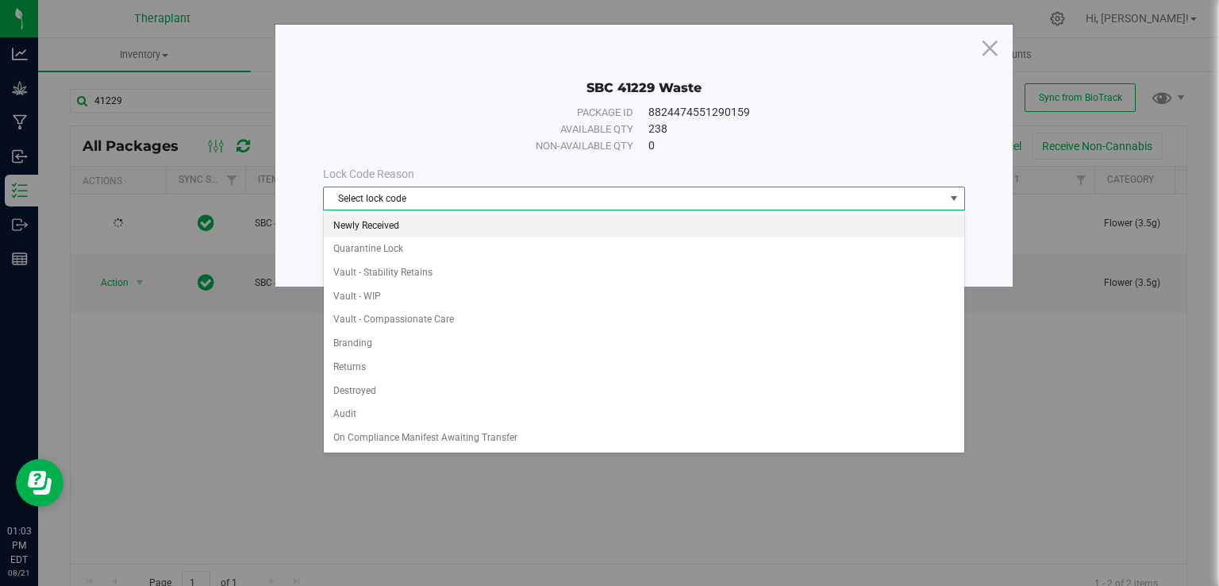
click at [397, 229] on li "Newly Received" at bounding box center [644, 226] width 641 height 24
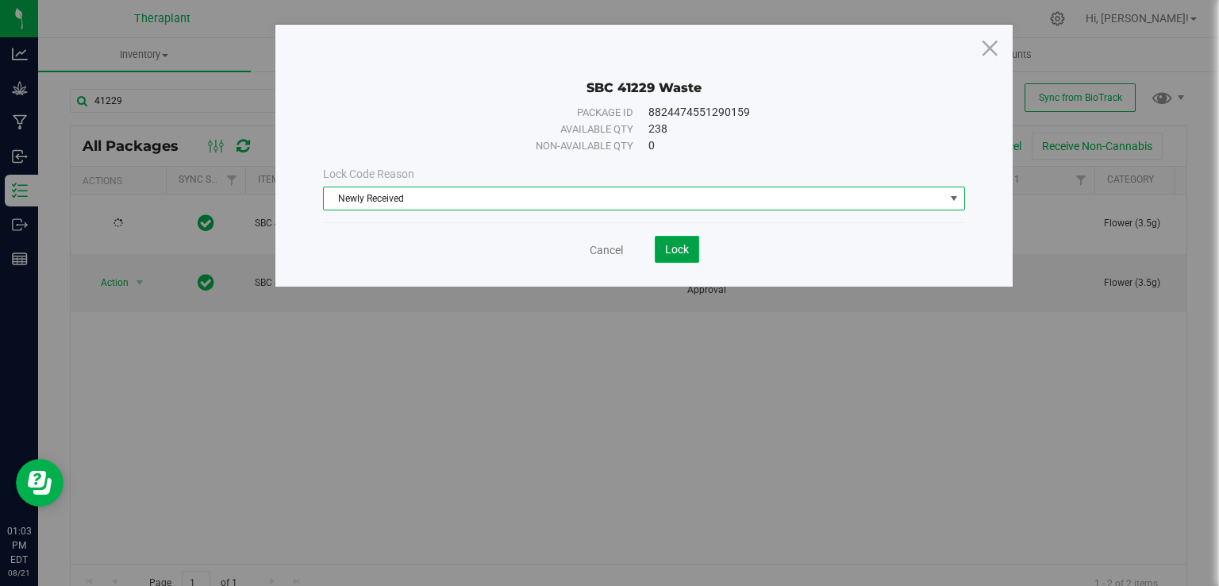
click at [692, 247] on button "Lock" at bounding box center [677, 249] width 44 height 27
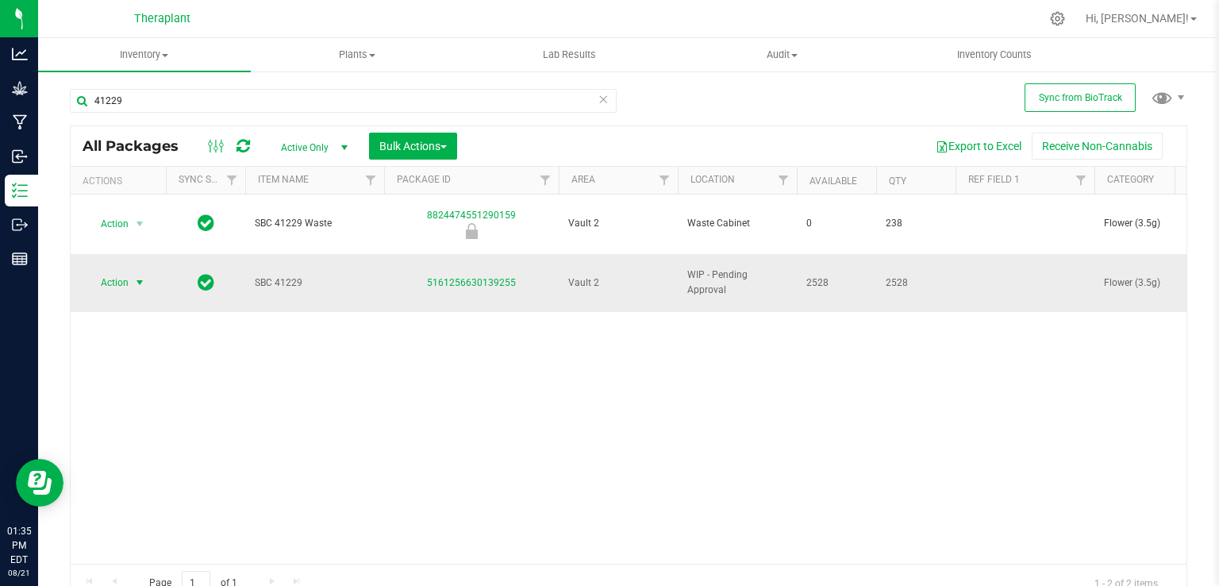
click at [113, 272] on span "Action" at bounding box center [108, 283] width 43 height 22
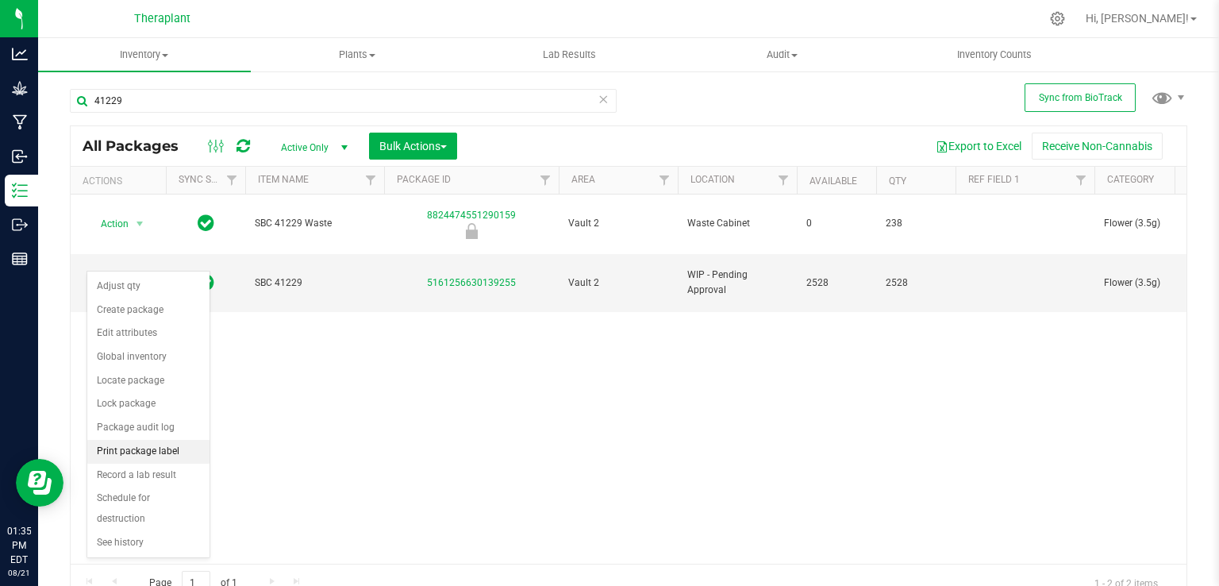
click at [147, 452] on li "Print package label" at bounding box center [148, 452] width 122 height 24
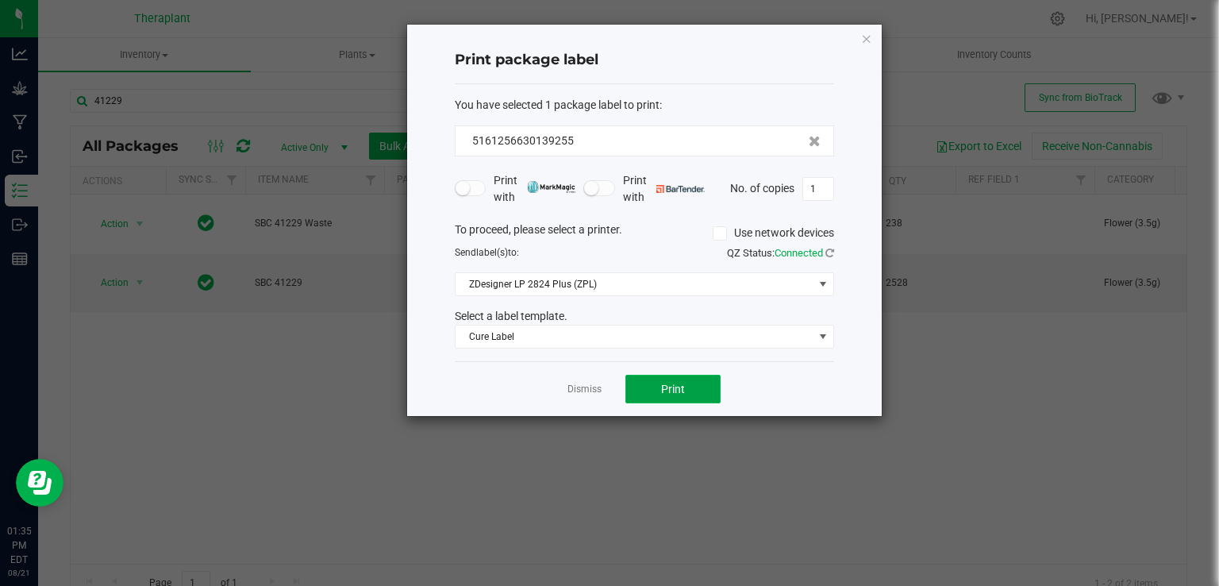
click at [705, 386] on button "Print" at bounding box center [673, 389] width 95 height 29
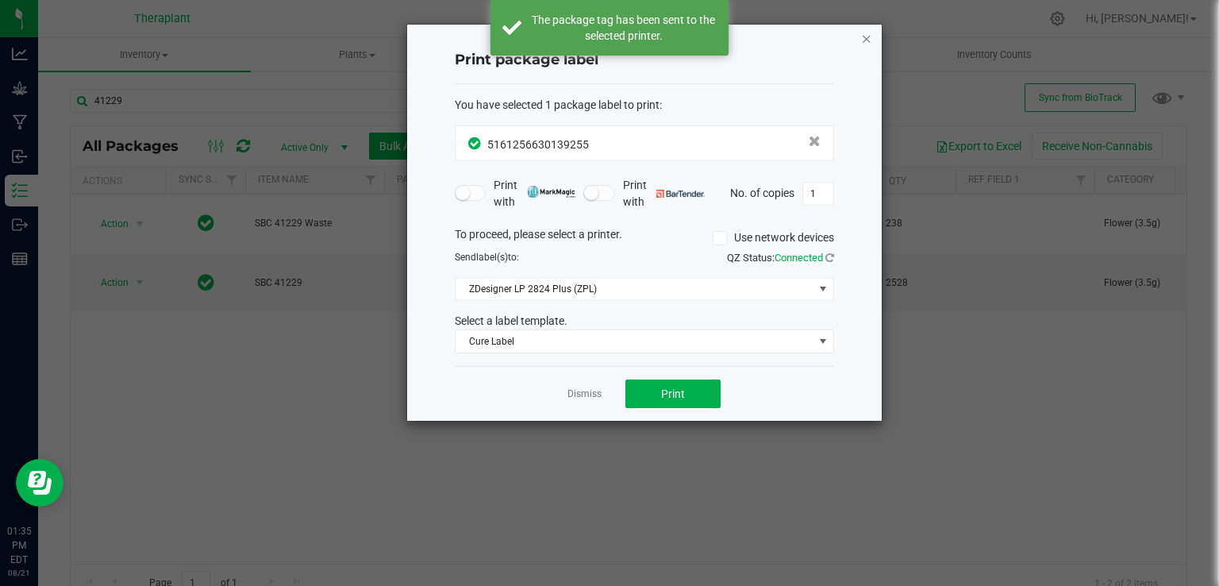
click at [866, 37] on icon "button" at bounding box center [866, 38] width 11 height 19
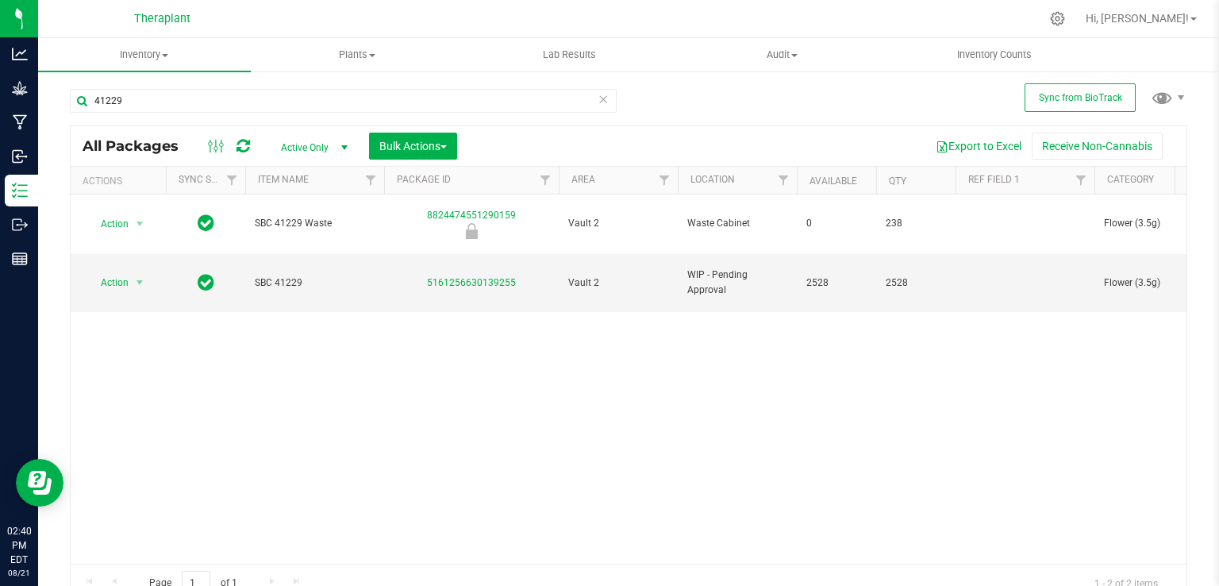
click at [210, 87] on div "41229" at bounding box center [349, 100] width 559 height 51
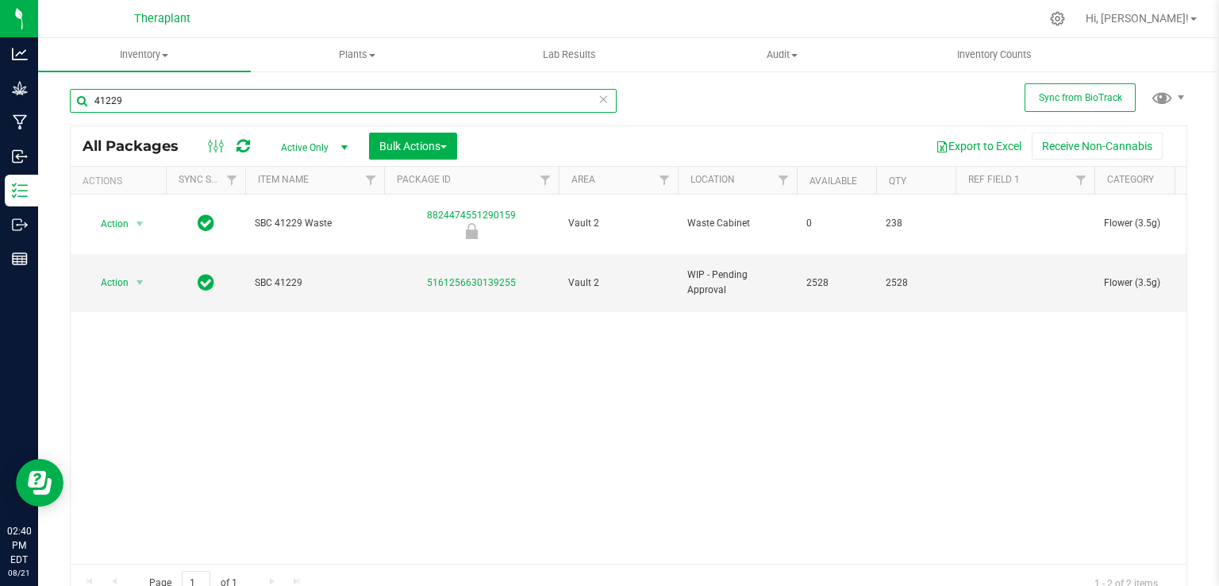
click at [215, 90] on input "41229" at bounding box center [343, 101] width 547 height 24
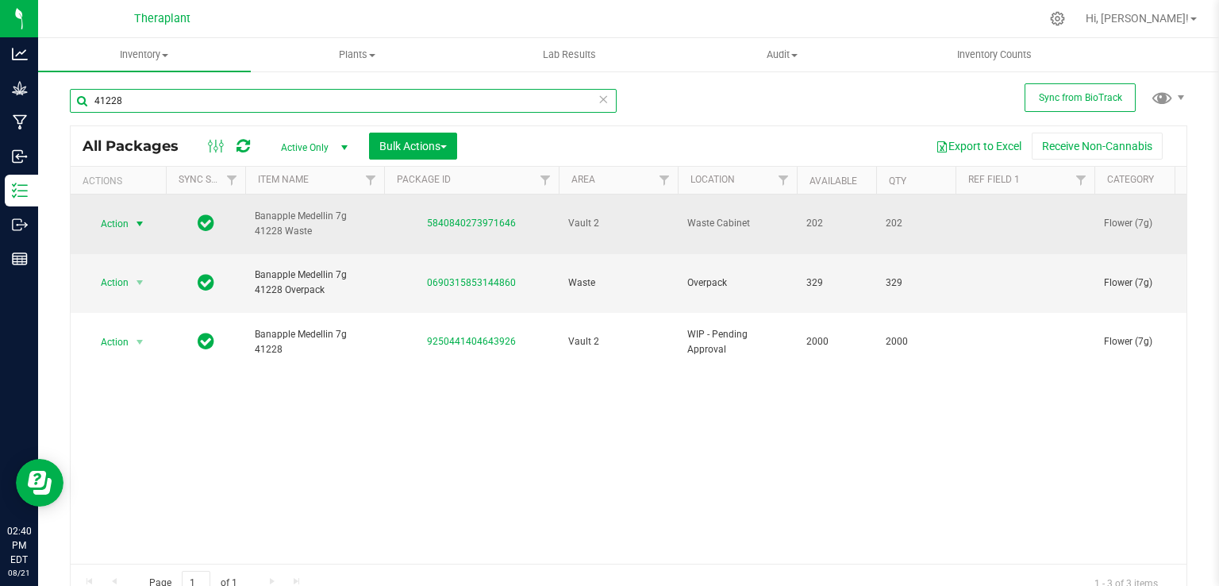
type input "41228"
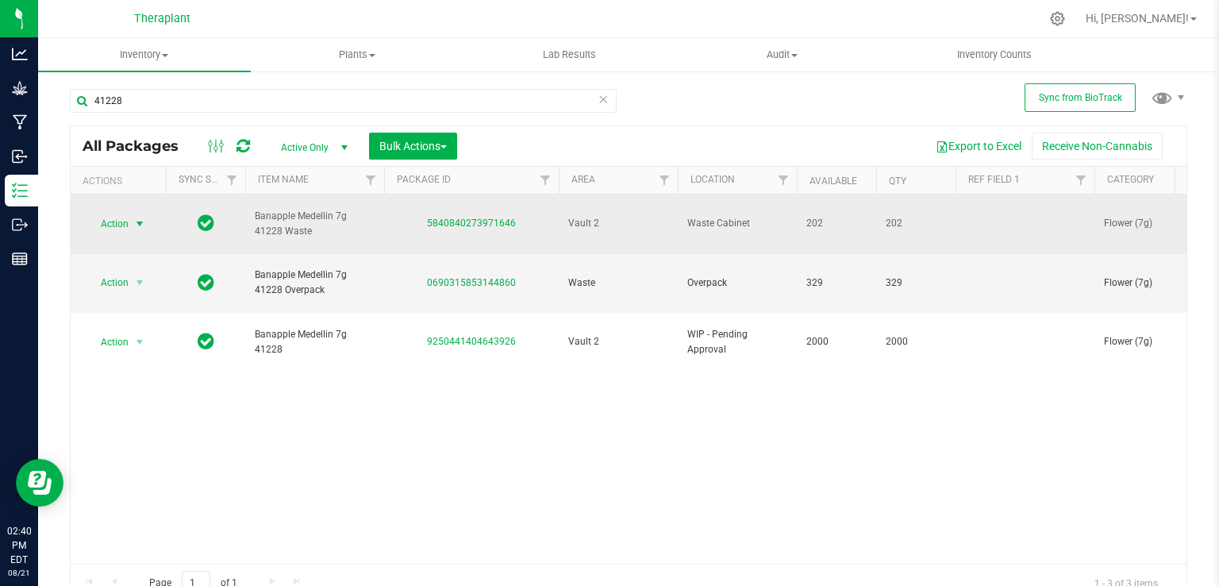
click at [120, 217] on span "Action" at bounding box center [108, 224] width 43 height 22
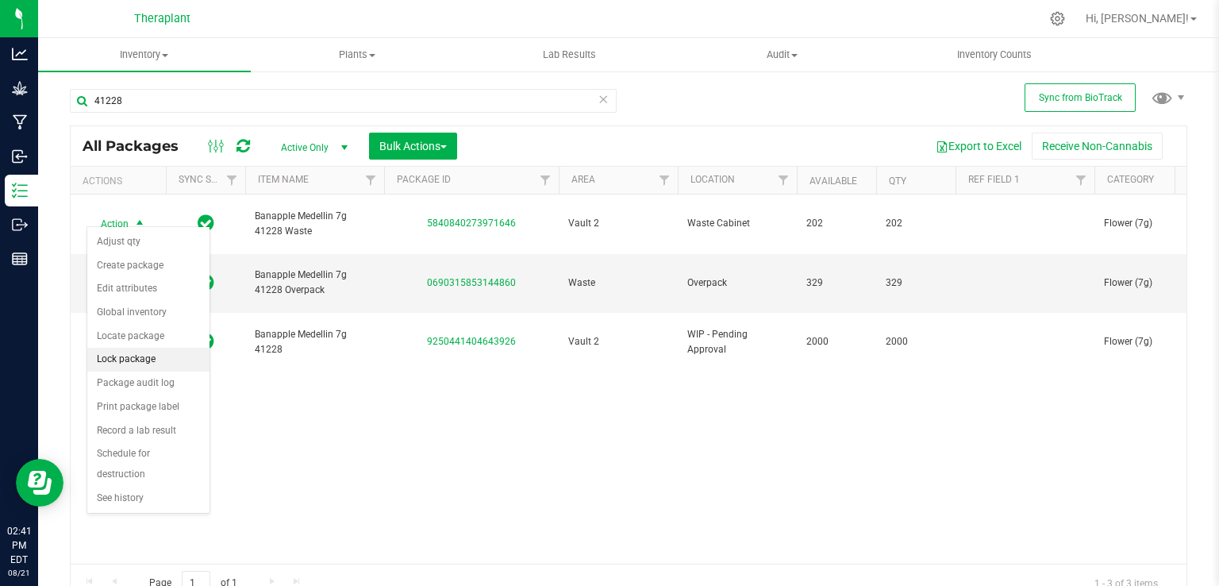
click at [140, 362] on li "Lock package" at bounding box center [148, 360] width 122 height 24
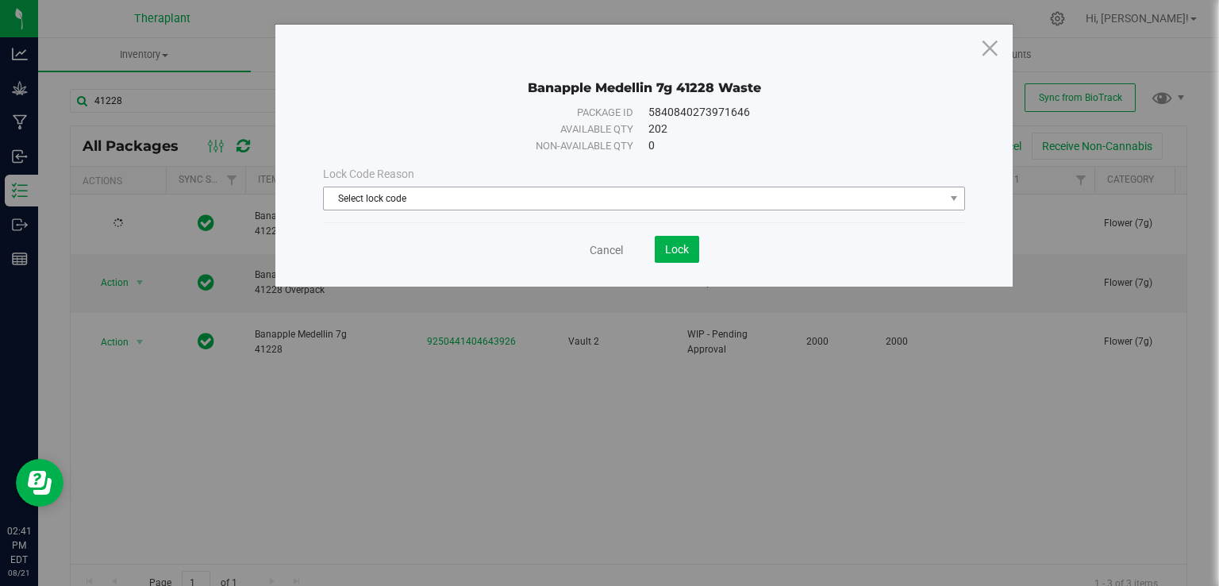
click at [402, 198] on span "Select lock code" at bounding box center [634, 198] width 621 height 22
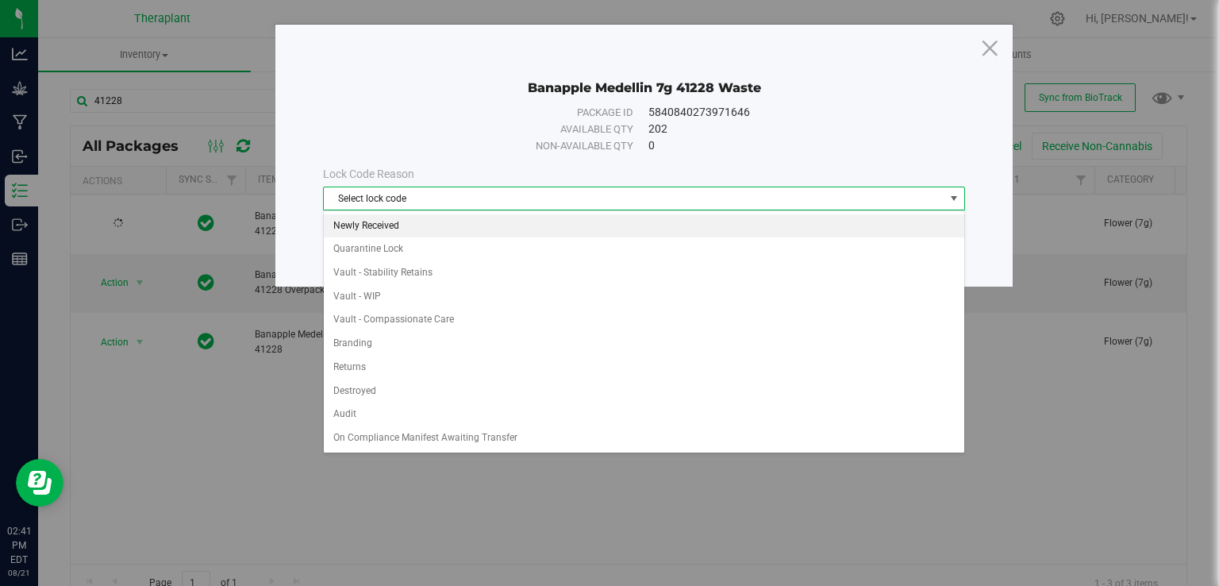
click at [392, 228] on li "Newly Received" at bounding box center [644, 226] width 641 height 24
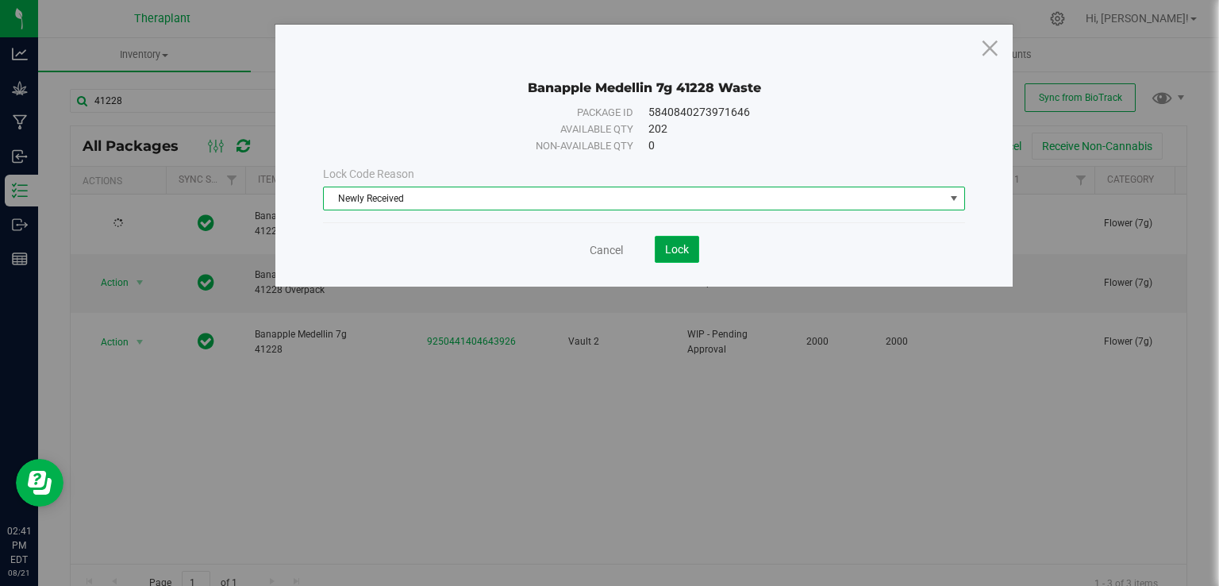
click at [682, 244] on span "Lock" at bounding box center [677, 249] width 24 height 13
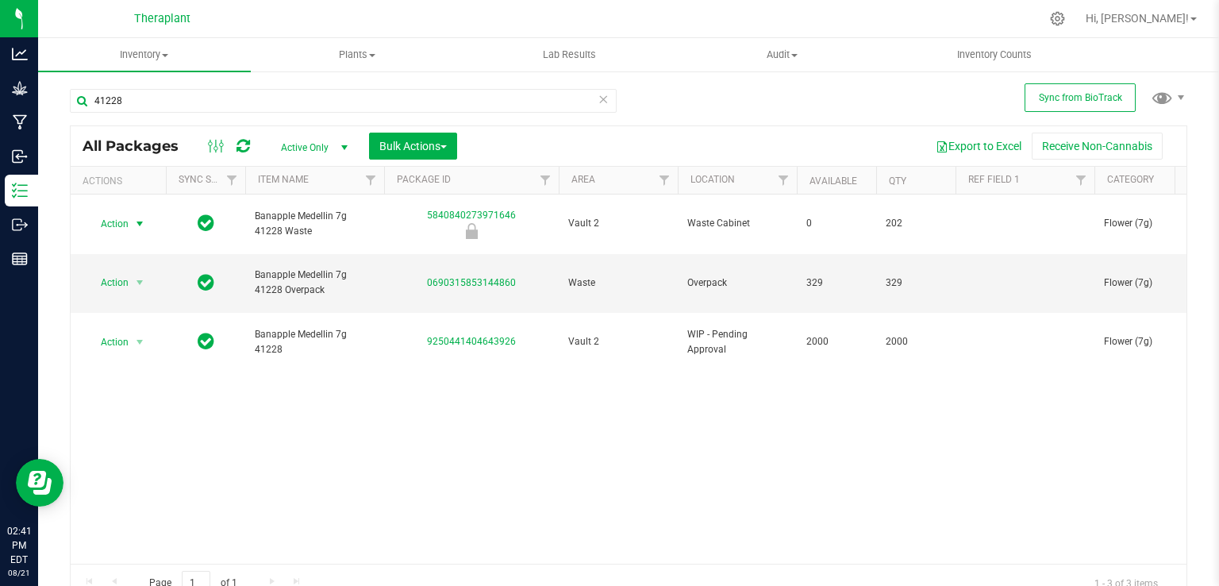
click at [135, 218] on span "select" at bounding box center [139, 224] width 13 height 13
click at [151, 327] on li "Print package label" at bounding box center [136, 347] width 99 height 44
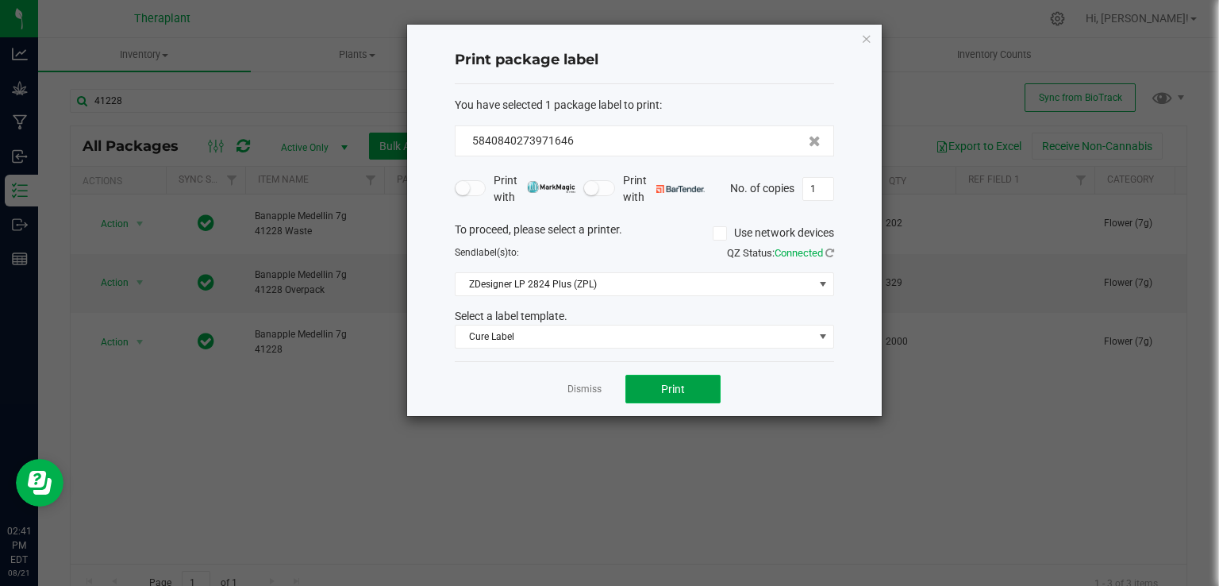
click at [680, 382] on button "Print" at bounding box center [673, 389] width 95 height 29
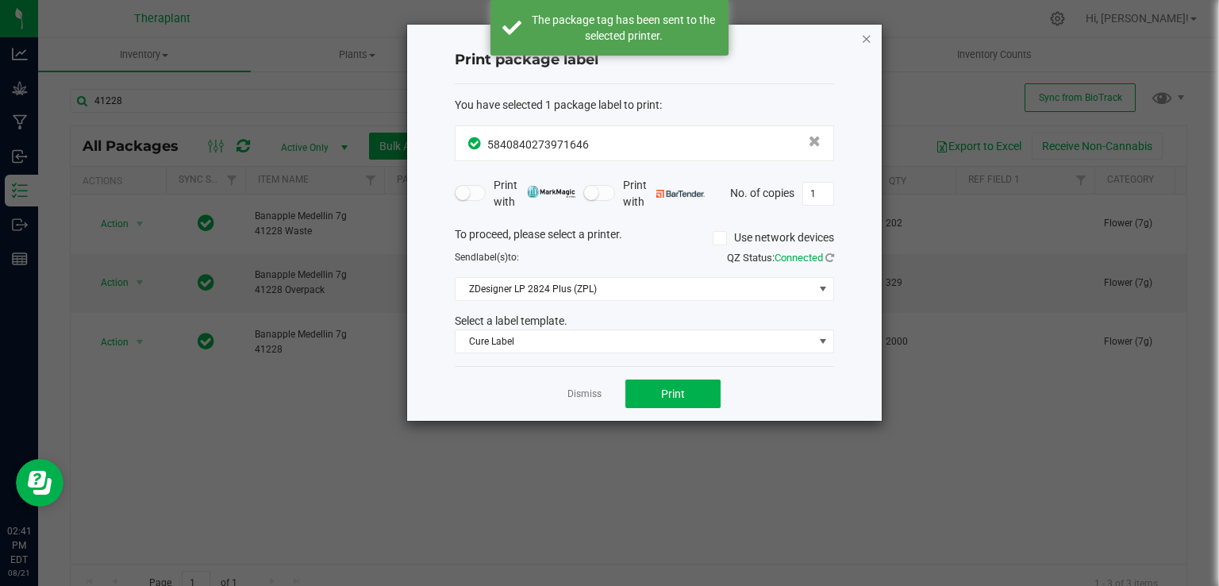
click at [861, 37] on icon "button" at bounding box center [866, 38] width 11 height 19
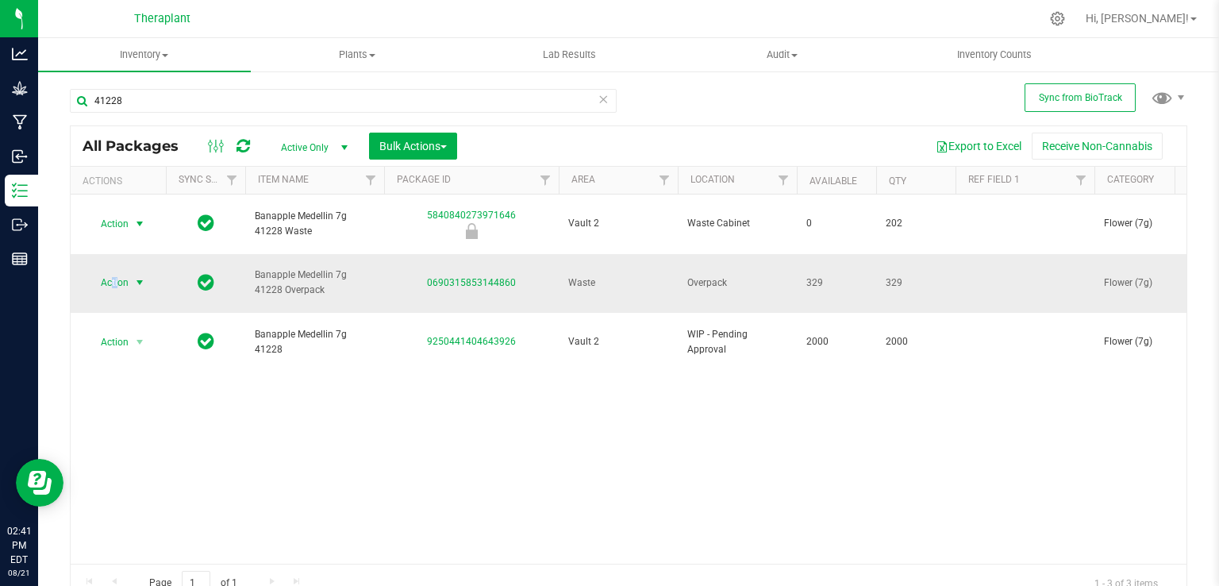
click at [117, 272] on span "Action" at bounding box center [108, 283] width 43 height 22
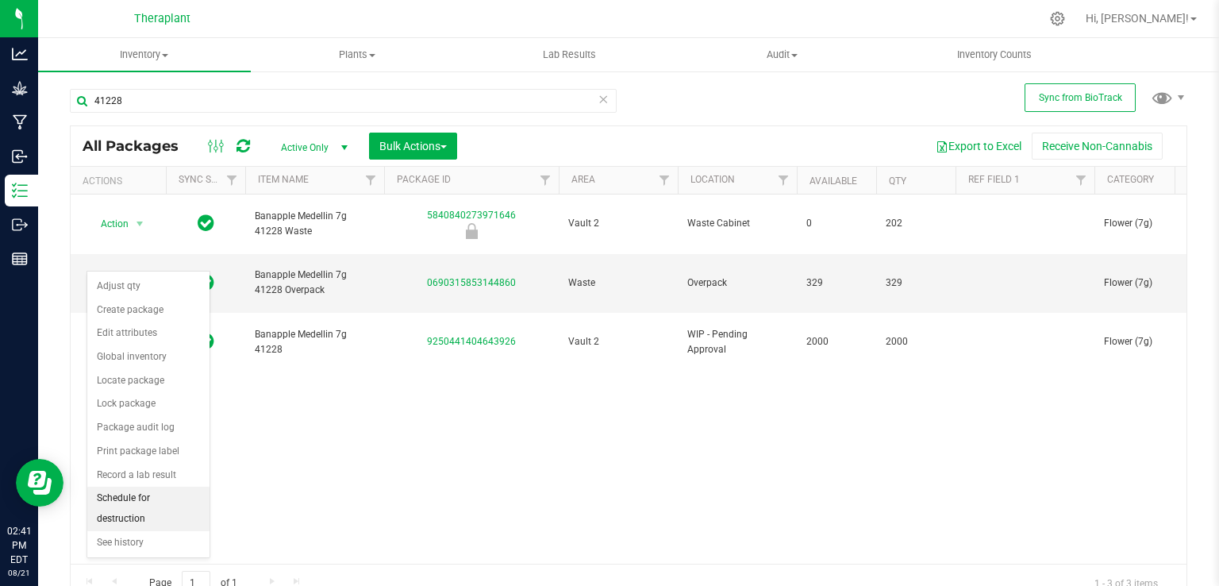
click at [155, 489] on li "Schedule for destruction" at bounding box center [148, 509] width 122 height 44
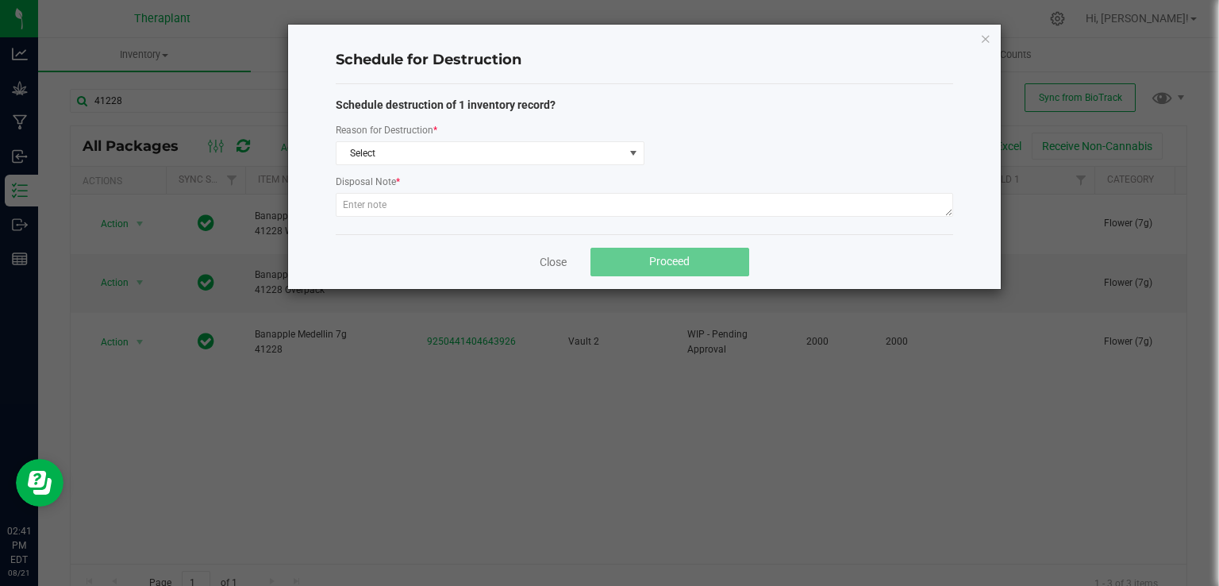
click at [368, 166] on div "Schedule destruction of 1 inventory record? Reason for Destruction * Select Dis…" at bounding box center [645, 159] width 618 height 125
click at [372, 160] on span "Select" at bounding box center [480, 153] width 287 height 22
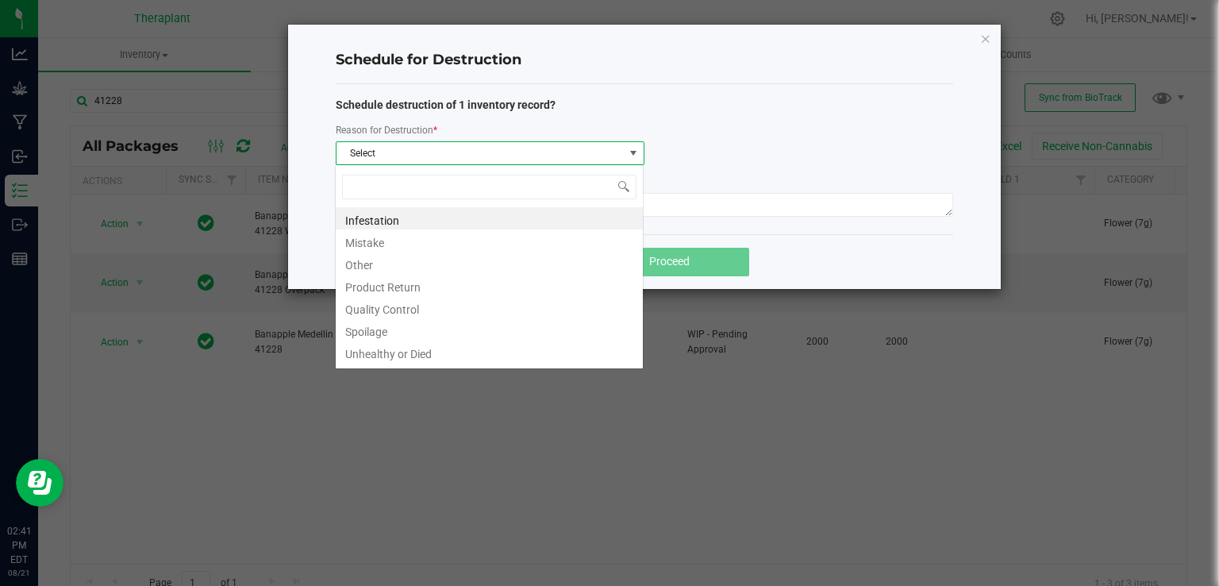
scroll to position [23, 308]
click at [359, 268] on li "Other" at bounding box center [489, 263] width 307 height 22
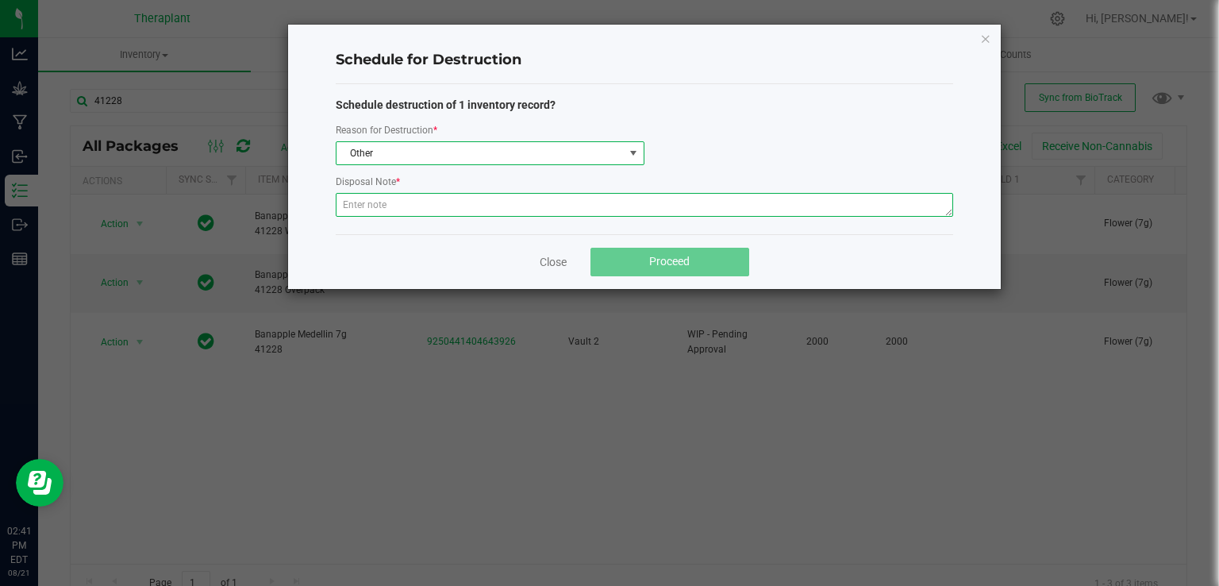
click at [386, 204] on textarea at bounding box center [645, 205] width 618 height 24
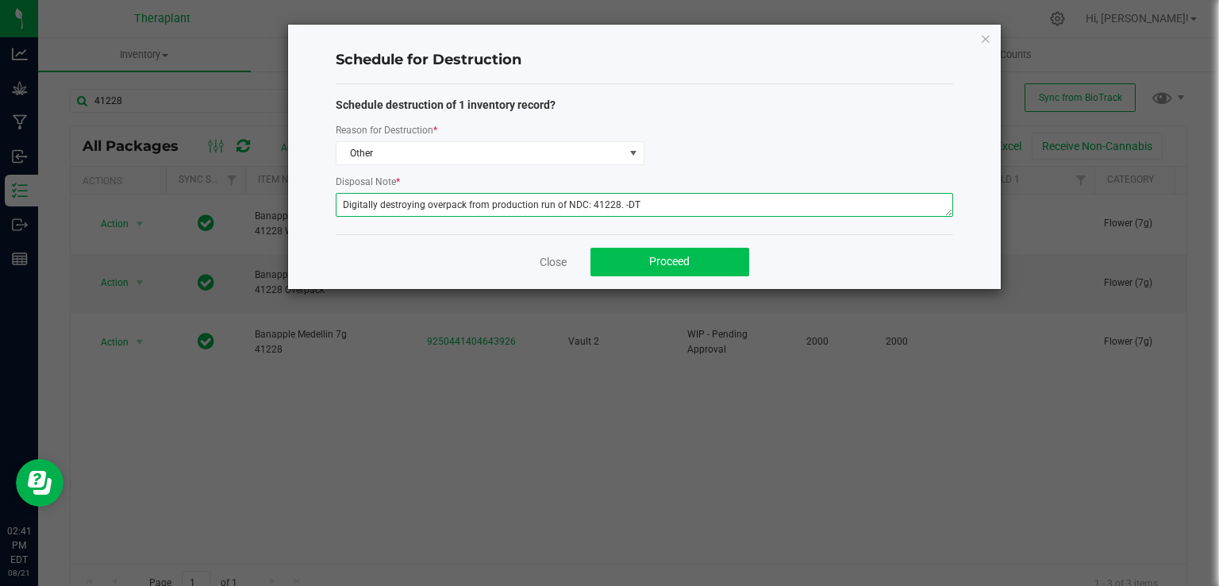
type textarea "Digitally destroying overpack from production run of NDC: 41228. -DT"
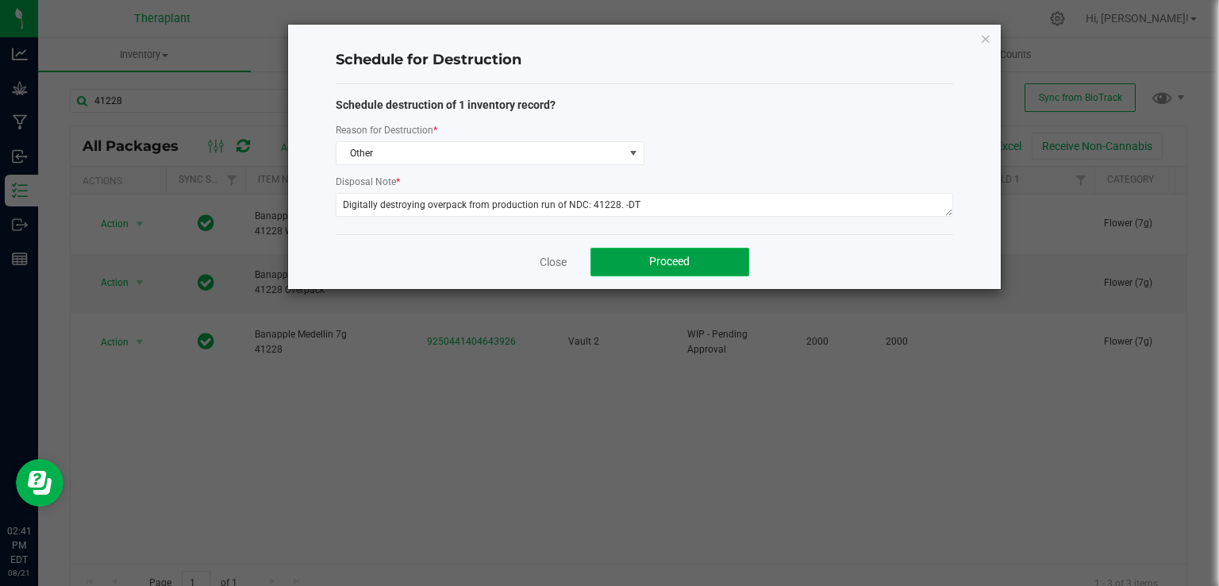
click at [734, 268] on button "Proceed" at bounding box center [670, 262] width 159 height 29
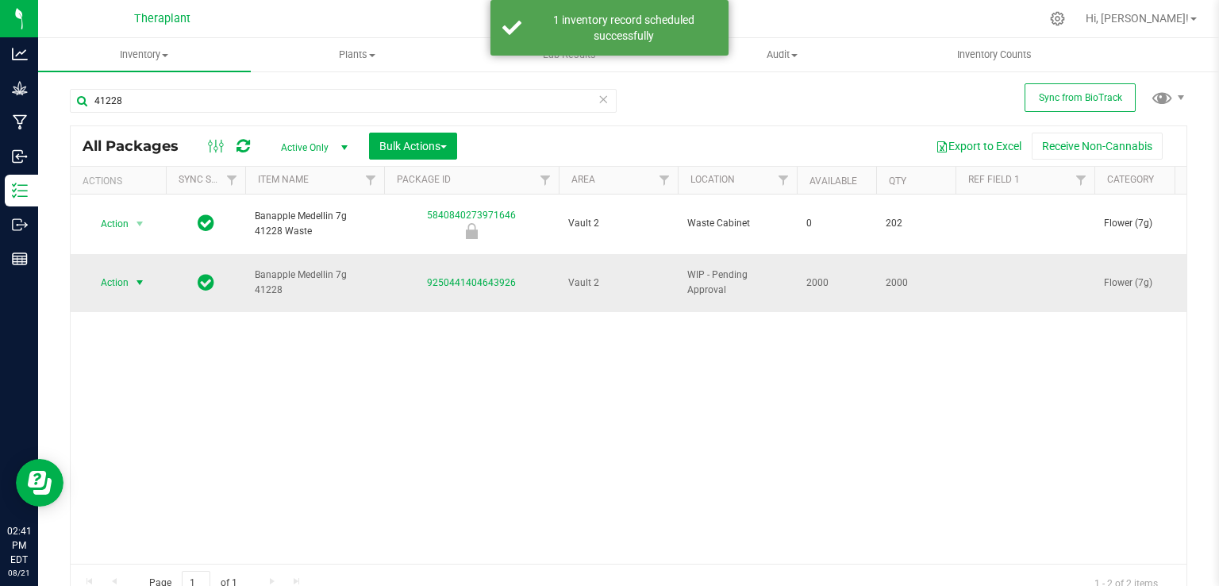
click at [122, 272] on span "Action" at bounding box center [108, 283] width 43 height 22
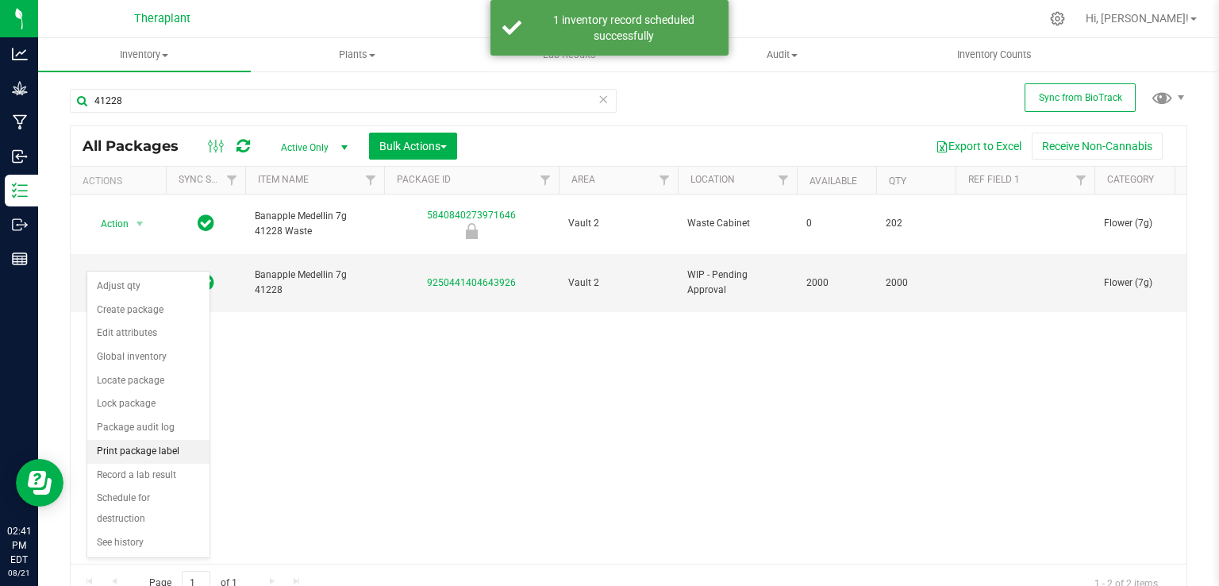
click at [146, 442] on li "Print package label" at bounding box center [148, 452] width 122 height 24
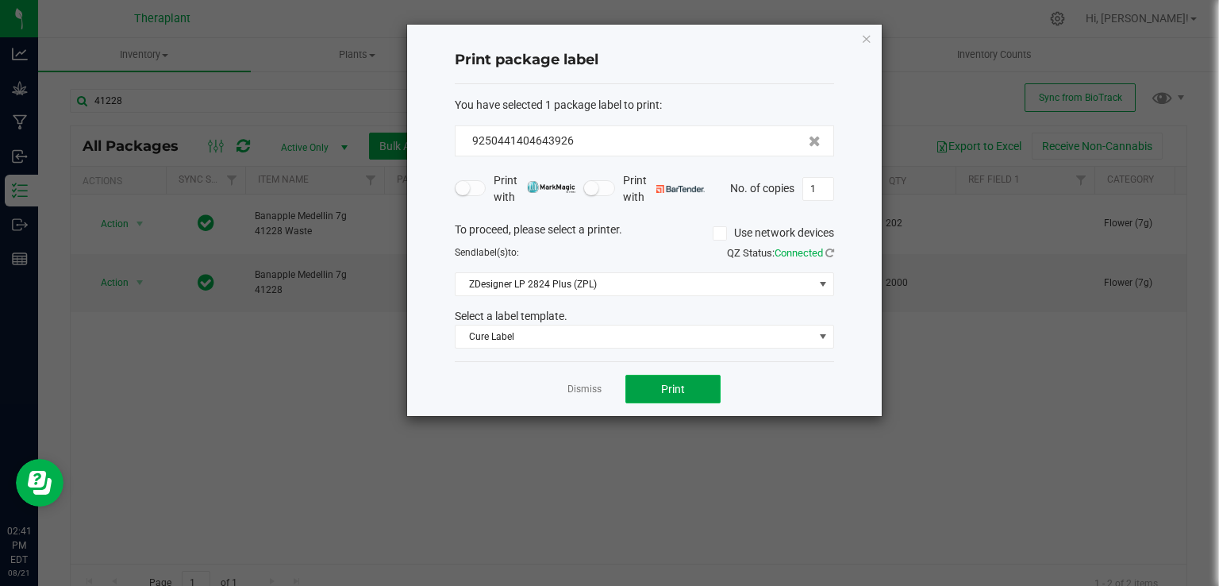
click at [692, 391] on button "Print" at bounding box center [673, 389] width 95 height 29
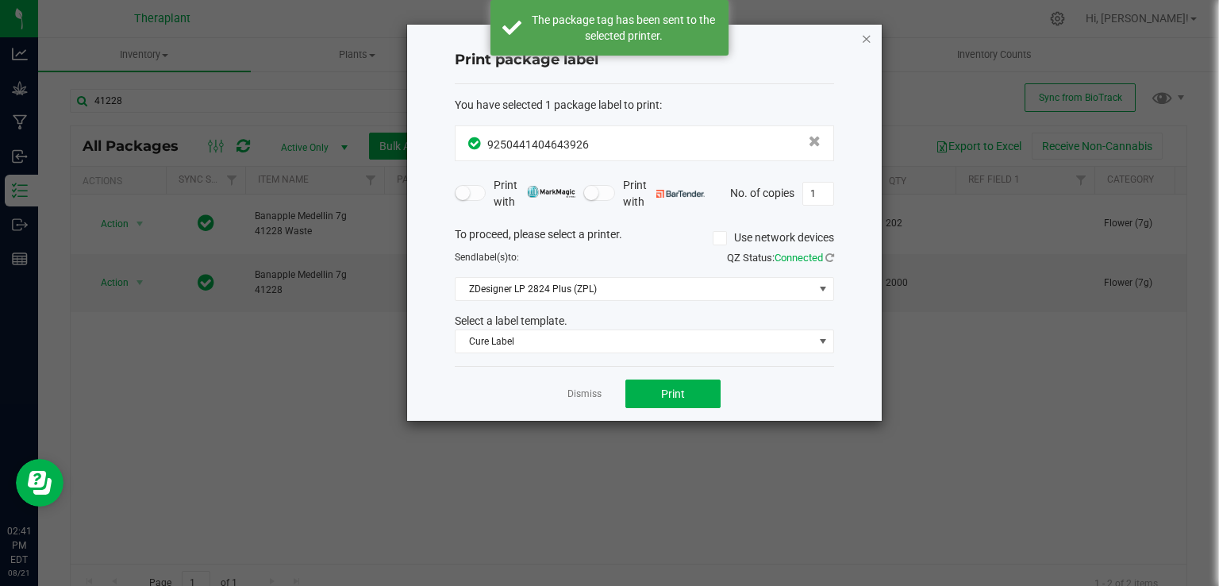
click at [864, 38] on icon "button" at bounding box center [866, 38] width 11 height 19
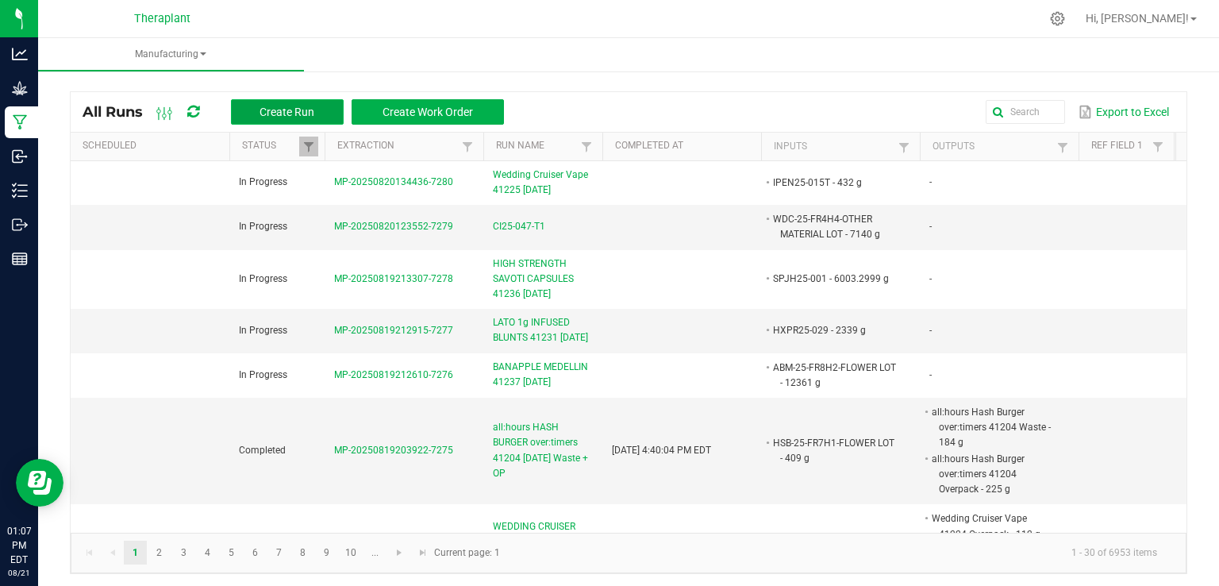
click at [301, 106] on span "Create Run" at bounding box center [287, 112] width 55 height 13
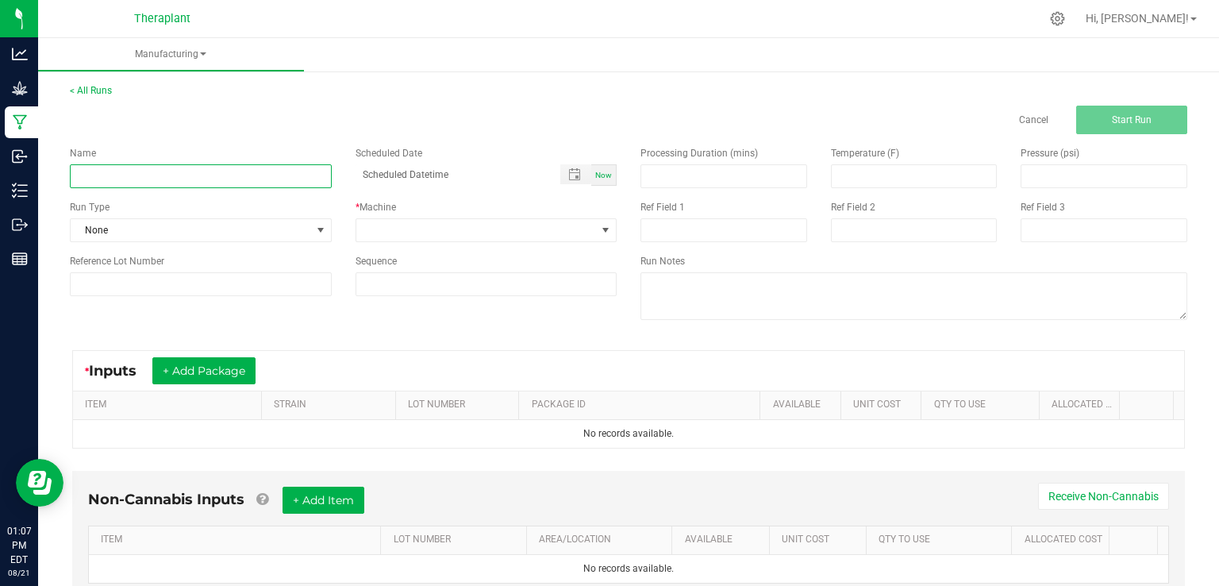
click at [241, 177] on input at bounding box center [201, 176] width 262 height 24
type input "SBC 7g 41190 8/21/2025"
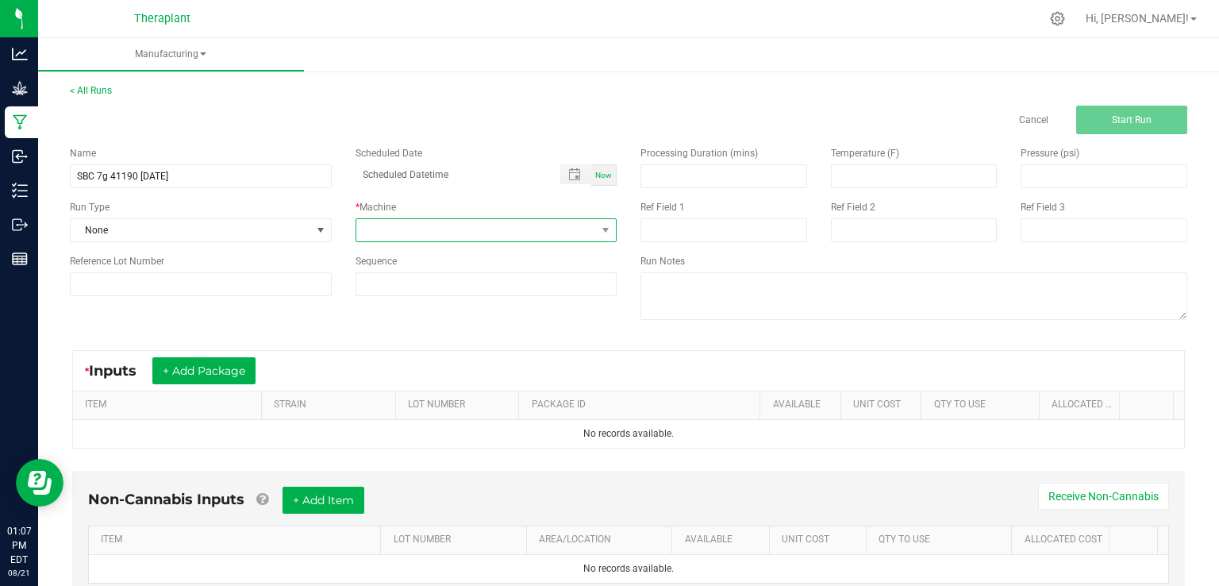
click at [449, 226] on span at bounding box center [476, 230] width 241 height 22
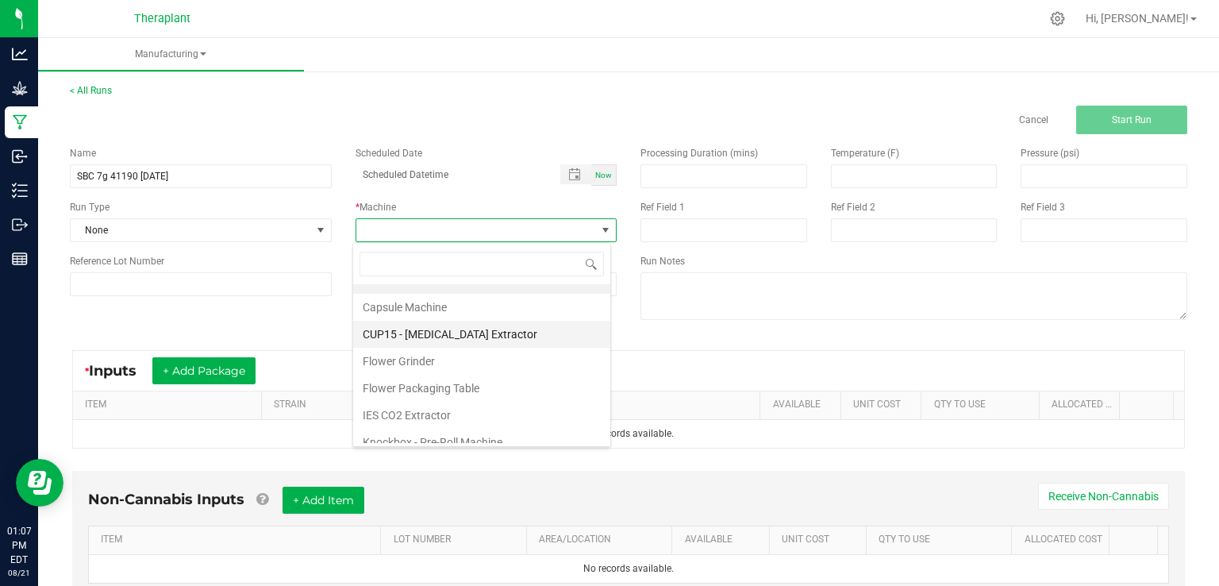
scroll to position [81, 0]
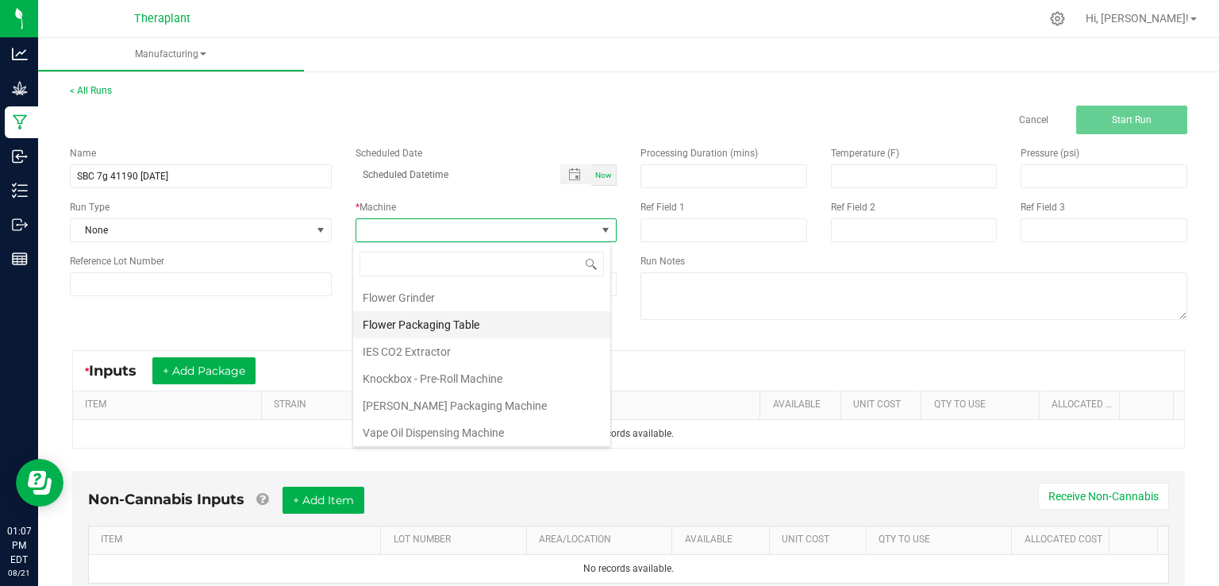
click at [445, 326] on li "Flower Packaging Table" at bounding box center [481, 324] width 257 height 27
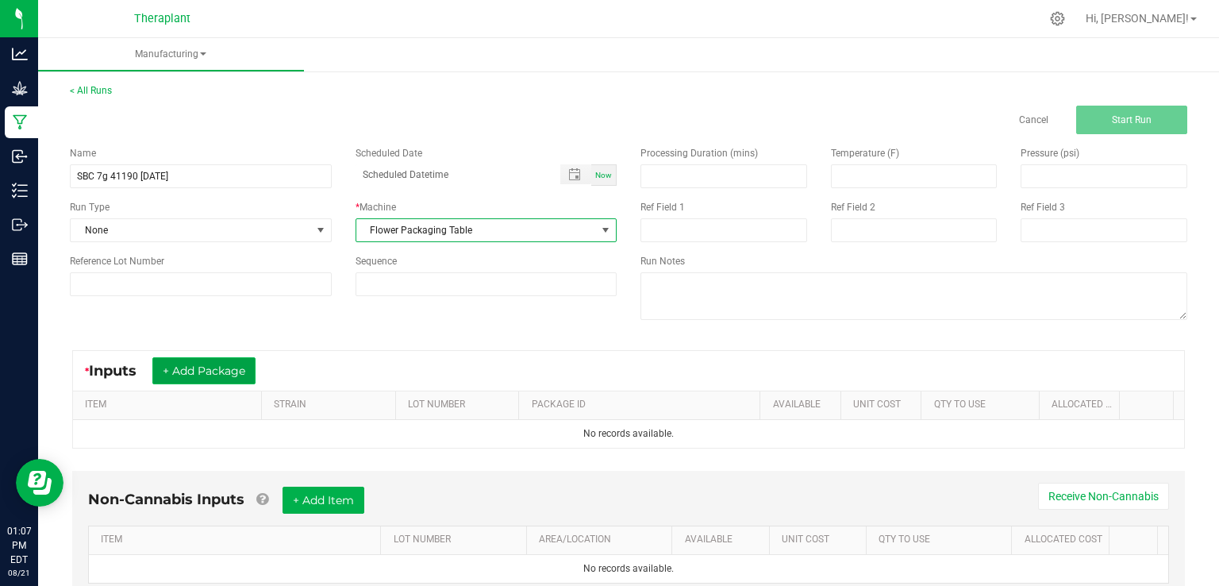
click at [223, 373] on button "+ Add Package" at bounding box center [203, 370] width 103 height 27
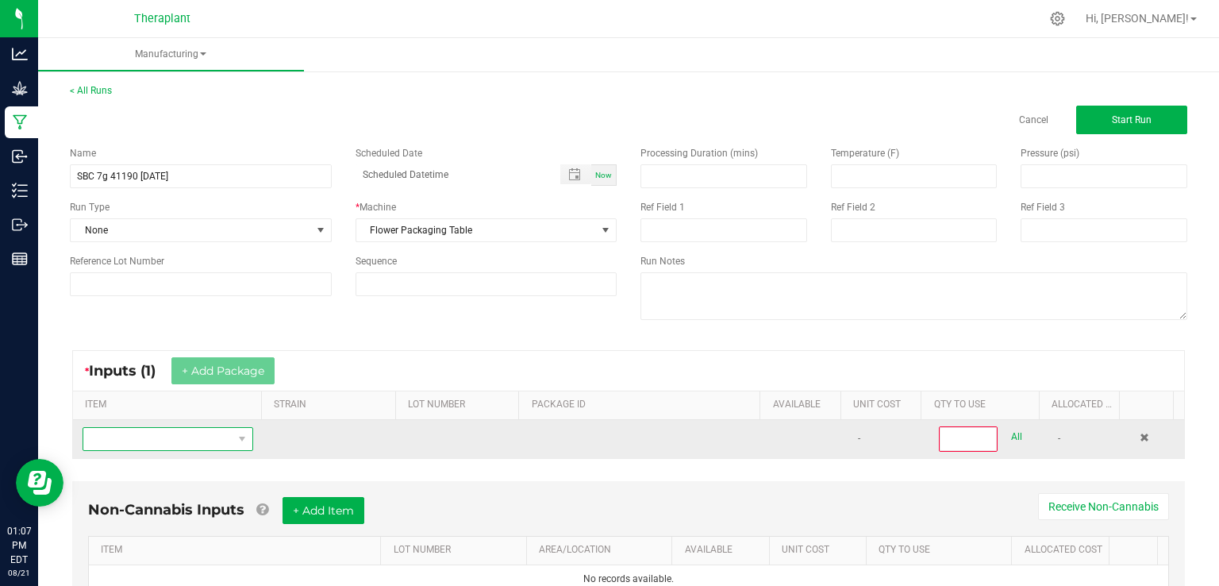
click at [203, 433] on span "NO DATA FOUND" at bounding box center [157, 439] width 149 height 22
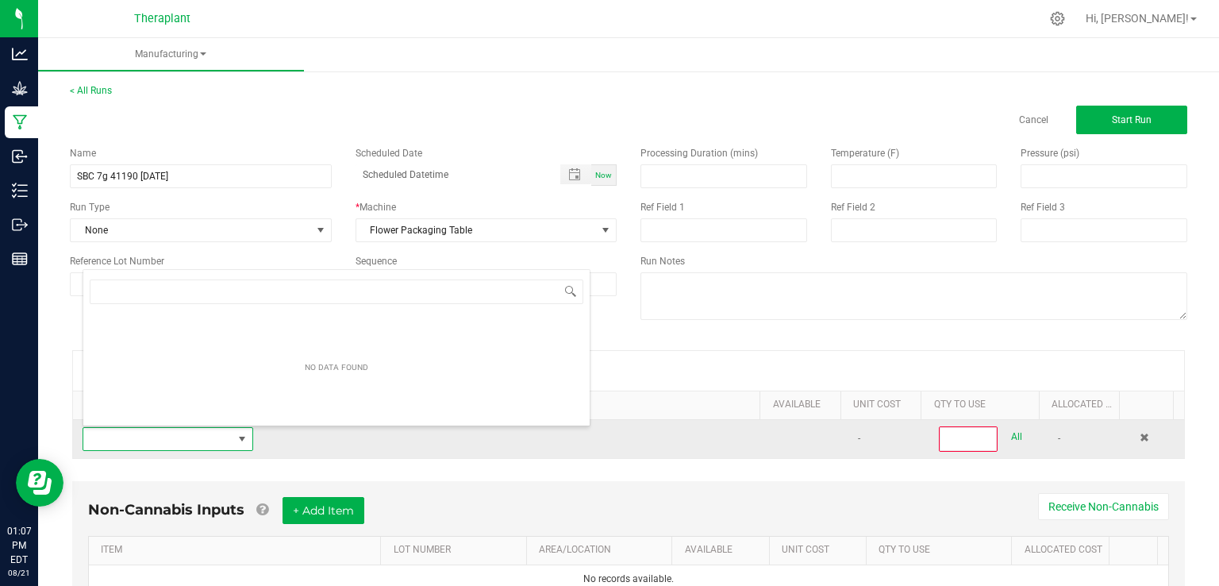
scroll to position [23, 164]
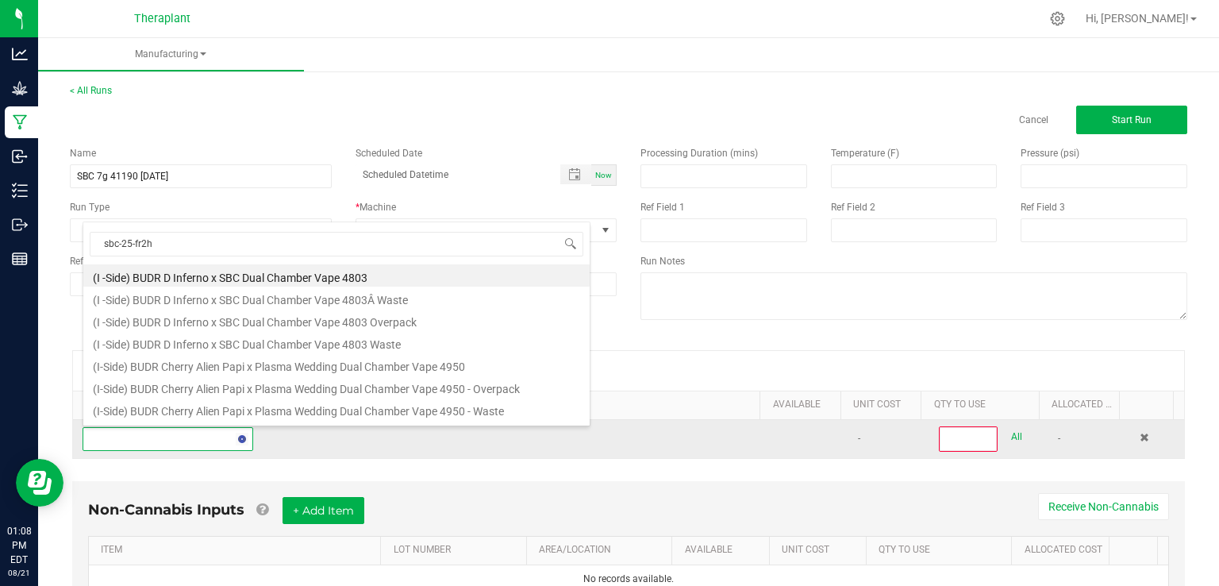
type input "sbc-25-fr2h3"
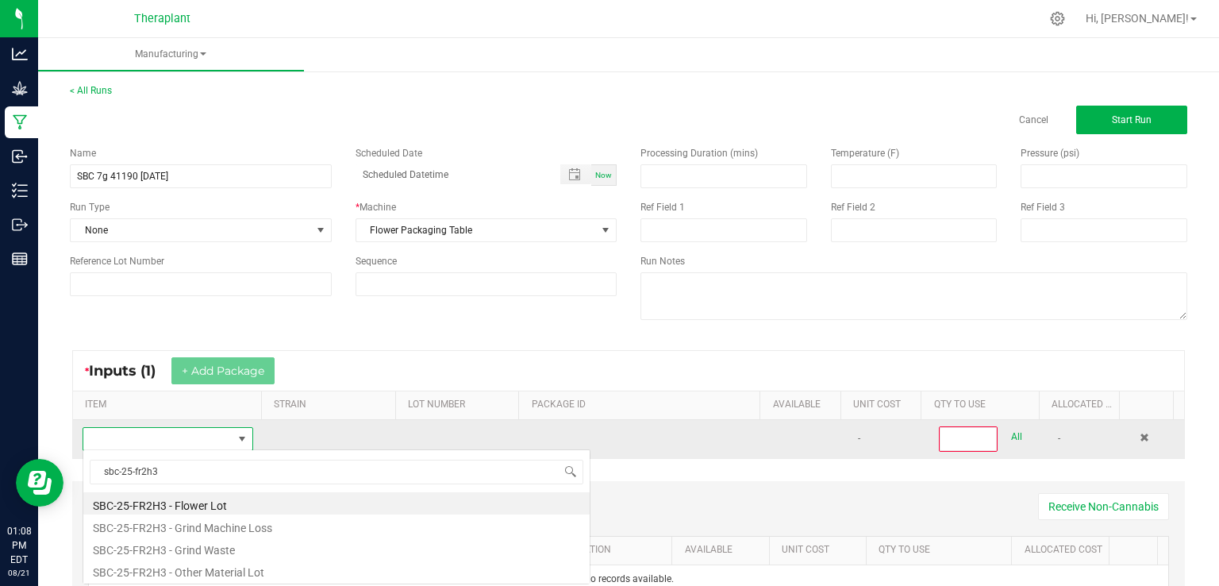
scroll to position [0, 0]
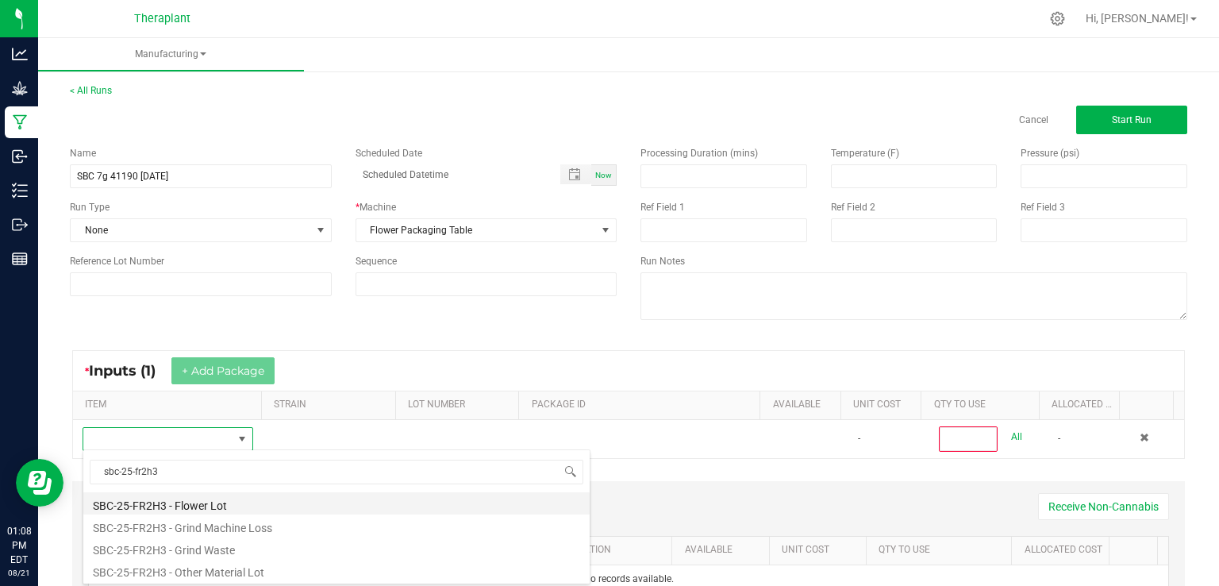
click at [168, 499] on li "SBC-25-FR2H3 - Flower Lot" at bounding box center [336, 503] width 506 height 22
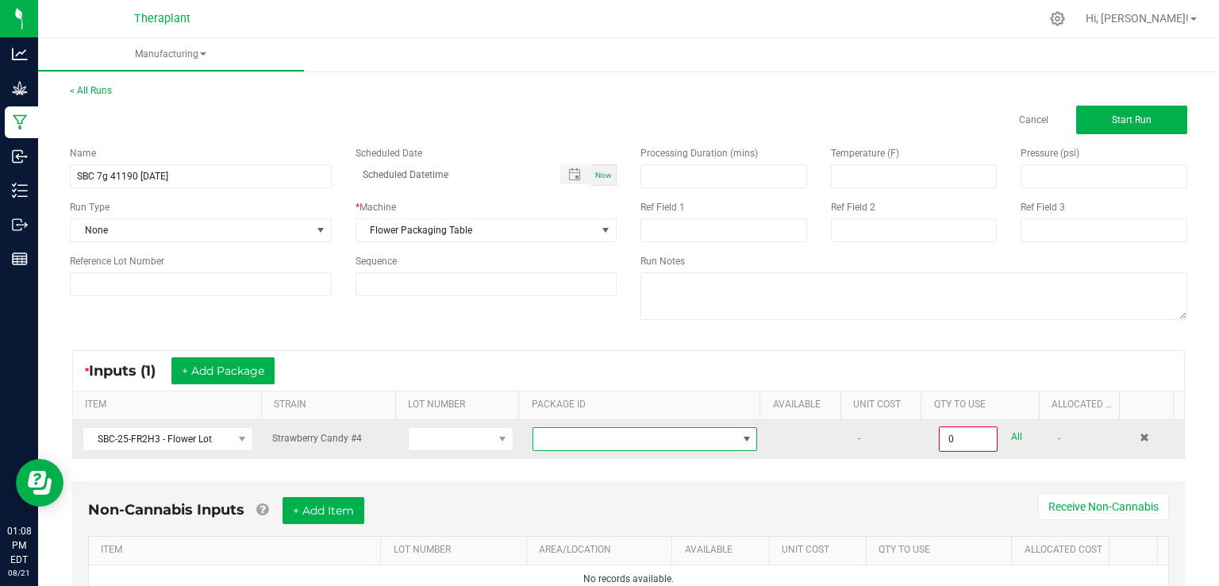
click at [544, 434] on span at bounding box center [634, 439] width 203 height 22
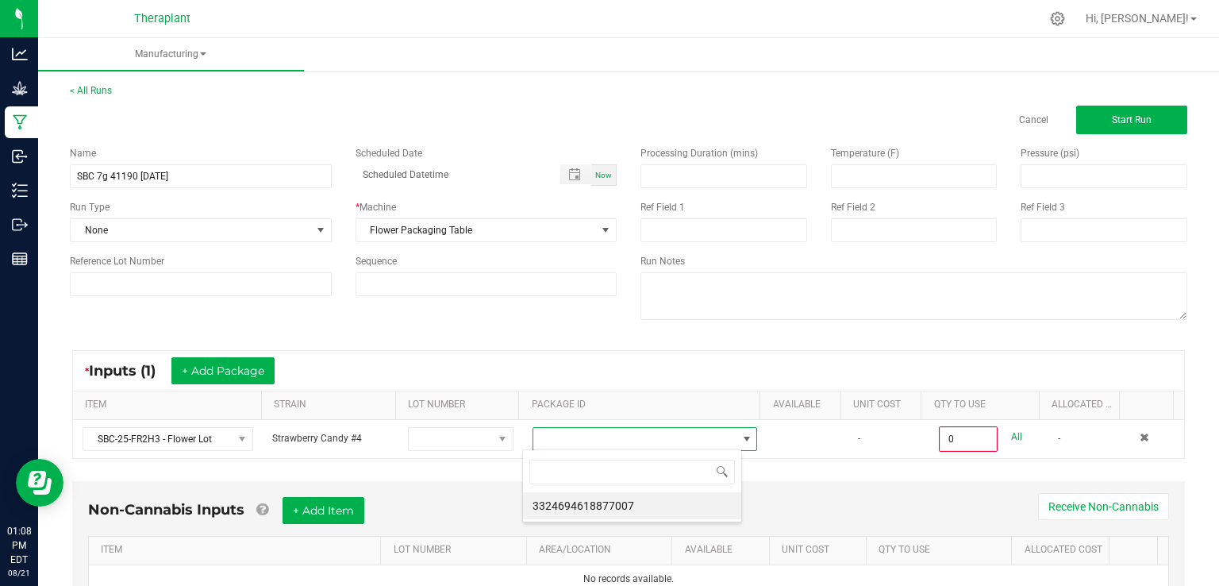
scroll to position [23, 219]
click at [554, 499] on li "3324694618877007" at bounding box center [632, 505] width 218 height 27
type input "0.0000 g"
click at [1004, 116] on div "Cancel Start Run" at bounding box center [914, 120] width 571 height 29
click at [1023, 117] on link "Cancel" at bounding box center [1033, 120] width 29 height 13
